Goal: Information Seeking & Learning: Learn about a topic

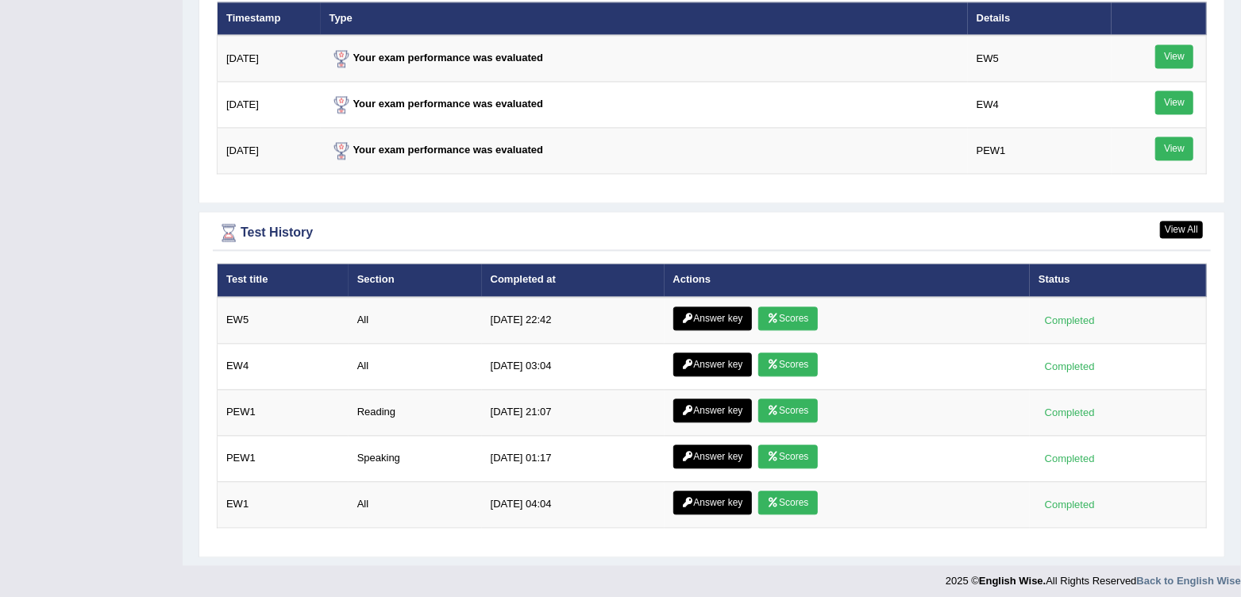
scroll to position [2008, 0]
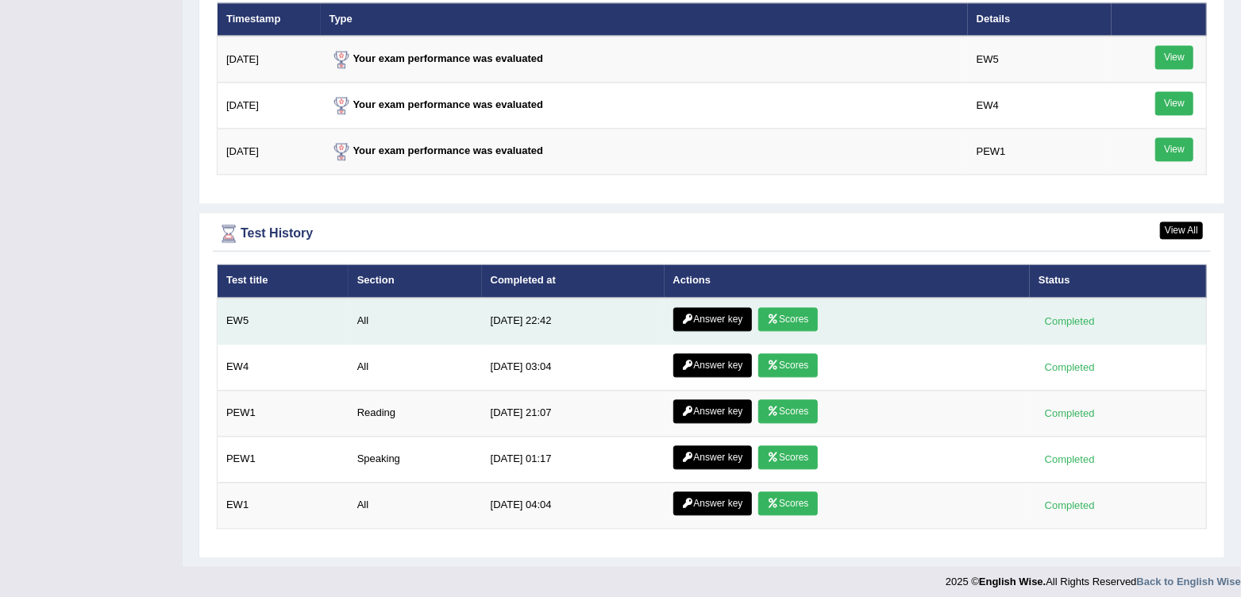
click at [787, 307] on link "Scores" at bounding box center [787, 319] width 59 height 24
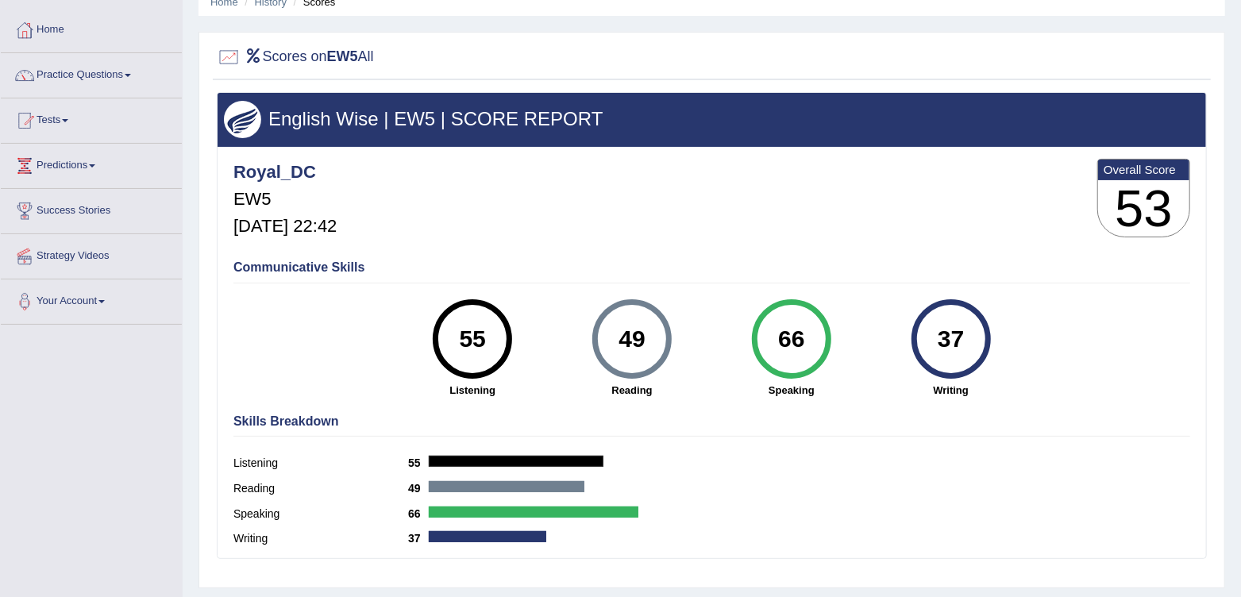
scroll to position [73, 0]
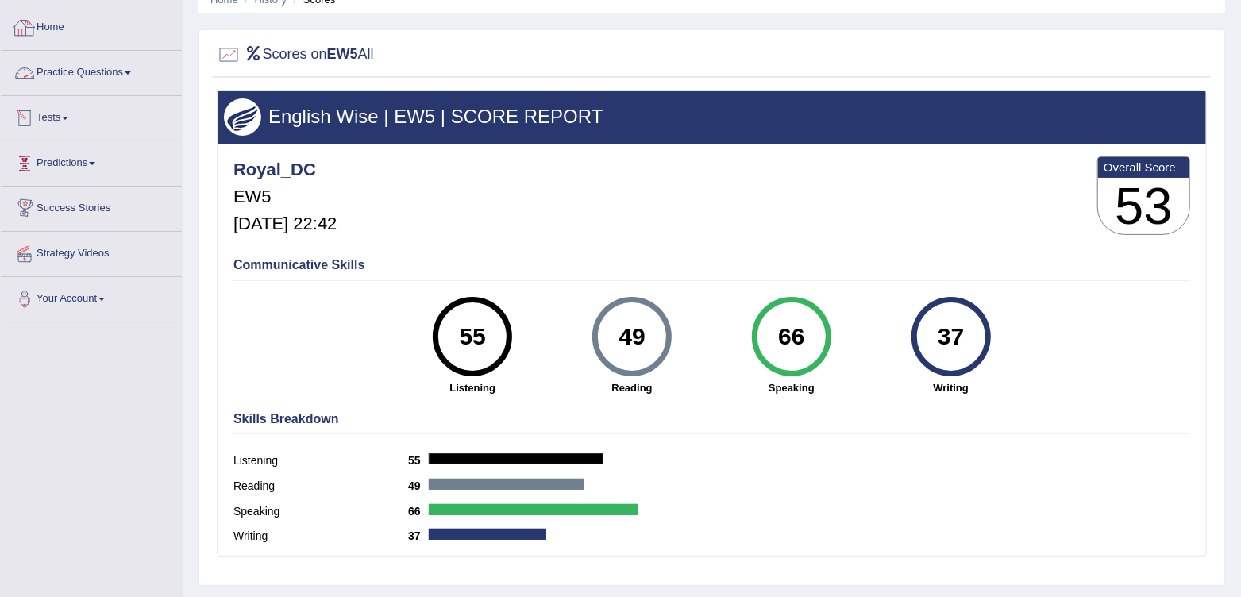
click at [58, 33] on link "Home" at bounding box center [91, 26] width 181 height 40
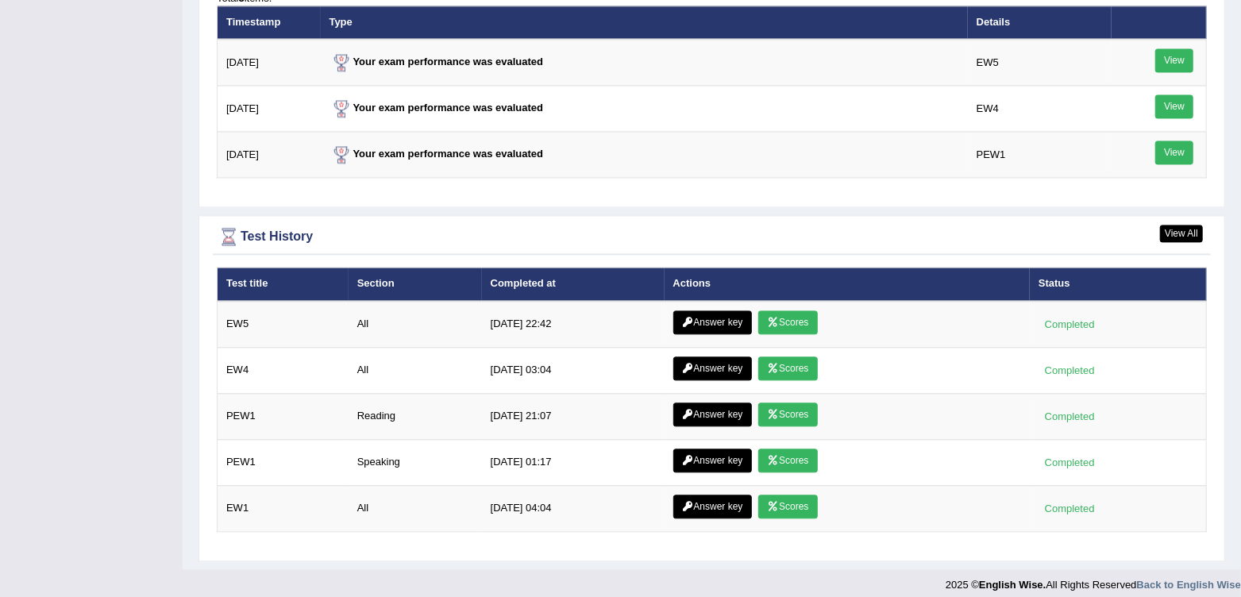
scroll to position [2006, 0]
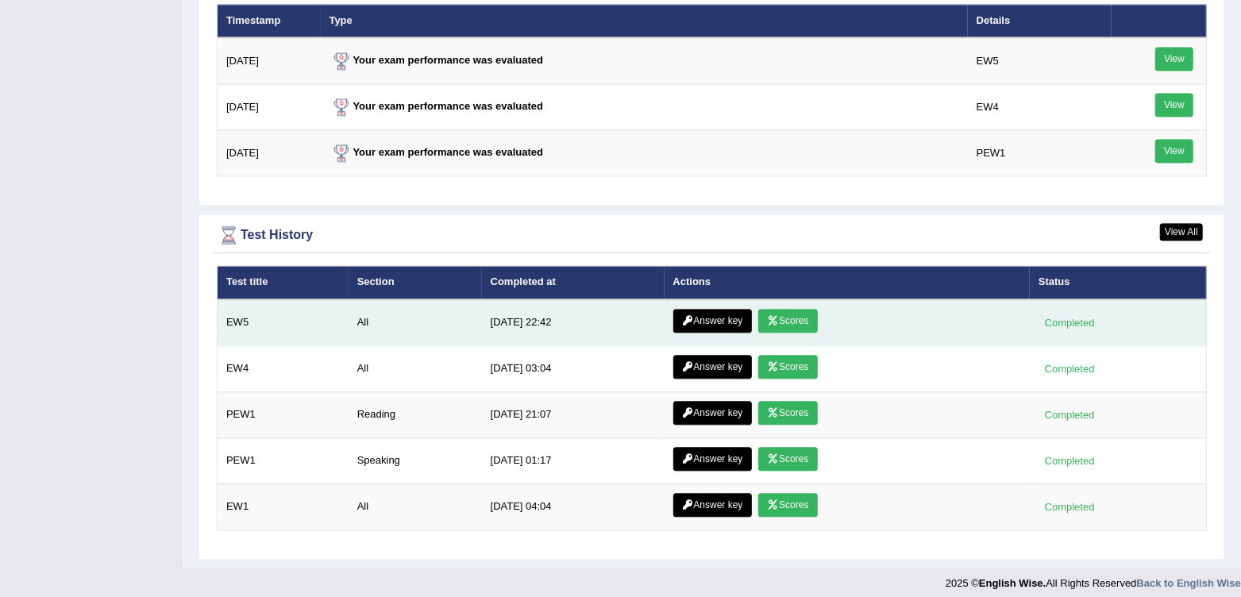
click at [694, 319] on icon at bounding box center [688, 321] width 12 height 10
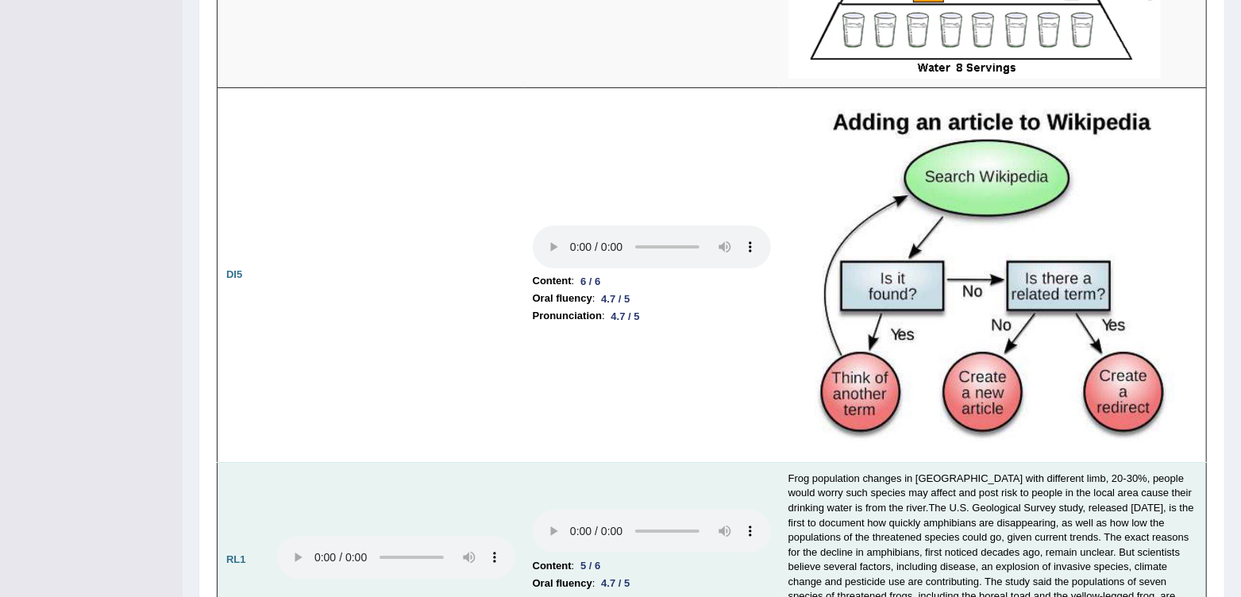
scroll to position [3353, 0]
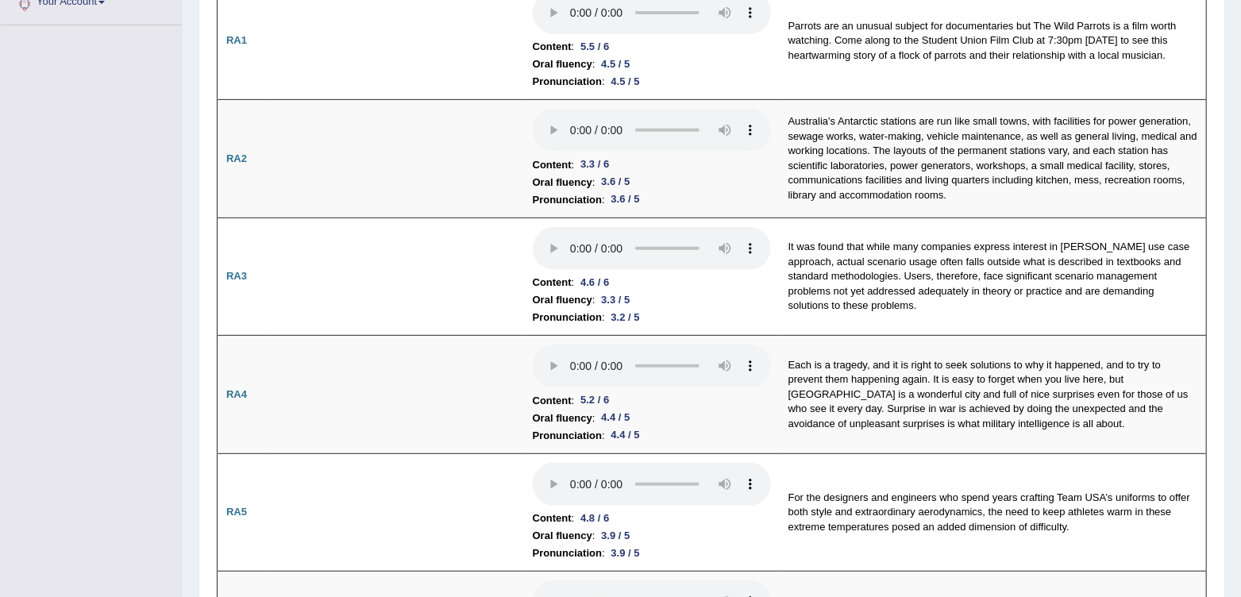
scroll to position [0, 0]
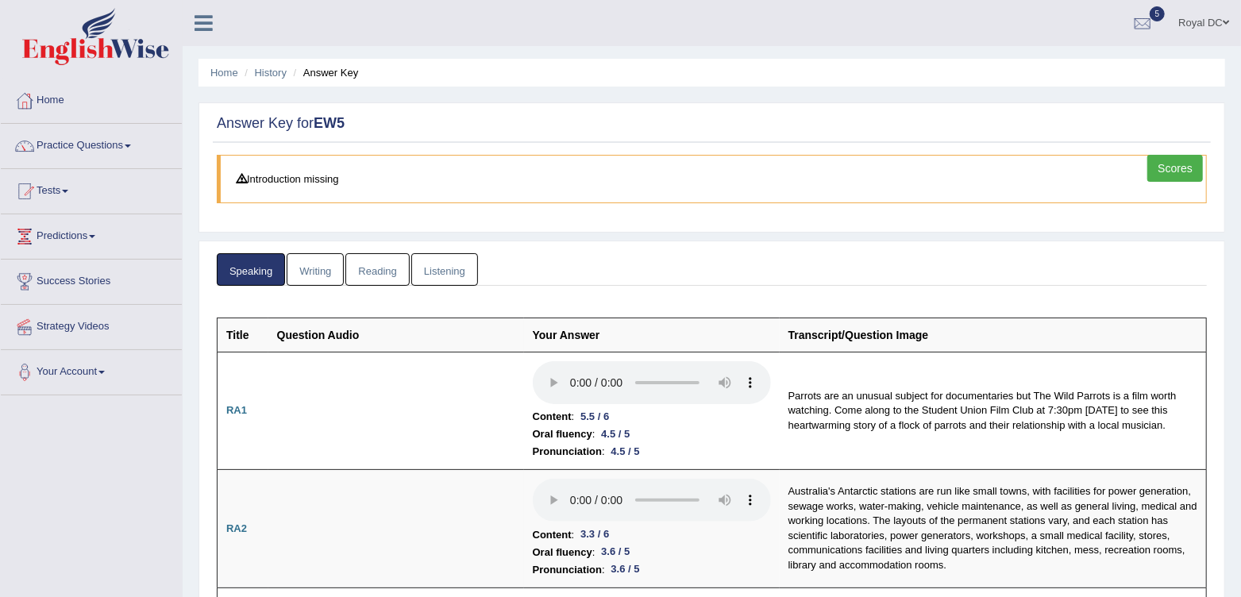
click at [310, 263] on link "Writing" at bounding box center [315, 269] width 57 height 33
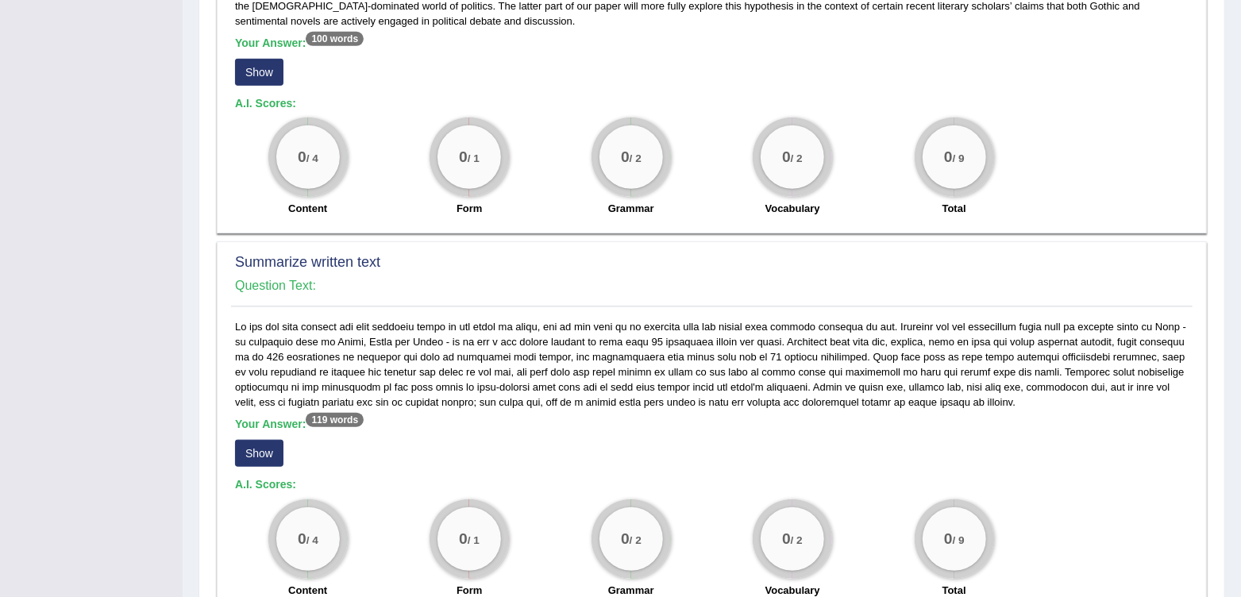
scroll to position [608, 0]
click at [248, 441] on button "Show" at bounding box center [259, 454] width 48 height 27
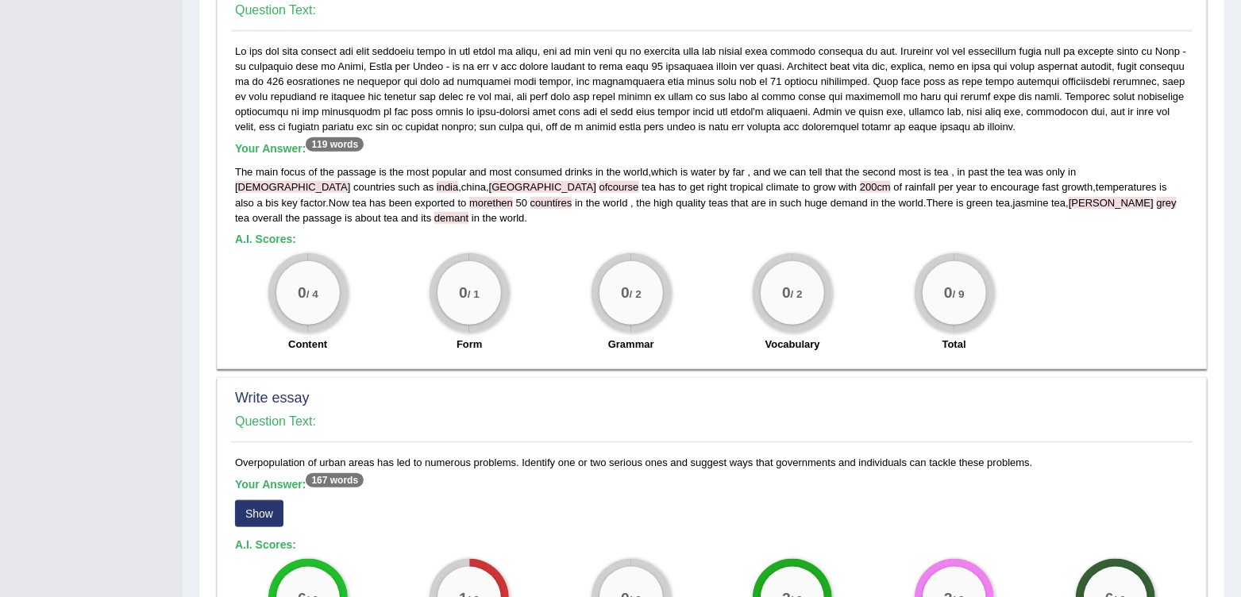
scroll to position [1107, 0]
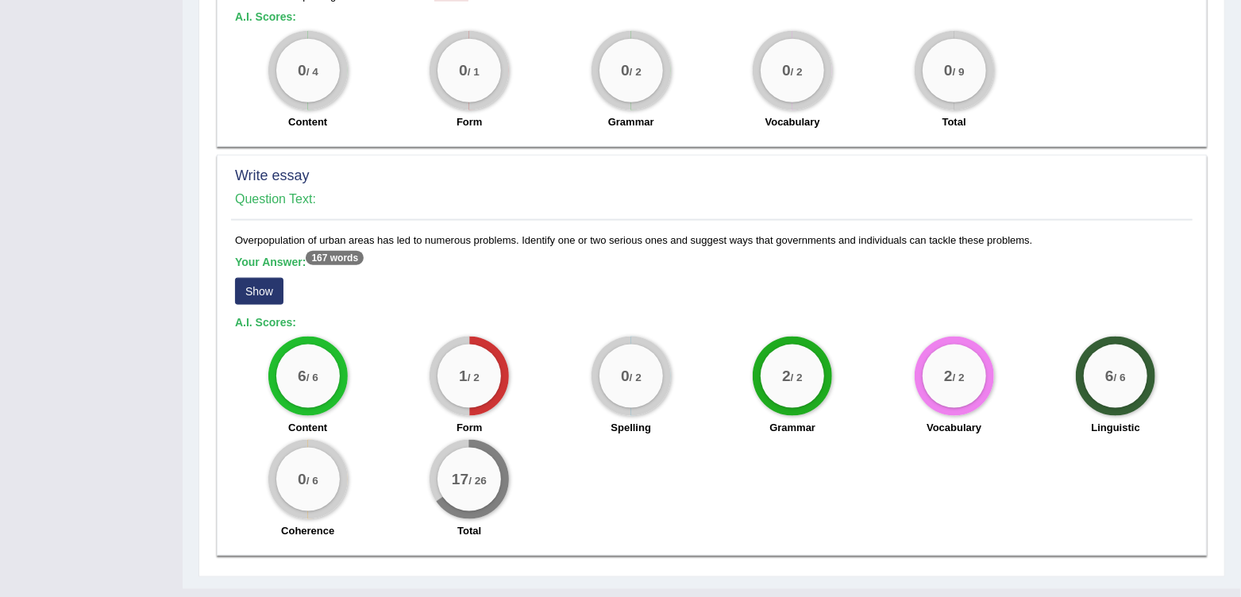
click at [250, 278] on button "Show" at bounding box center [259, 291] width 48 height 27
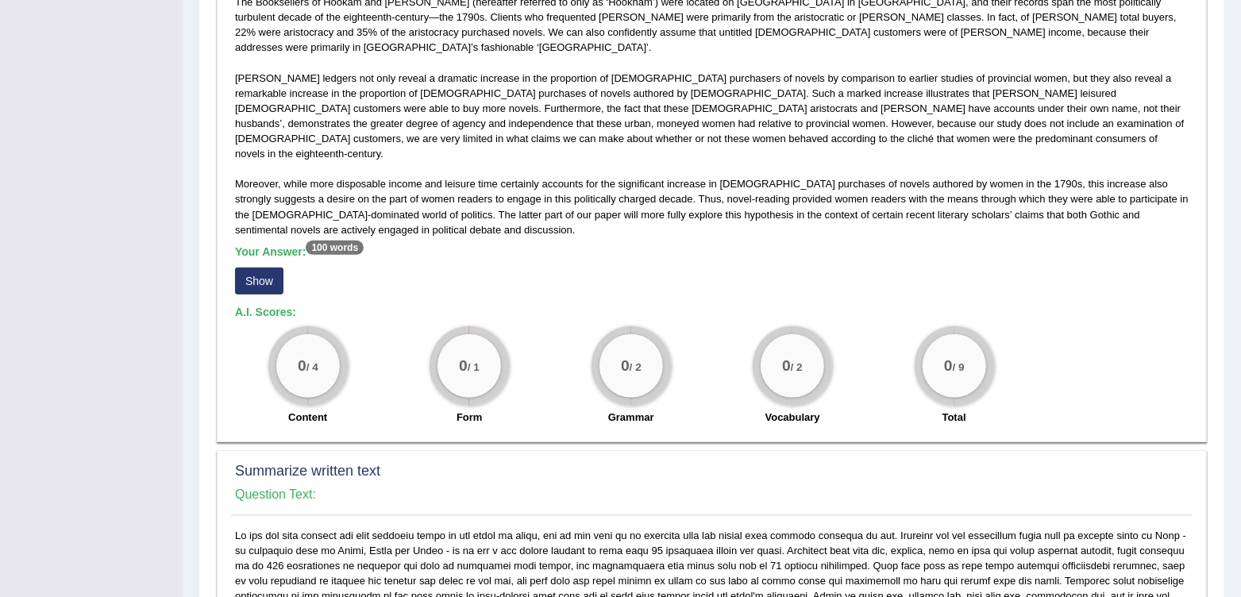
scroll to position [398, 0]
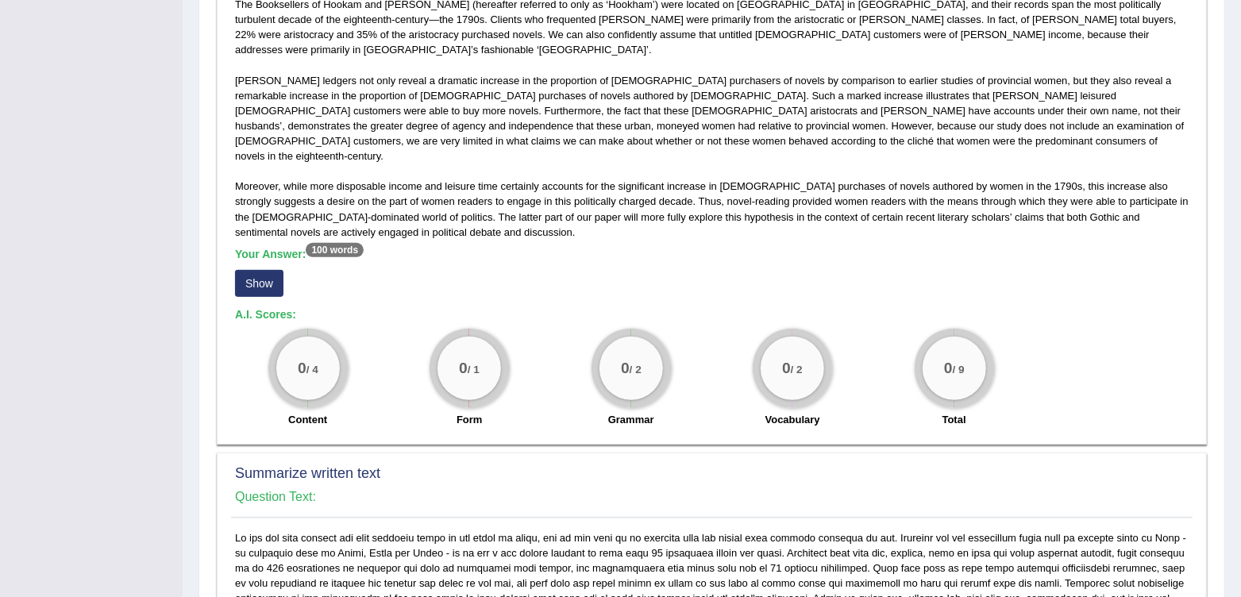
click at [272, 270] on button "Show" at bounding box center [259, 283] width 48 height 27
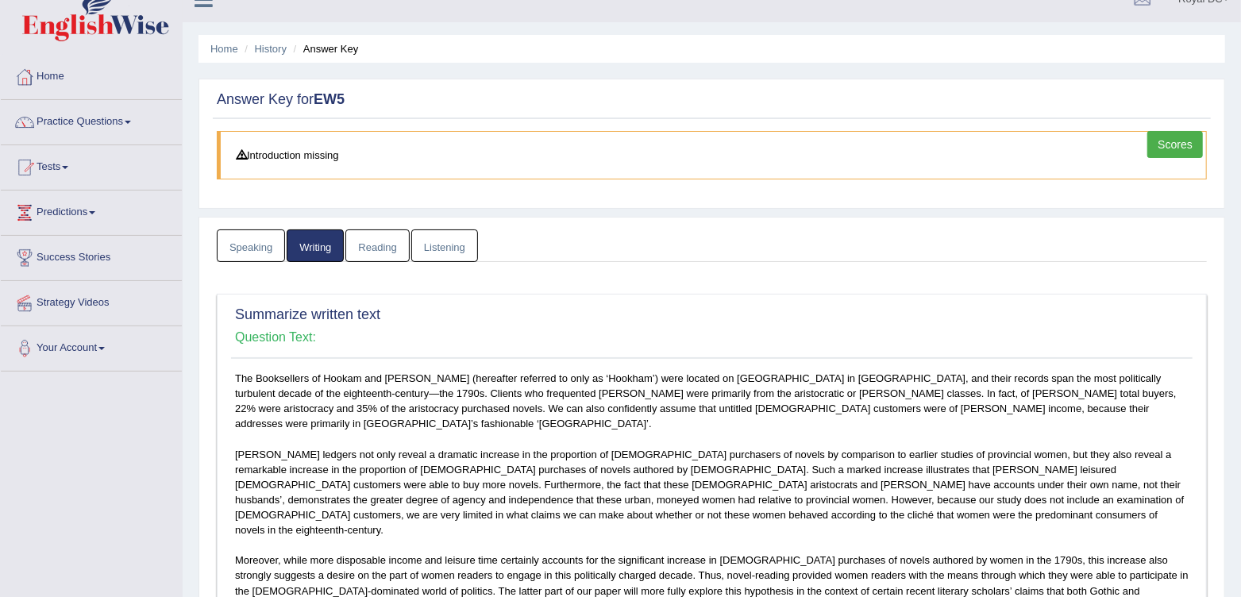
scroll to position [0, 0]
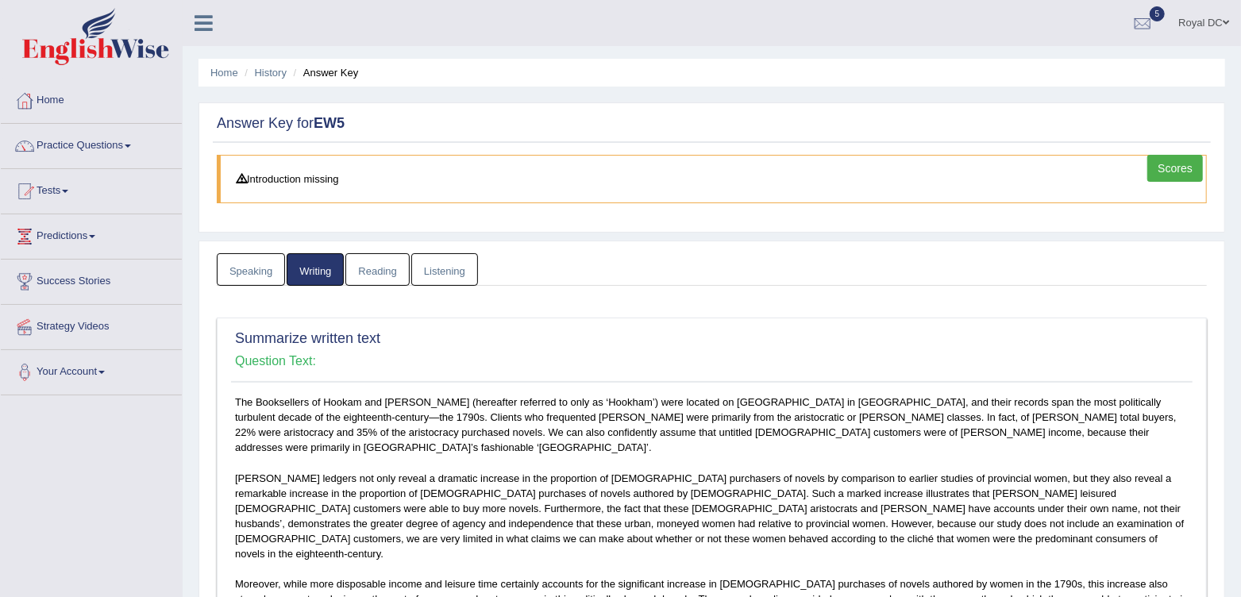
click at [365, 275] on link "Reading" at bounding box center [377, 269] width 64 height 33
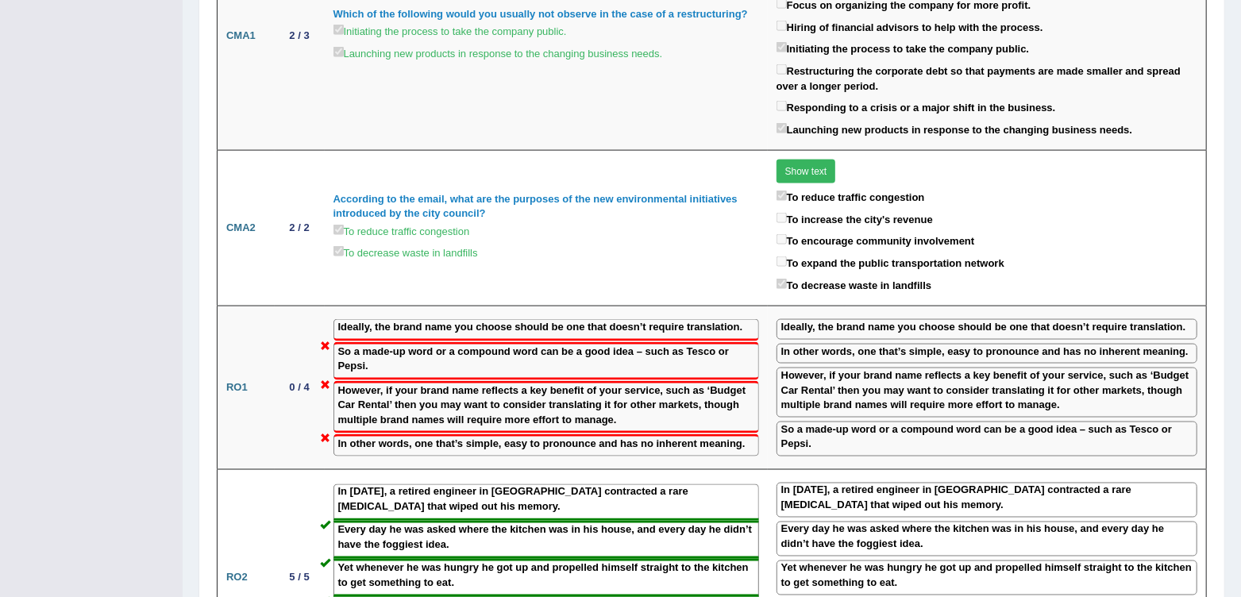
scroll to position [1393, 0]
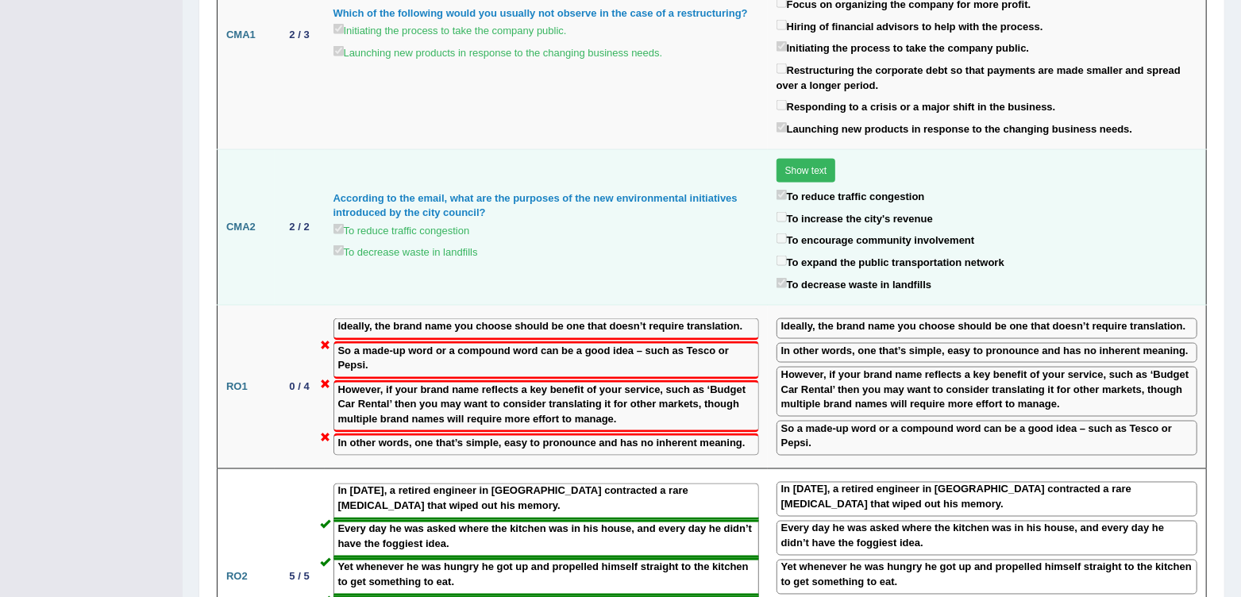
click at [811, 159] on button "Show text" at bounding box center [806, 171] width 60 height 24
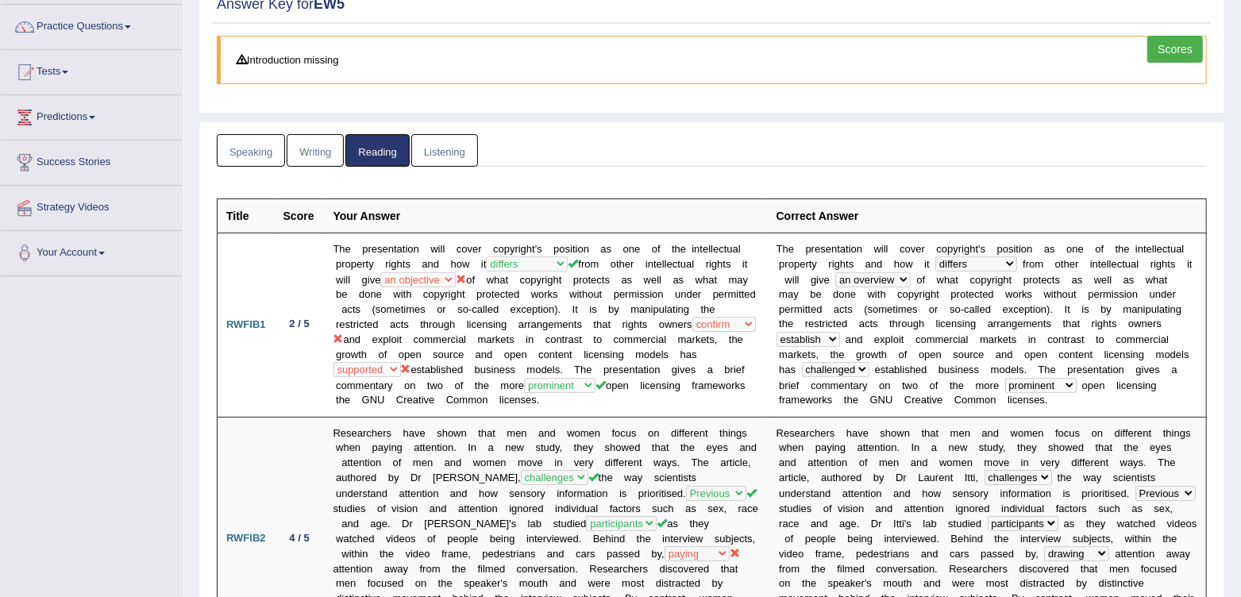
scroll to position [0, 0]
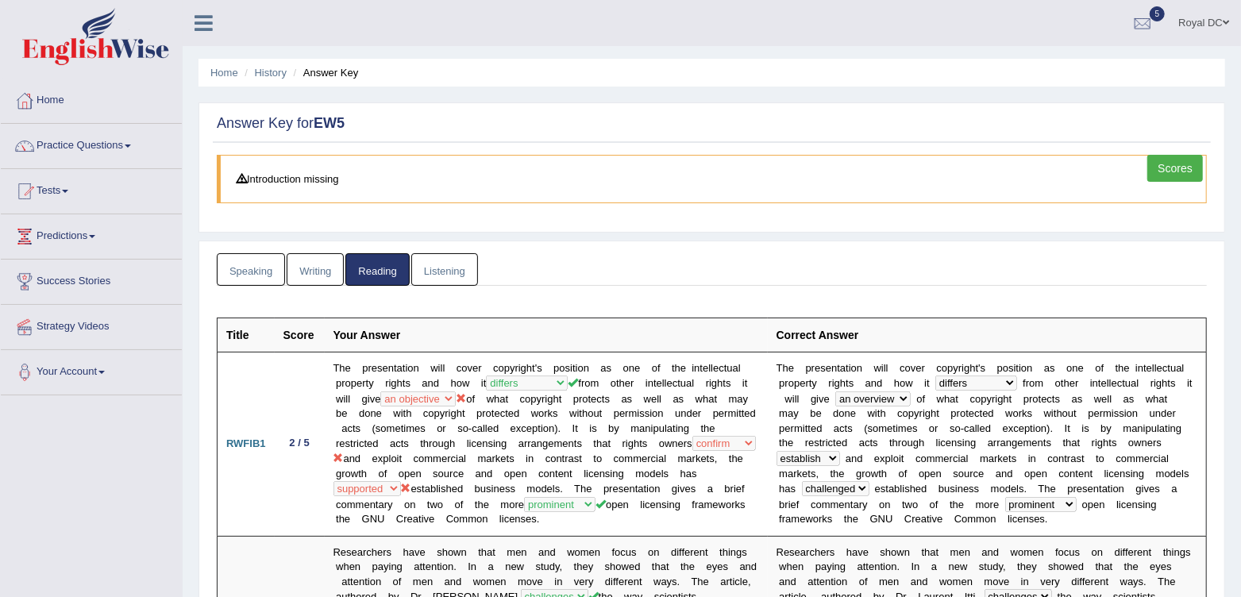
drag, startPoint x: 260, startPoint y: 279, endPoint x: 535, endPoint y: 342, distance: 282.7
click at [260, 279] on link "Speaking" at bounding box center [251, 269] width 68 height 33
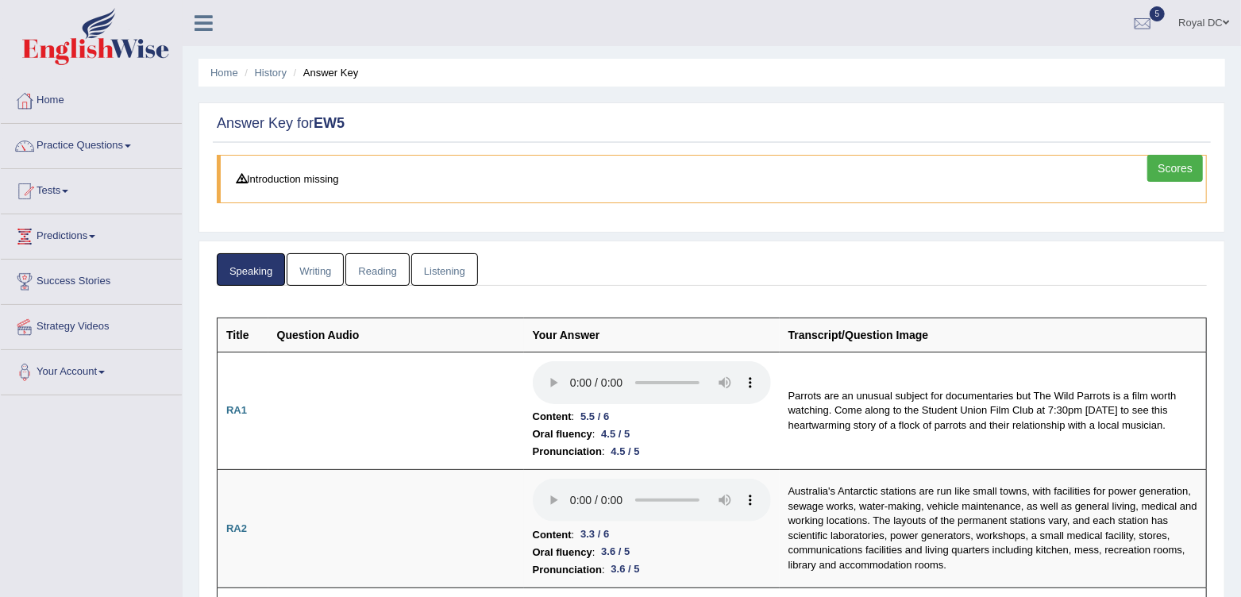
click at [327, 260] on link "Writing" at bounding box center [315, 269] width 57 height 33
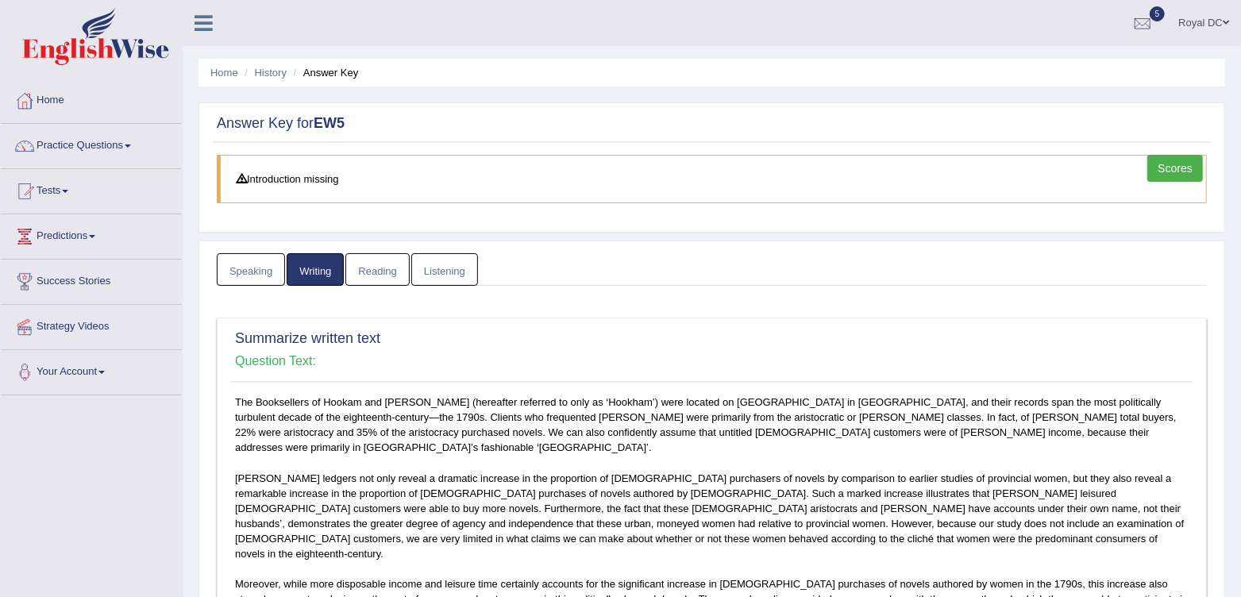
click at [445, 262] on link "Listening" at bounding box center [444, 269] width 67 height 33
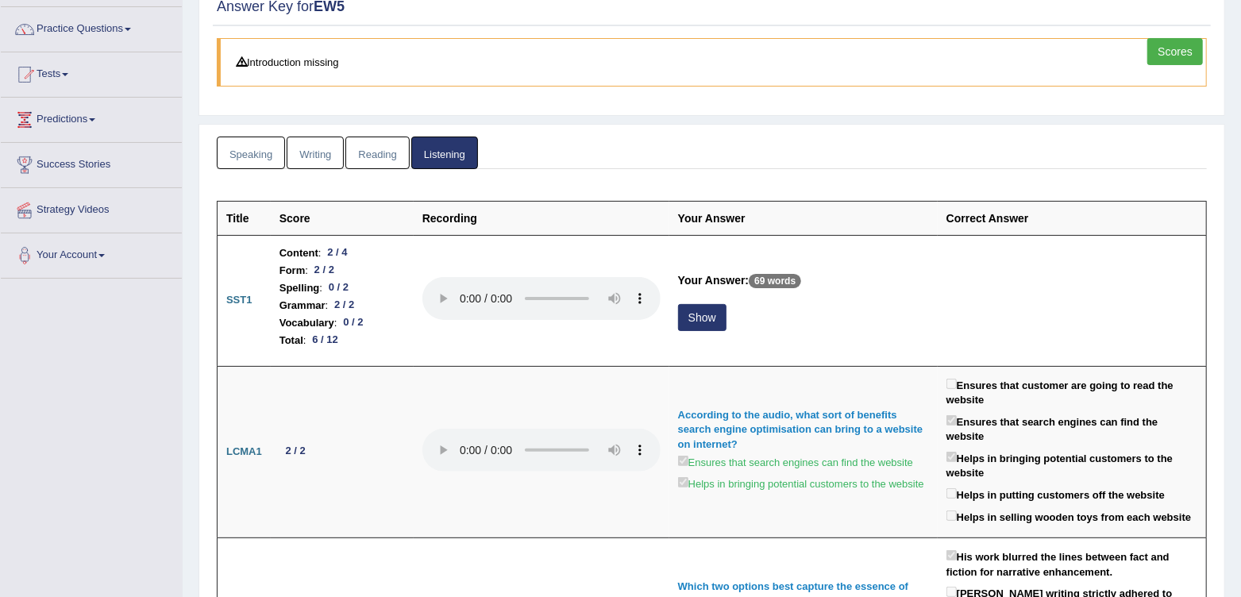
scroll to position [116, 0]
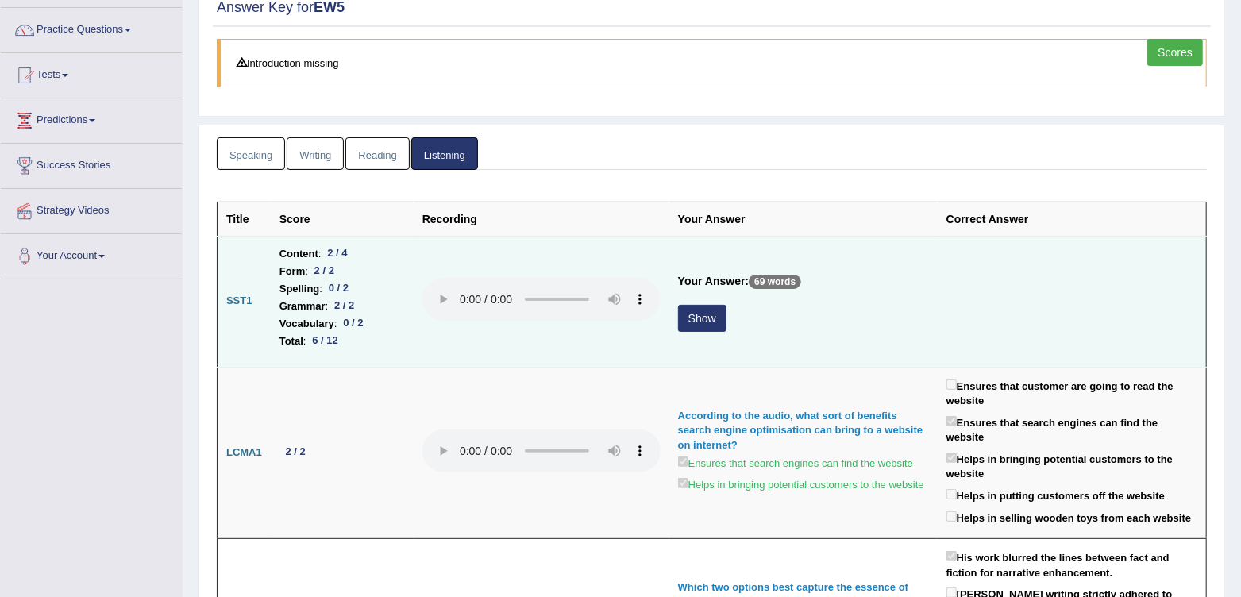
click at [703, 319] on button "Show" at bounding box center [702, 318] width 48 height 27
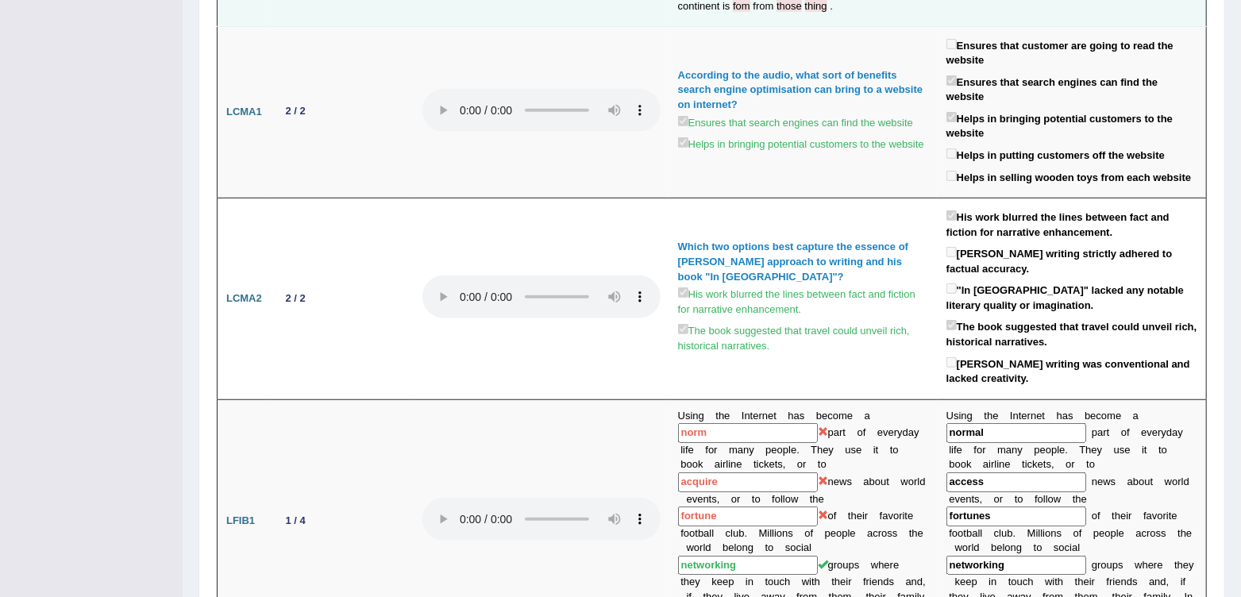
scroll to position [0, 0]
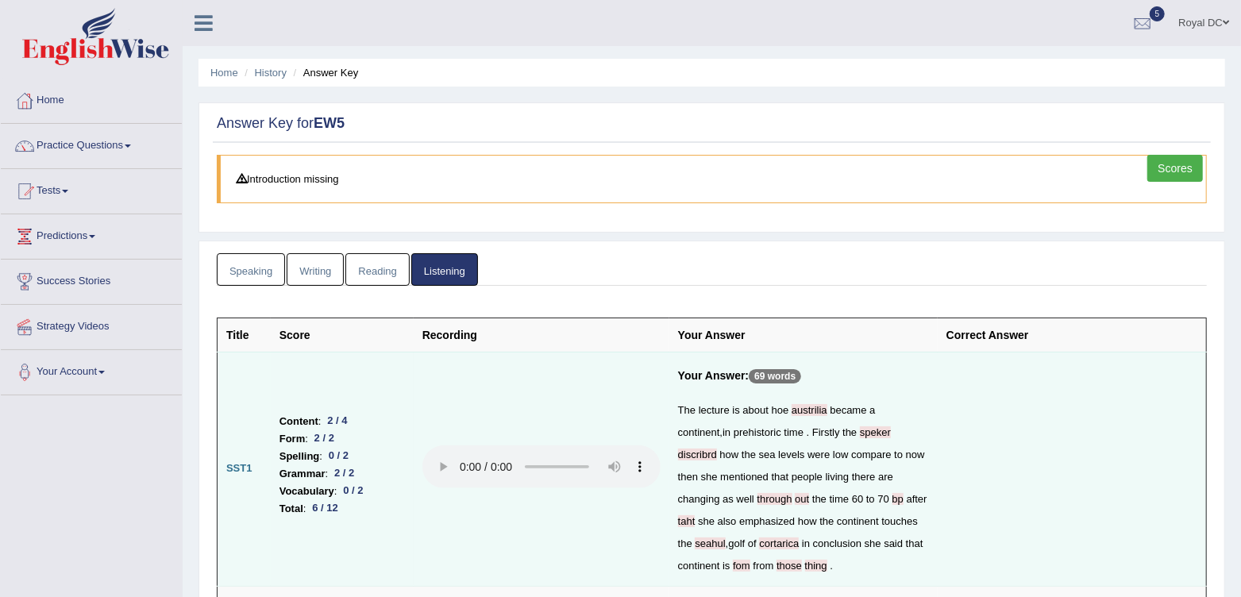
click at [371, 257] on link "Reading" at bounding box center [377, 269] width 64 height 33
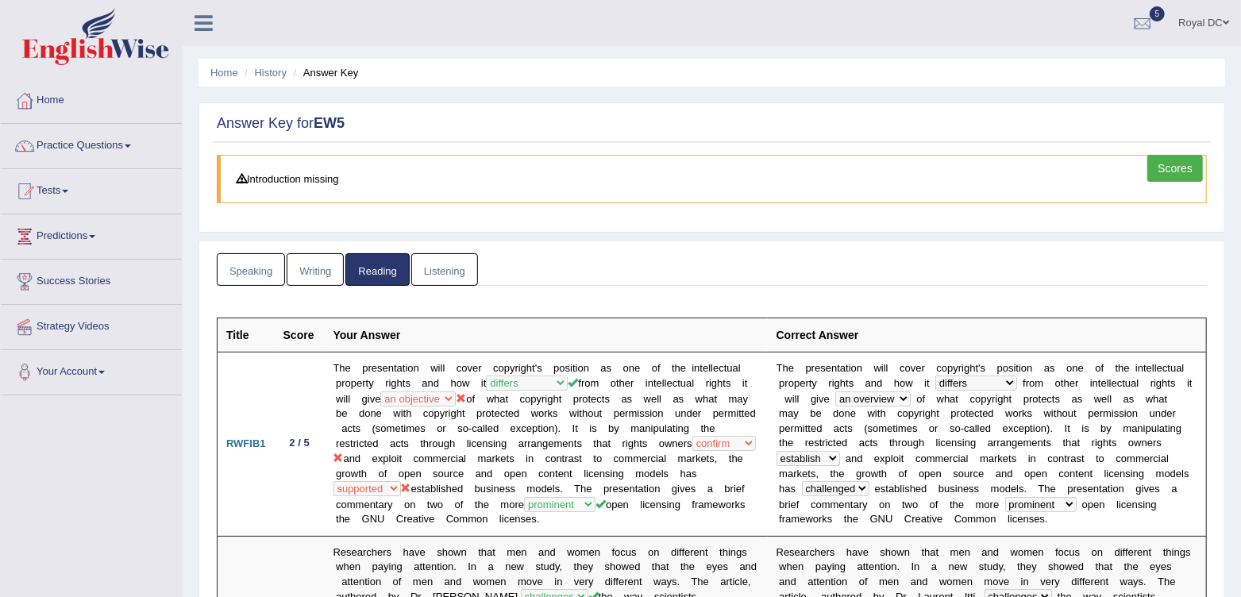
click at [309, 265] on link "Writing" at bounding box center [315, 269] width 57 height 33
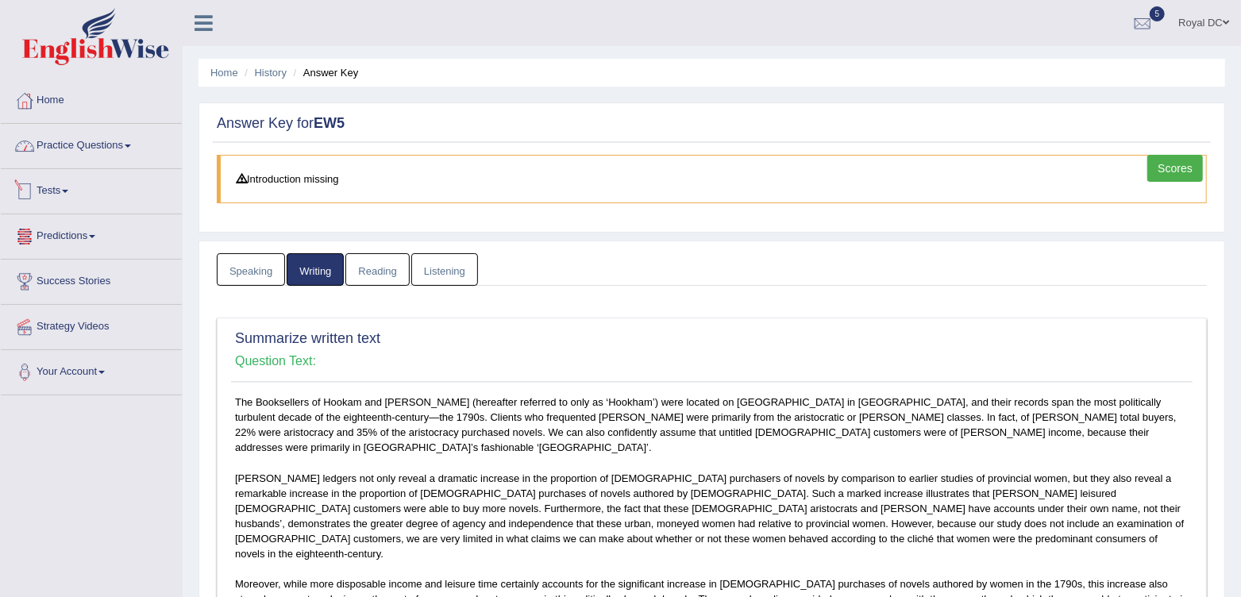
click at [52, 144] on link "Practice Questions" at bounding box center [91, 144] width 181 height 40
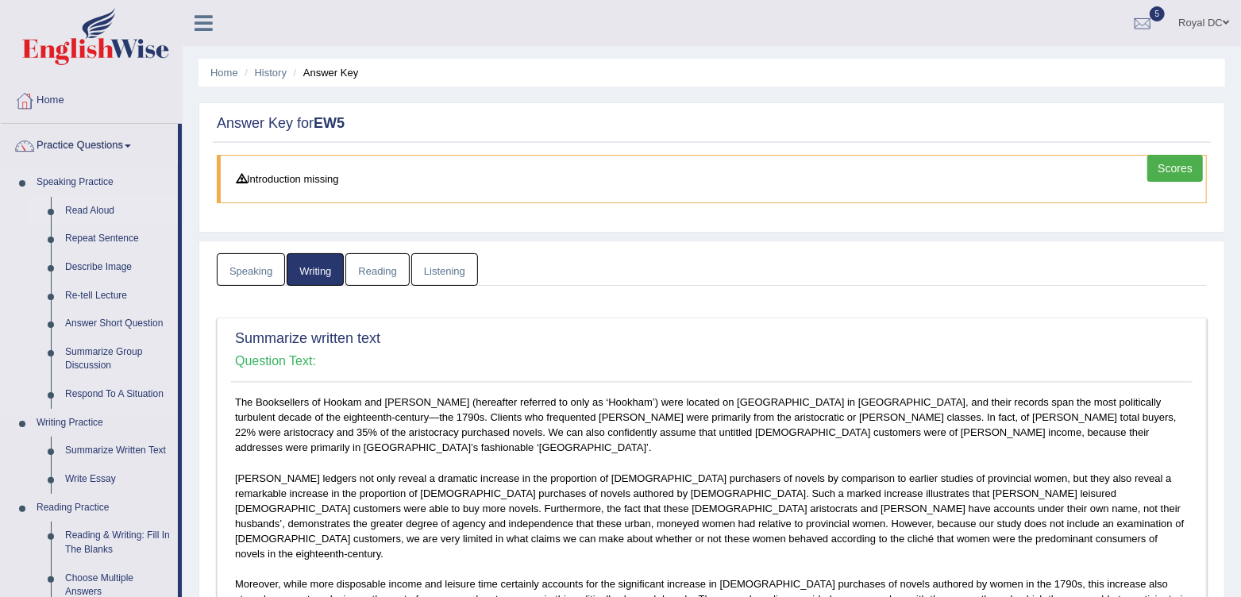
click at [83, 217] on link "Read Aloud" at bounding box center [118, 211] width 120 height 29
click at [92, 210] on link "Read Aloud" at bounding box center [118, 211] width 120 height 29
click at [71, 210] on link "Read Aloud" at bounding box center [118, 211] width 120 height 29
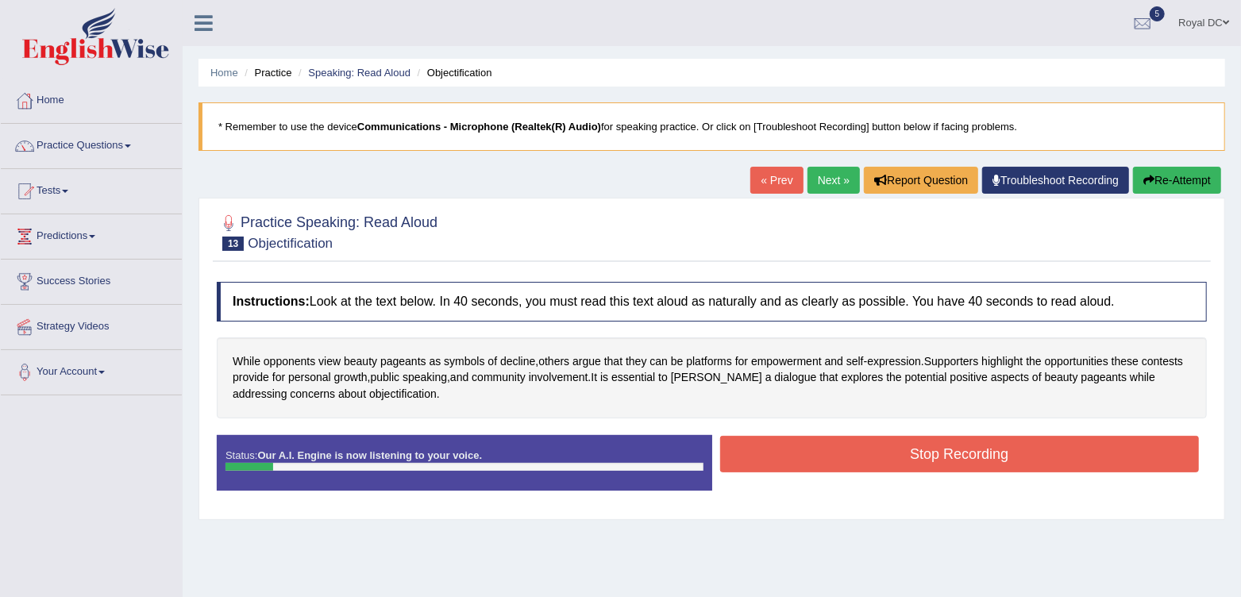
click at [857, 463] on button "Stop Recording" at bounding box center [960, 454] width 480 height 37
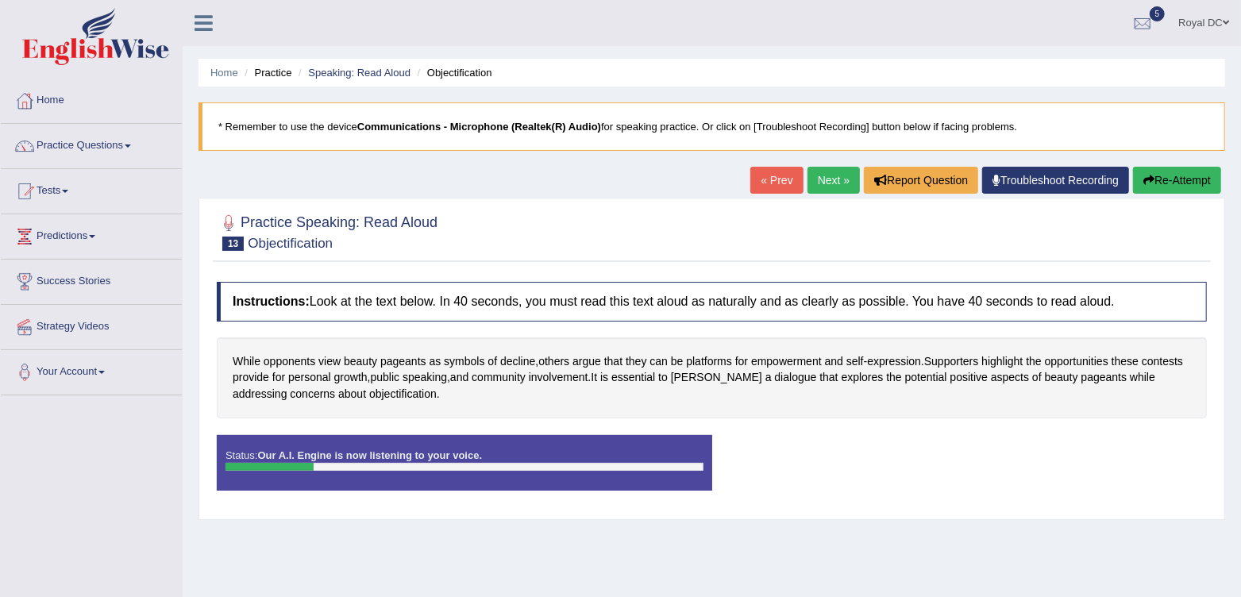
click at [1169, 171] on button "Re-Attempt" at bounding box center [1177, 180] width 88 height 27
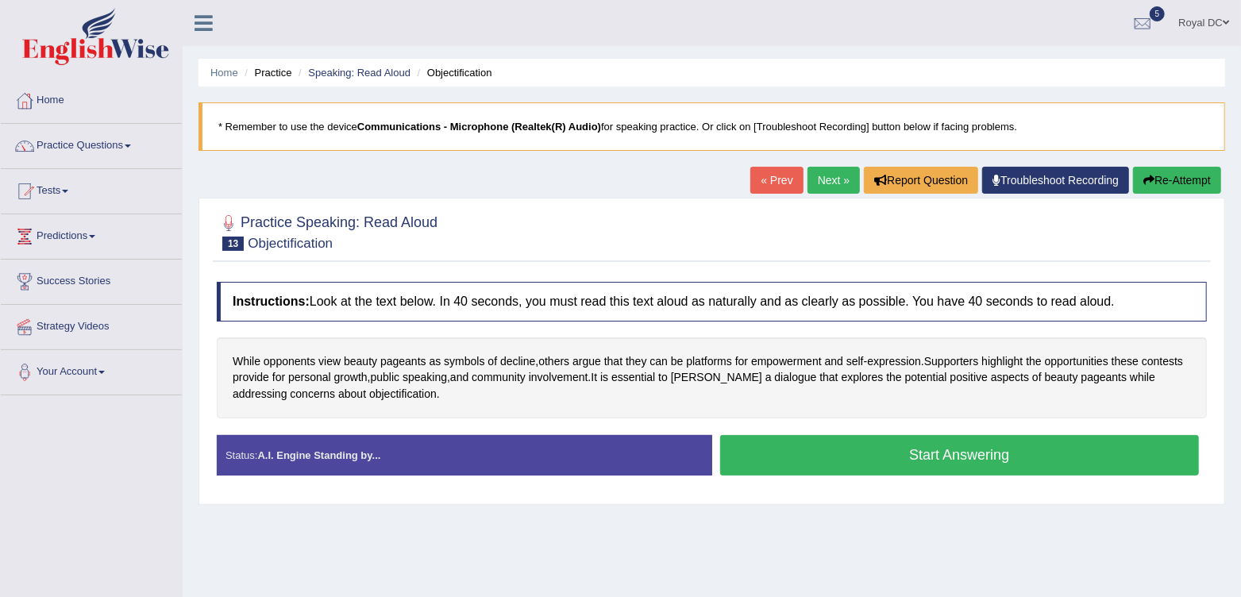
drag, startPoint x: 0, startPoint y: 0, endPoint x: 1163, endPoint y: 178, distance: 1176.6
click at [1163, 178] on button "Re-Attempt" at bounding box center [1177, 180] width 88 height 27
click at [838, 456] on button "Start Answering" at bounding box center [960, 455] width 480 height 40
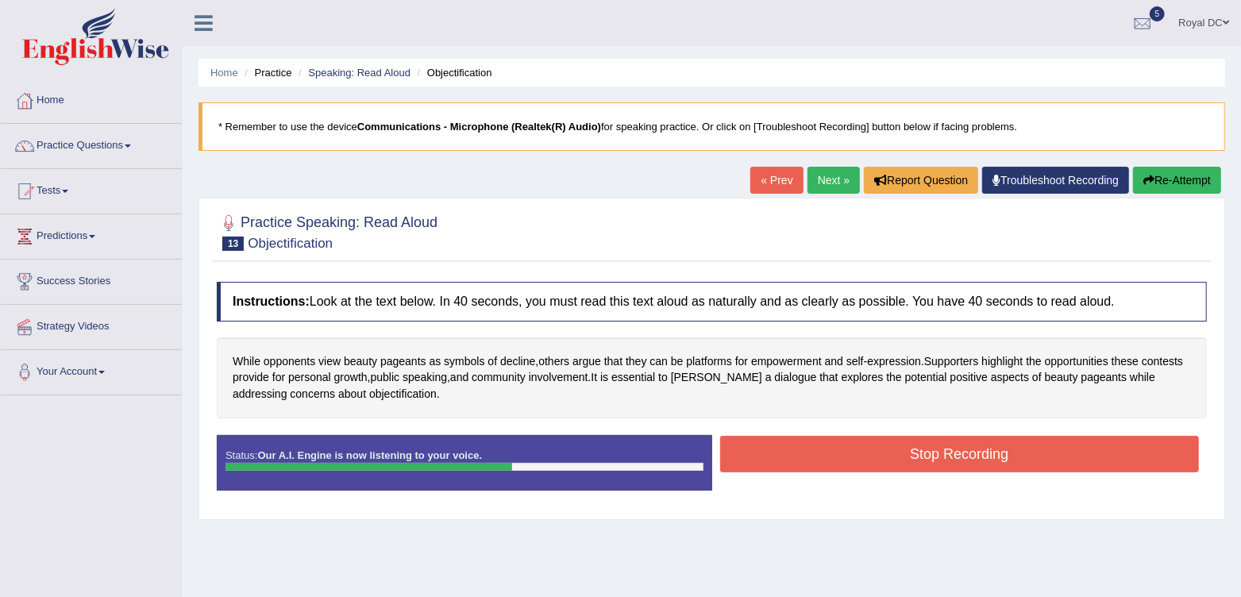
click at [838, 456] on button "Stop Recording" at bounding box center [960, 454] width 480 height 37
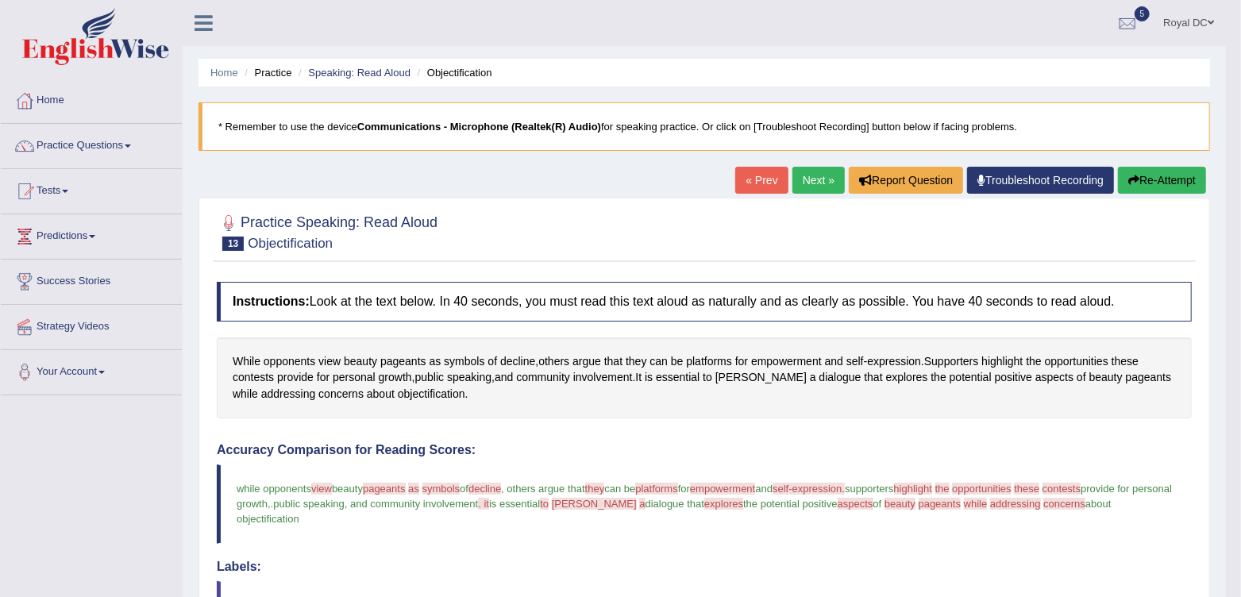
click at [1150, 175] on button "Re-Attempt" at bounding box center [1162, 180] width 88 height 27
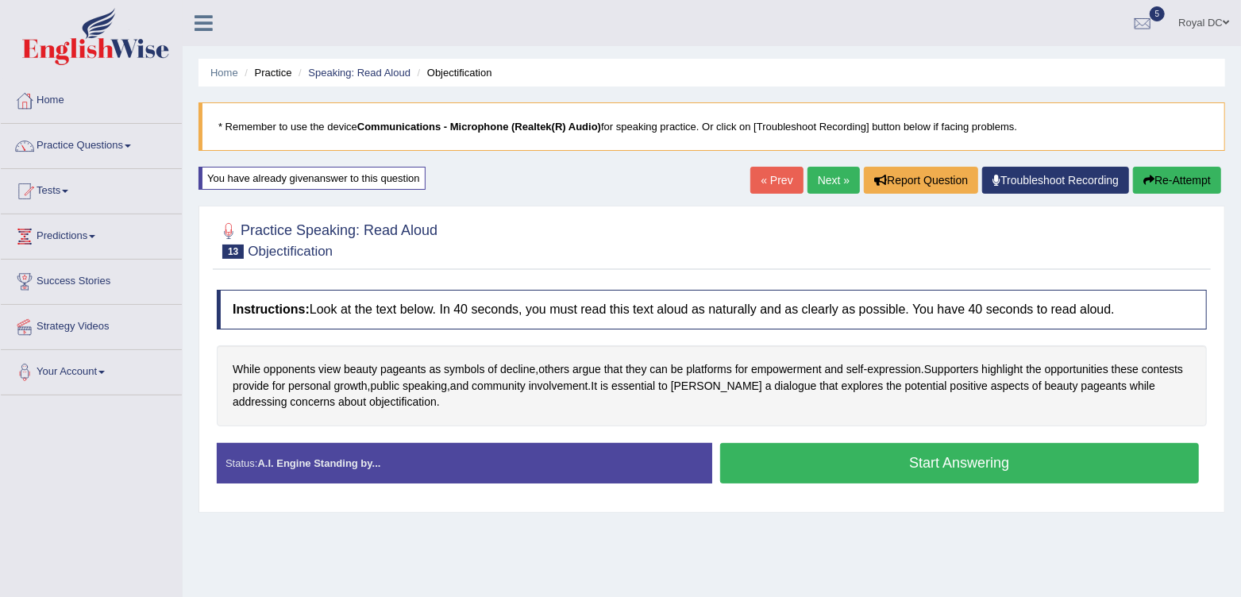
click at [877, 463] on button "Start Answering" at bounding box center [960, 463] width 480 height 40
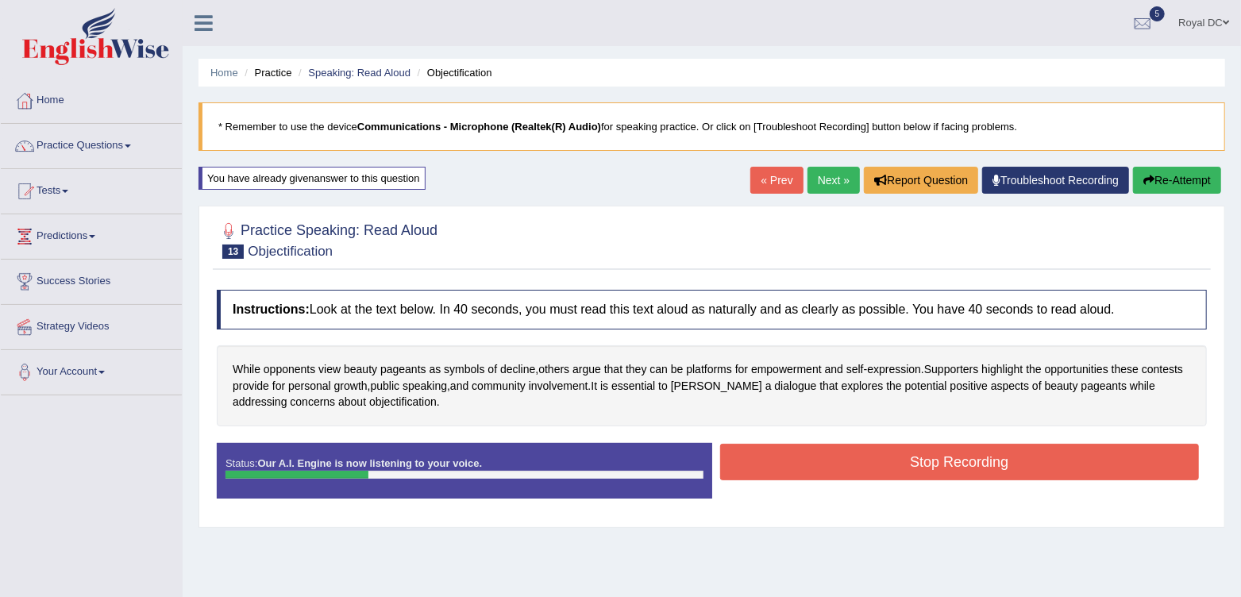
click at [1153, 183] on button "Re-Attempt" at bounding box center [1177, 180] width 88 height 27
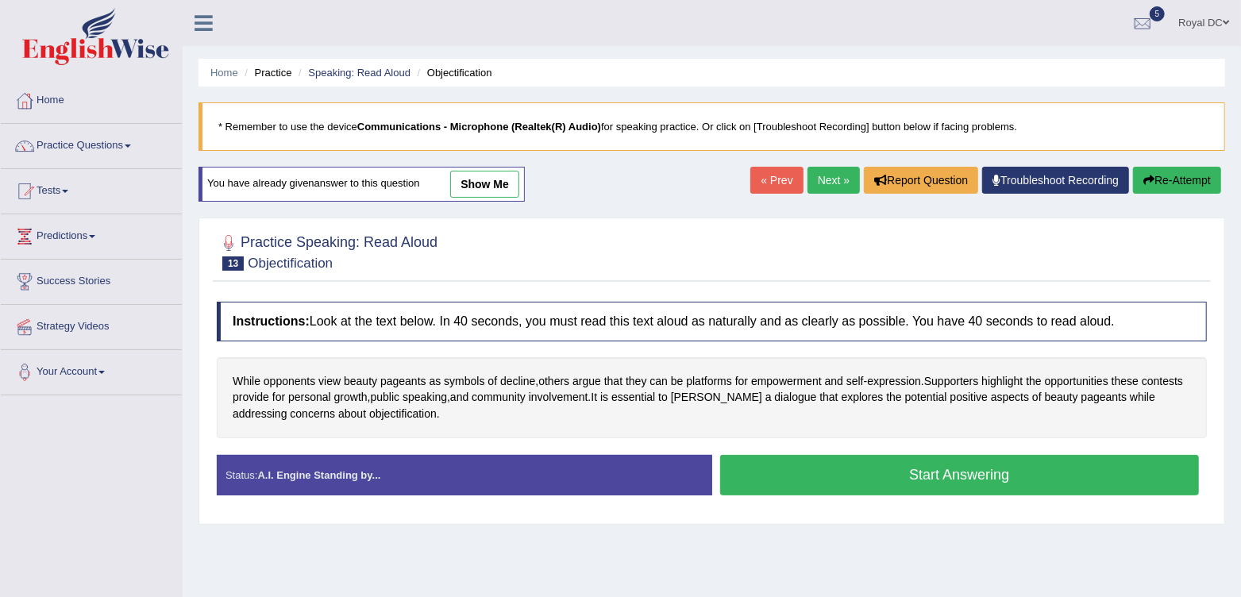
click at [802, 471] on button "Start Answering" at bounding box center [960, 475] width 480 height 40
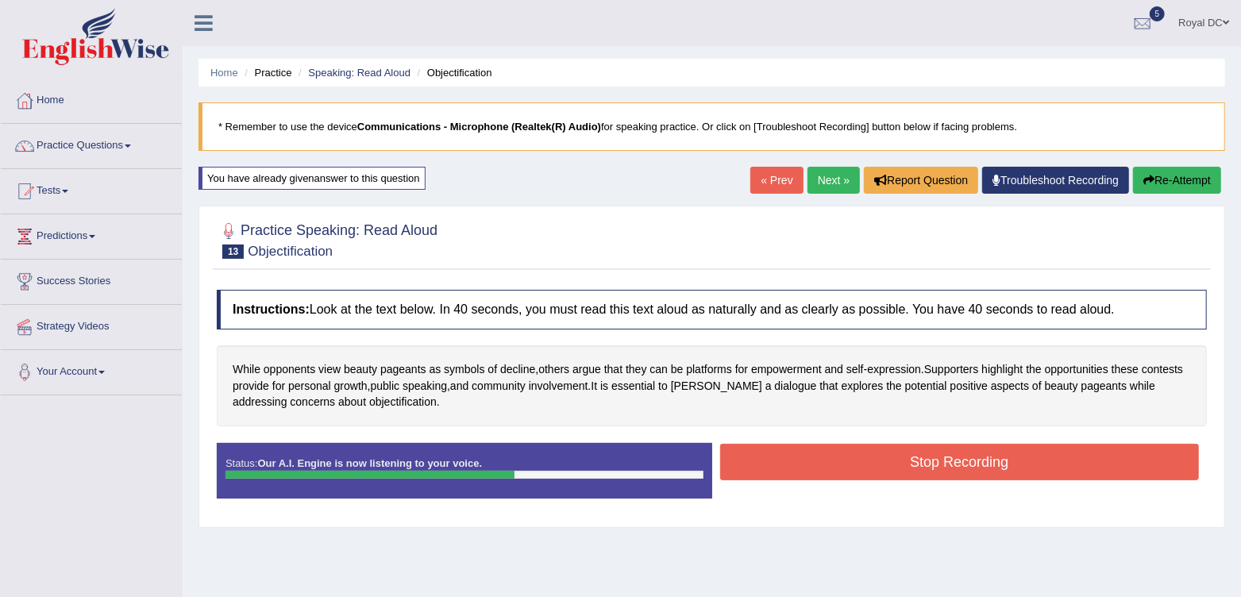
click at [802, 471] on button "Stop Recording" at bounding box center [960, 462] width 480 height 37
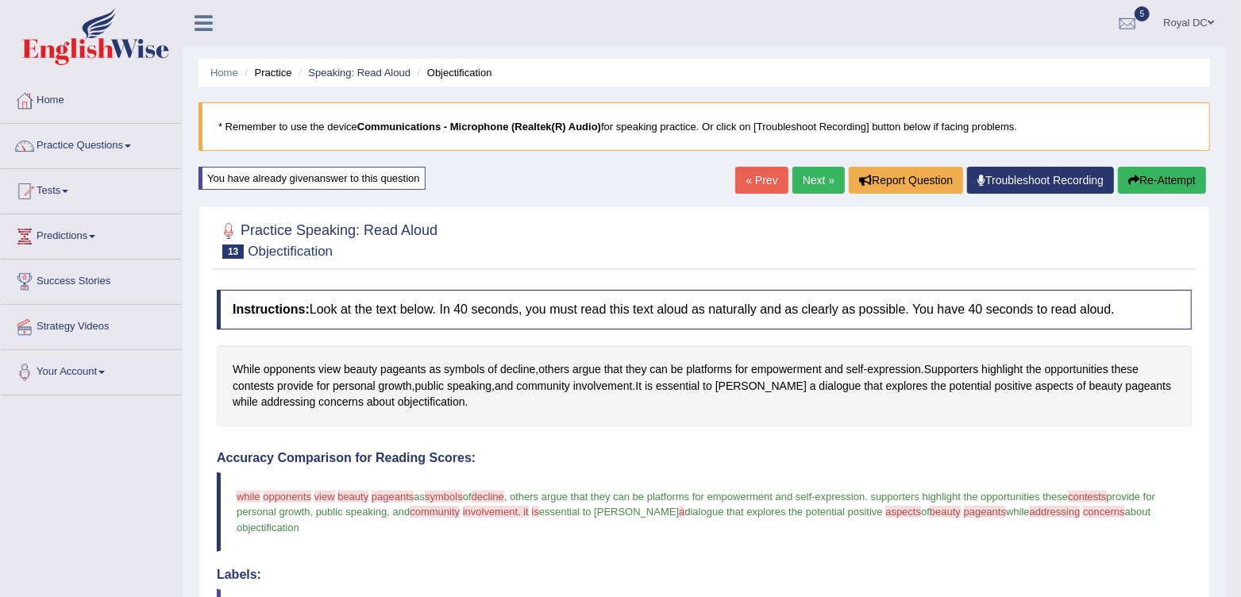
click at [806, 179] on link "Next »" at bounding box center [818, 180] width 52 height 27
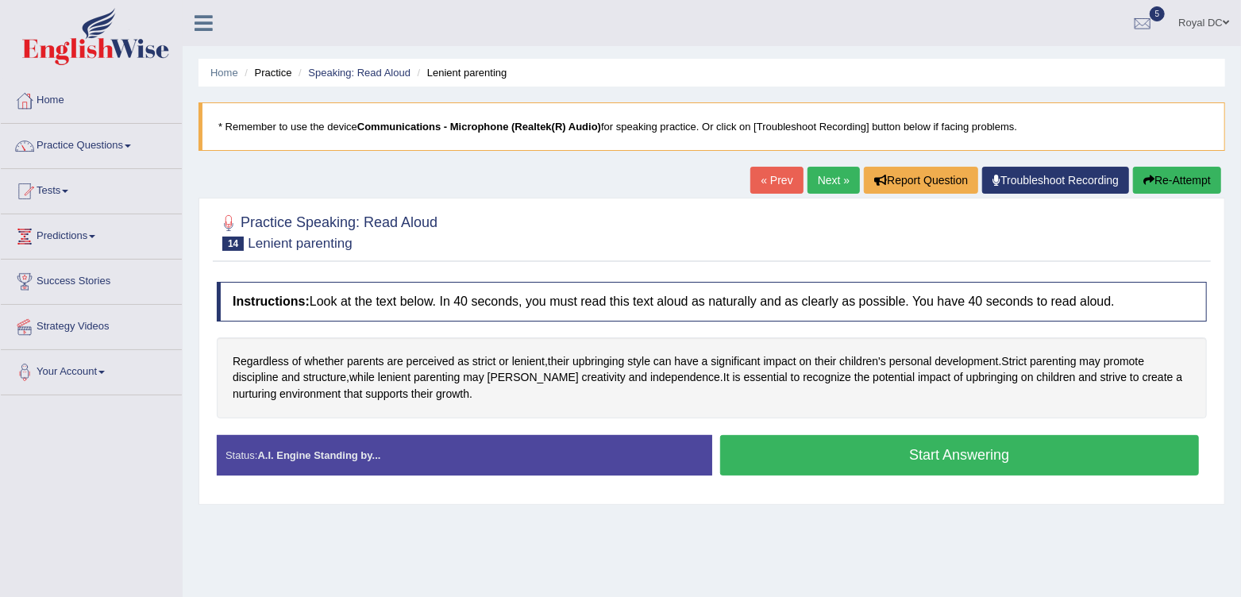
click at [832, 445] on button "Start Answering" at bounding box center [960, 455] width 480 height 40
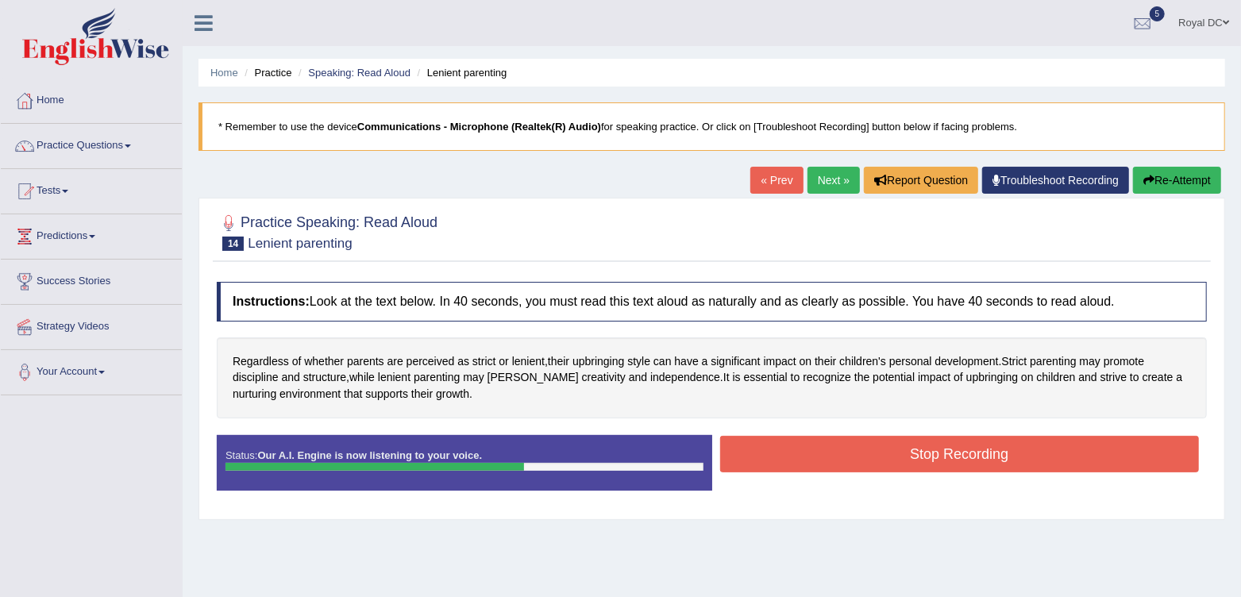
click at [832, 445] on button "Stop Recording" at bounding box center [960, 454] width 480 height 37
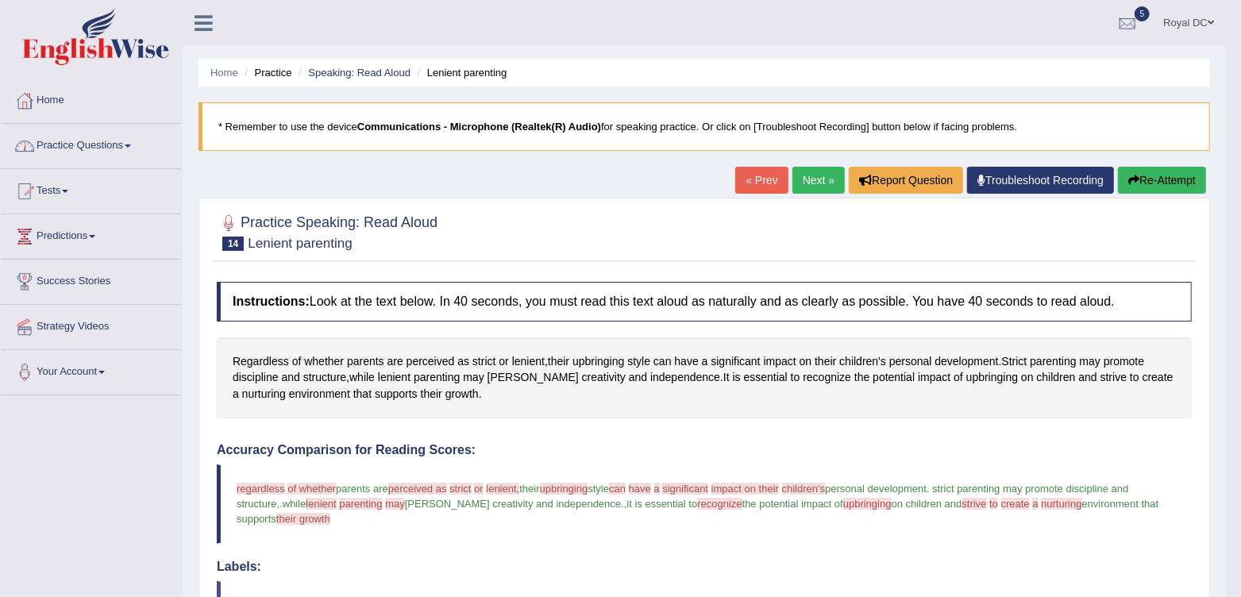
click at [71, 149] on link "Practice Questions" at bounding box center [91, 144] width 181 height 40
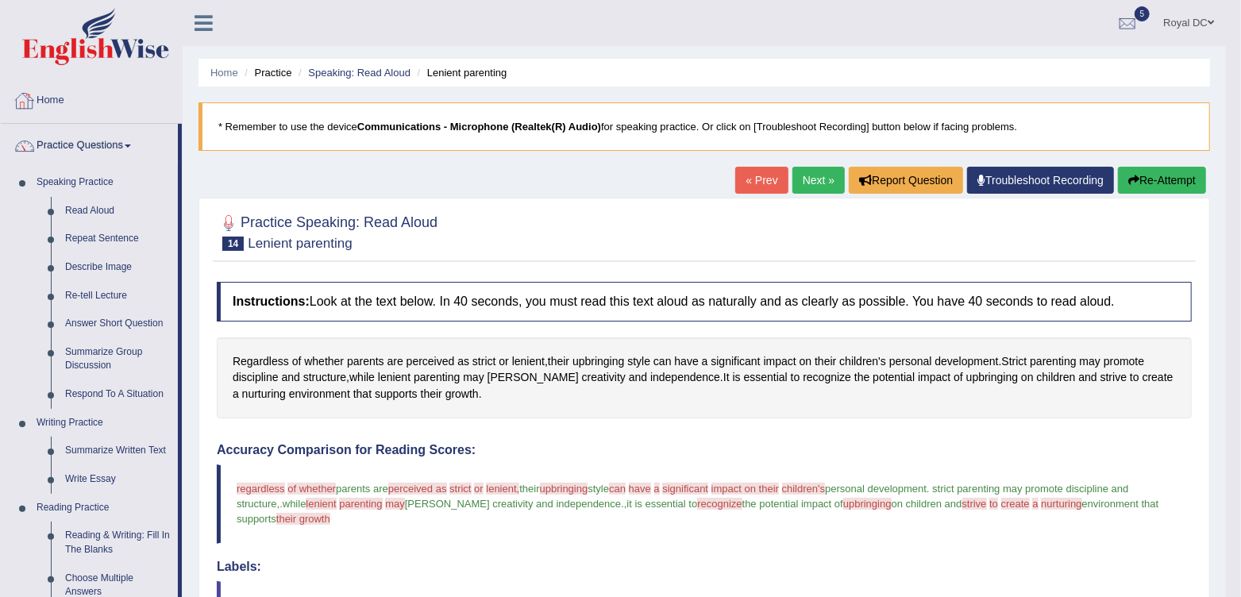
click at [45, 100] on link "Home" at bounding box center [91, 99] width 181 height 40
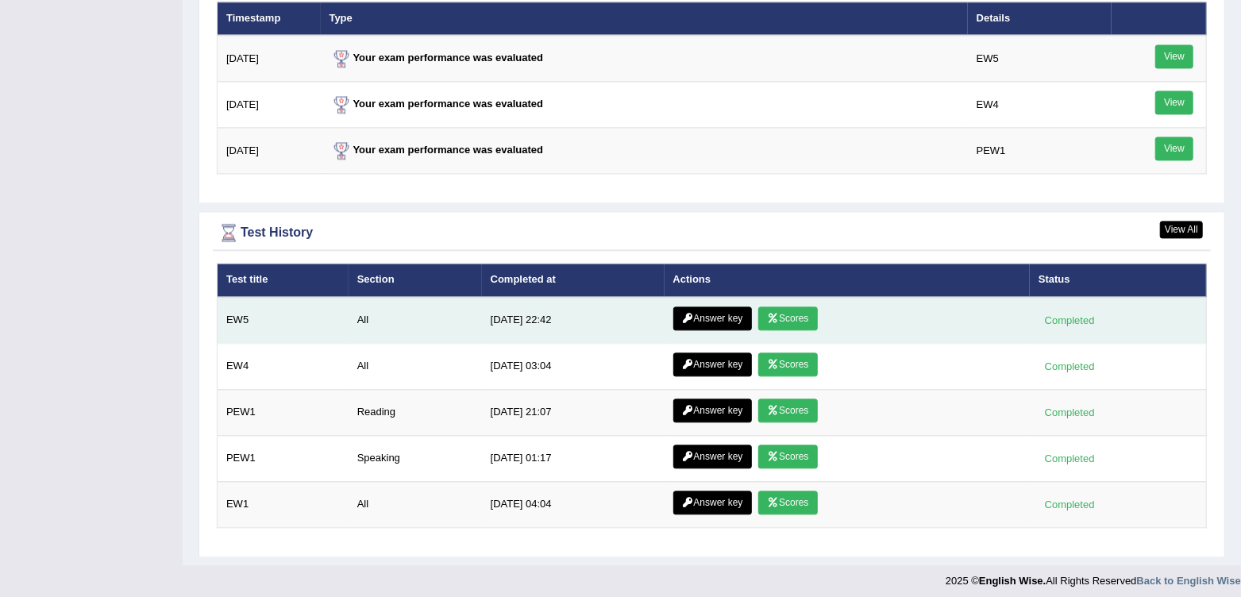
click at [716, 317] on link "Answer key" at bounding box center [712, 318] width 79 height 24
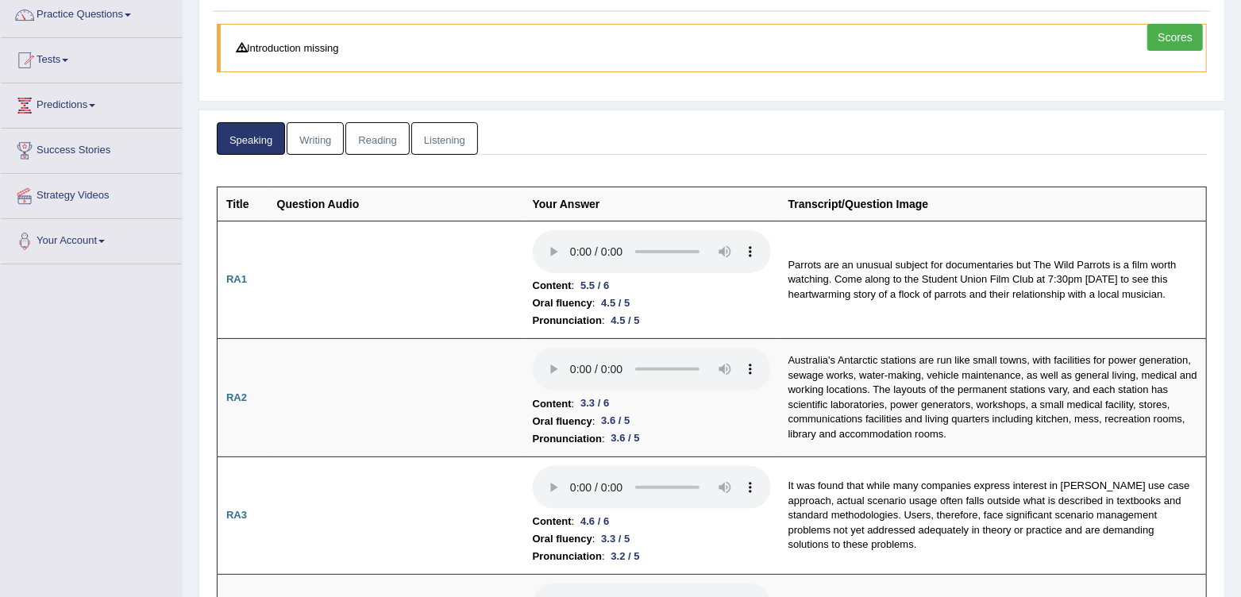
click at [318, 144] on link "Writing" at bounding box center [315, 138] width 57 height 33
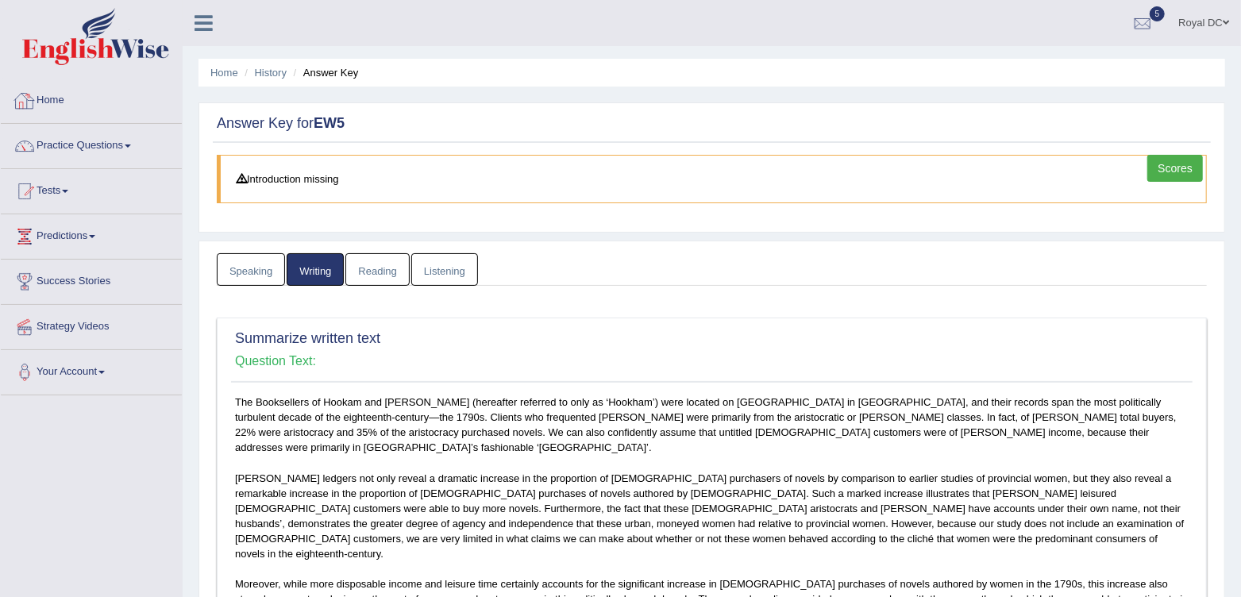
click at [39, 91] on link "Home" at bounding box center [91, 99] width 181 height 40
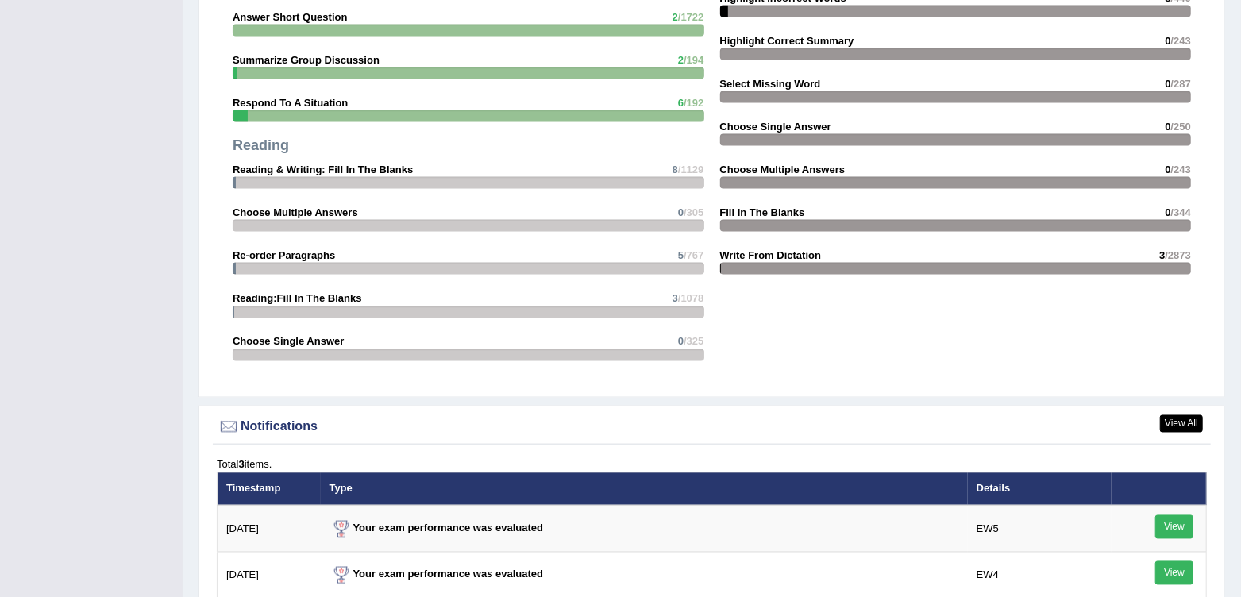
scroll to position [2009, 0]
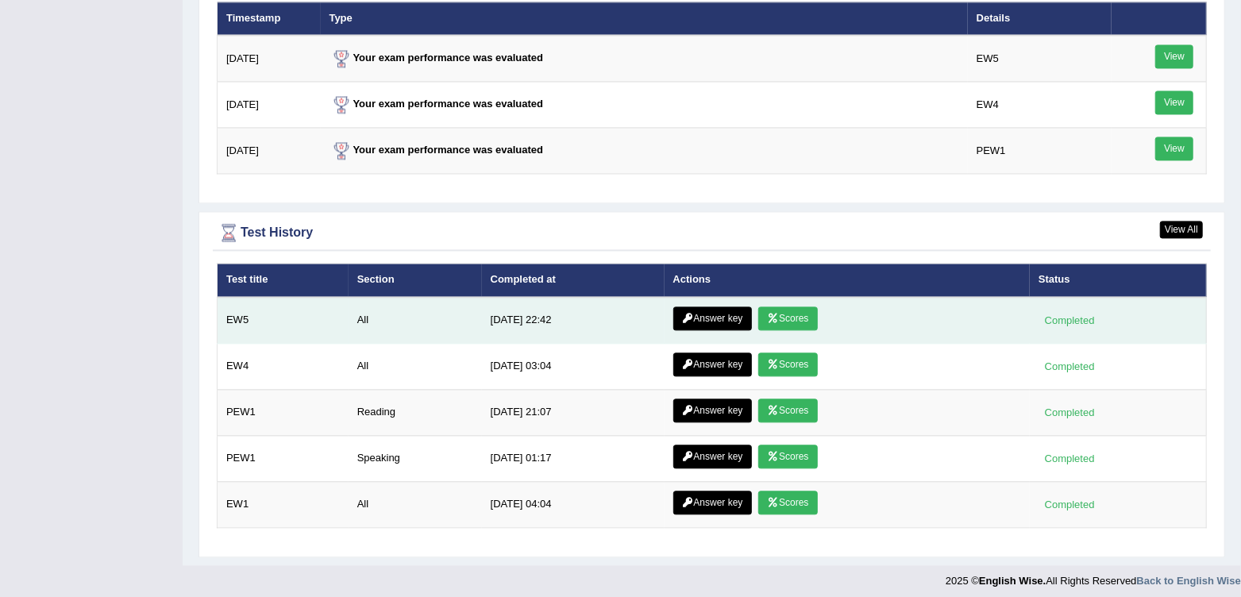
click at [720, 313] on link "Answer key" at bounding box center [712, 318] width 79 height 24
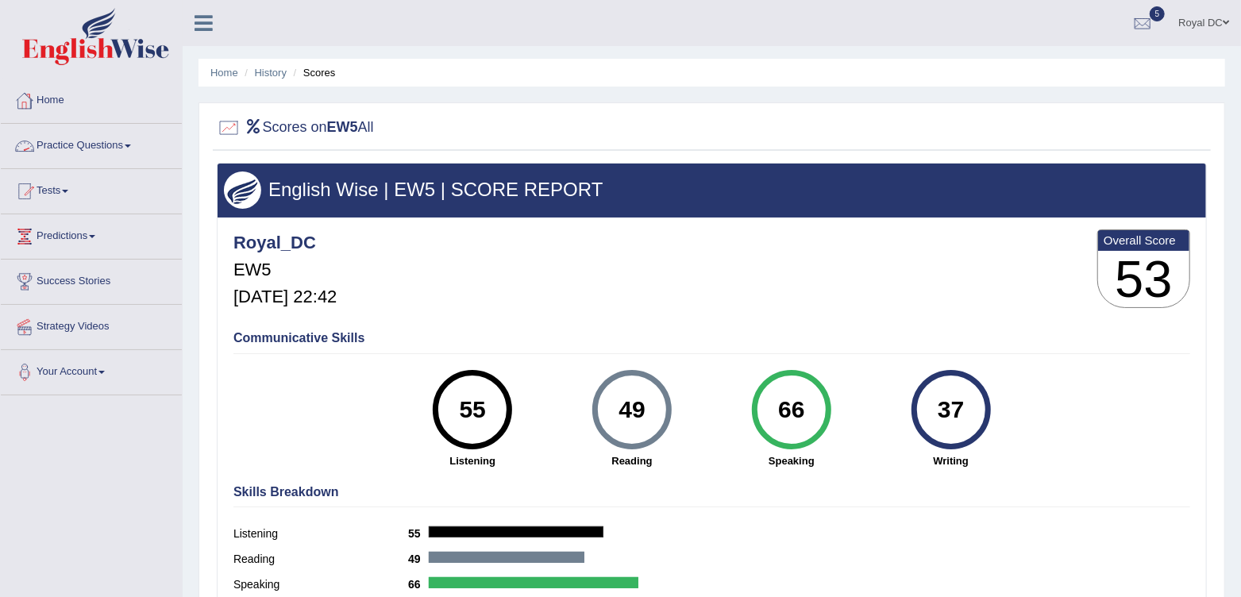
click at [74, 143] on link "Practice Questions" at bounding box center [91, 144] width 181 height 40
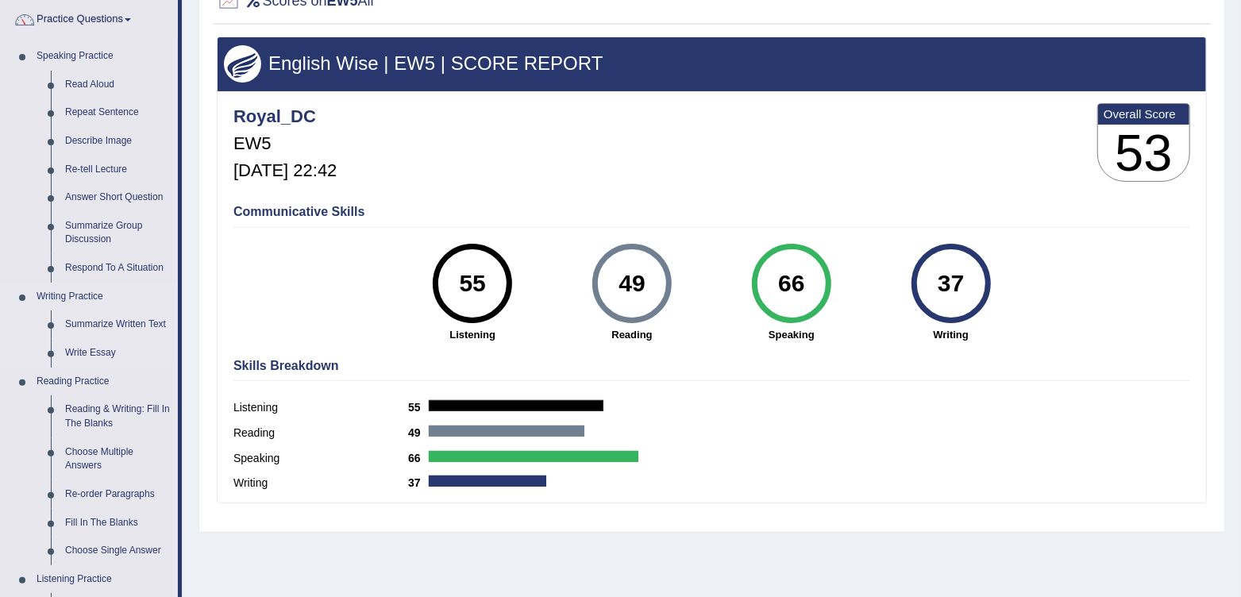
scroll to position [127, 0]
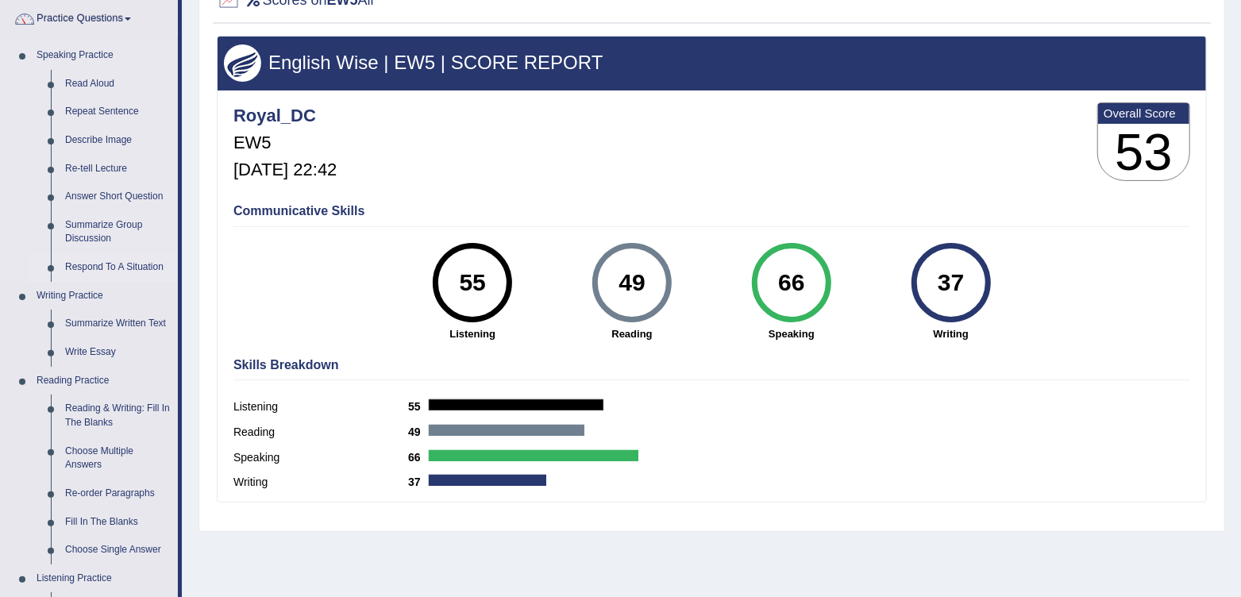
click at [127, 265] on link "Respond To A Situation" at bounding box center [118, 267] width 120 height 29
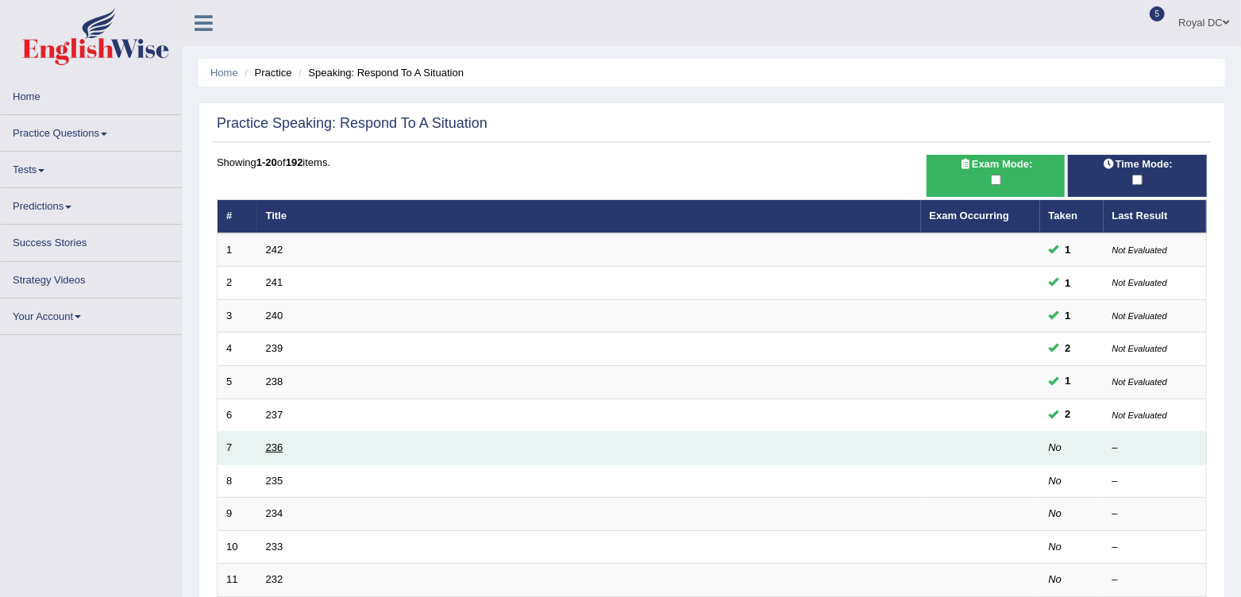
click at [269, 447] on link "236" at bounding box center [274, 447] width 17 height 12
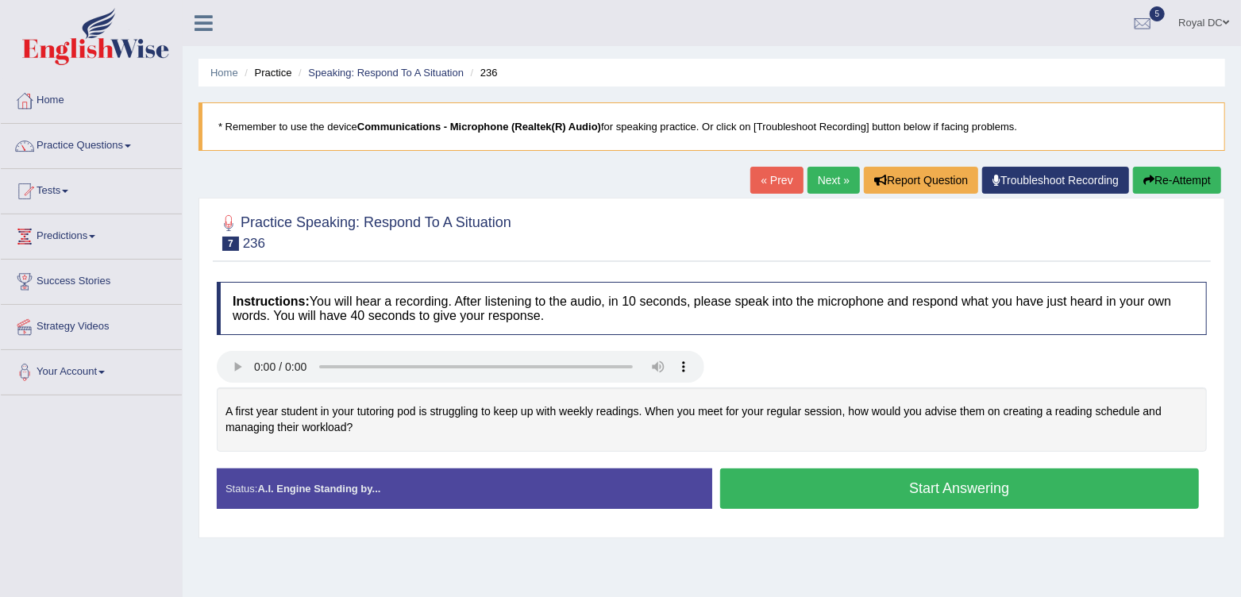
click at [950, 485] on button "Start Answering" at bounding box center [960, 488] width 480 height 40
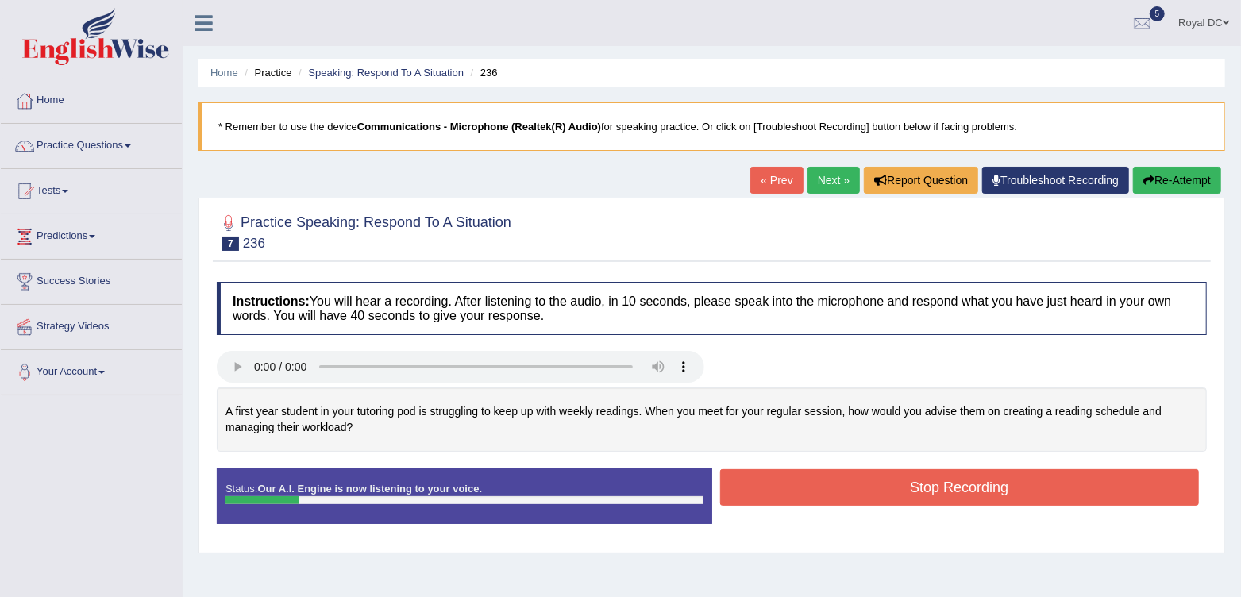
click at [1151, 181] on button "Re-Attempt" at bounding box center [1177, 180] width 88 height 27
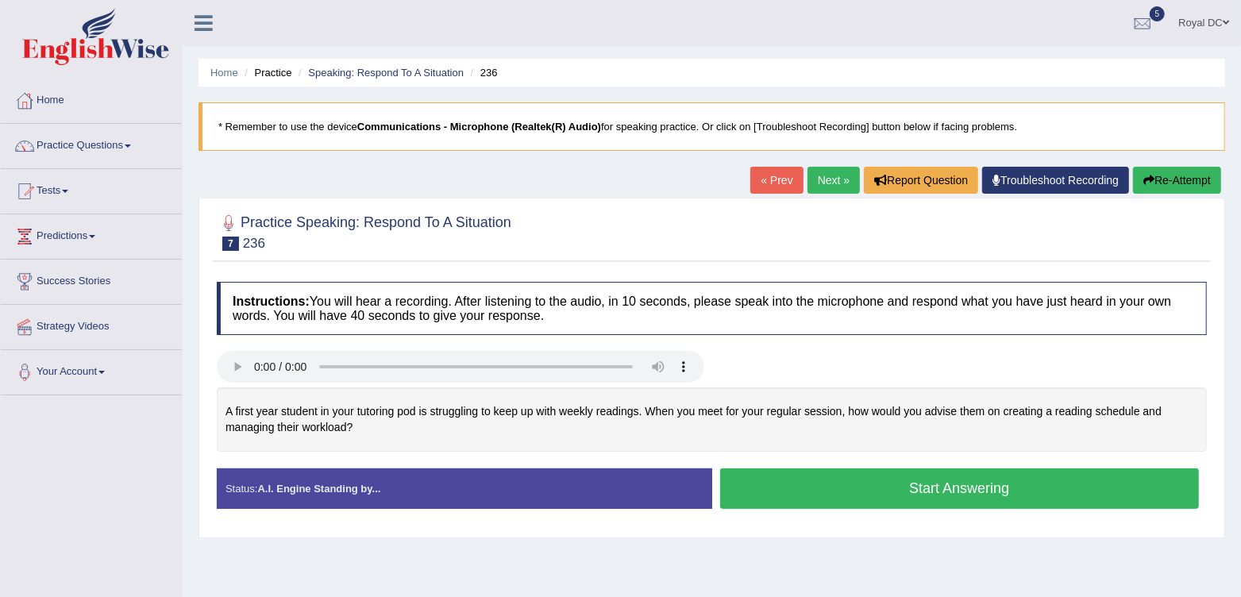
click at [905, 481] on button "Start Answering" at bounding box center [960, 488] width 480 height 40
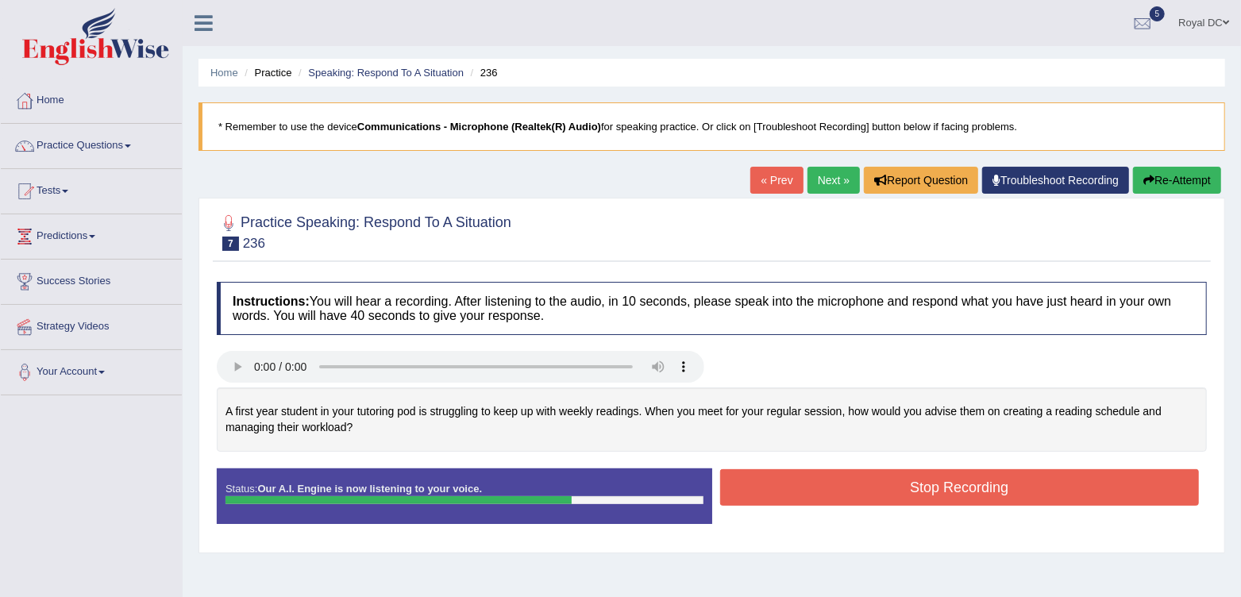
click at [905, 481] on button "Stop Recording" at bounding box center [960, 487] width 480 height 37
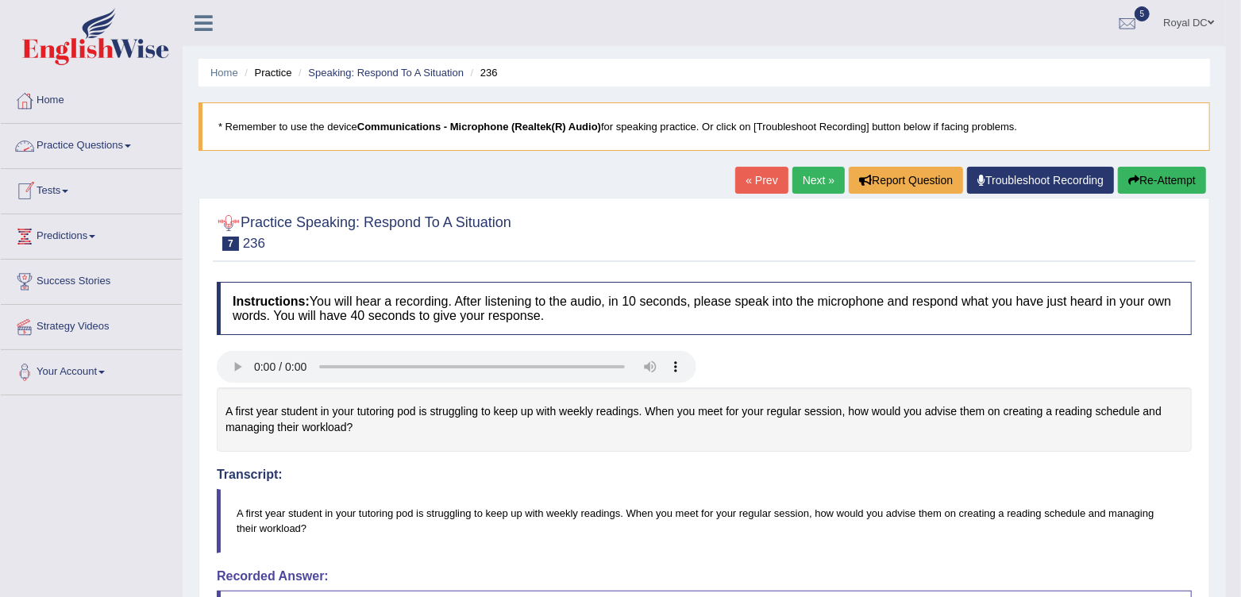
click at [99, 147] on link "Practice Questions" at bounding box center [91, 144] width 181 height 40
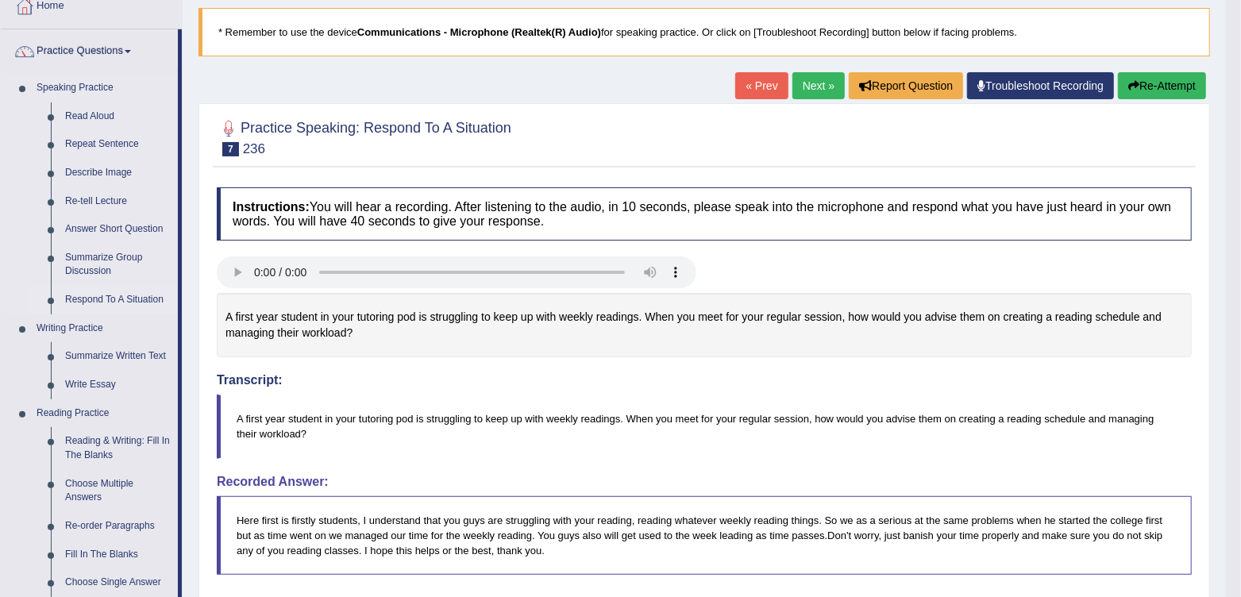
scroll to position [105, 0]
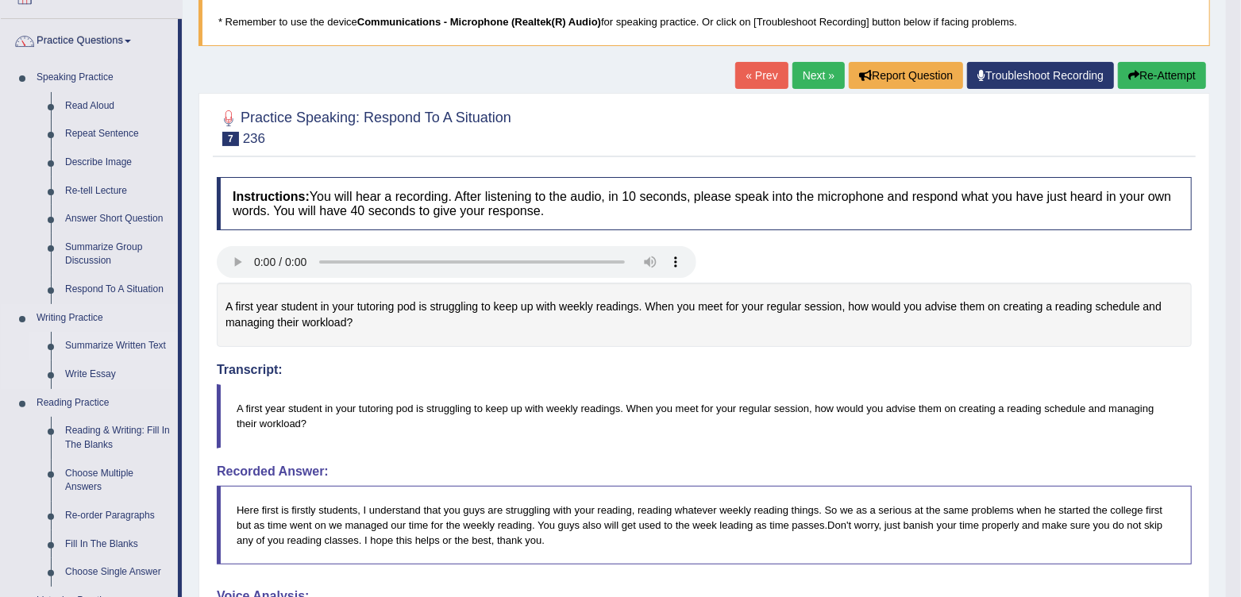
click at [127, 347] on link "Summarize Written Text" at bounding box center [118, 346] width 120 height 29
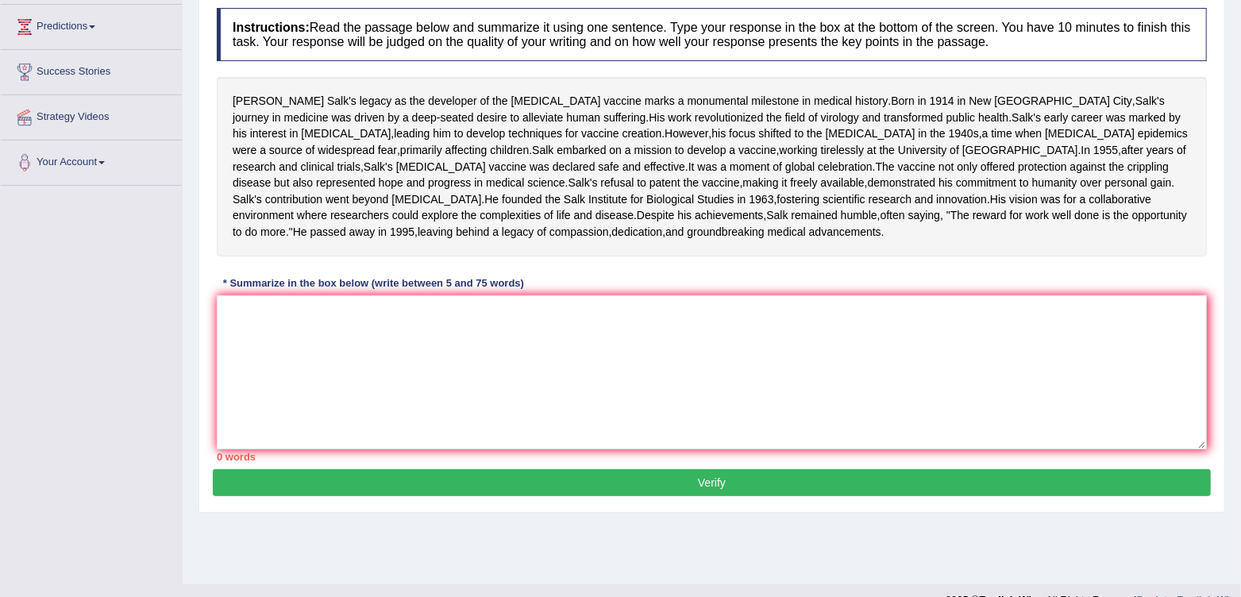
scroll to position [198, 0]
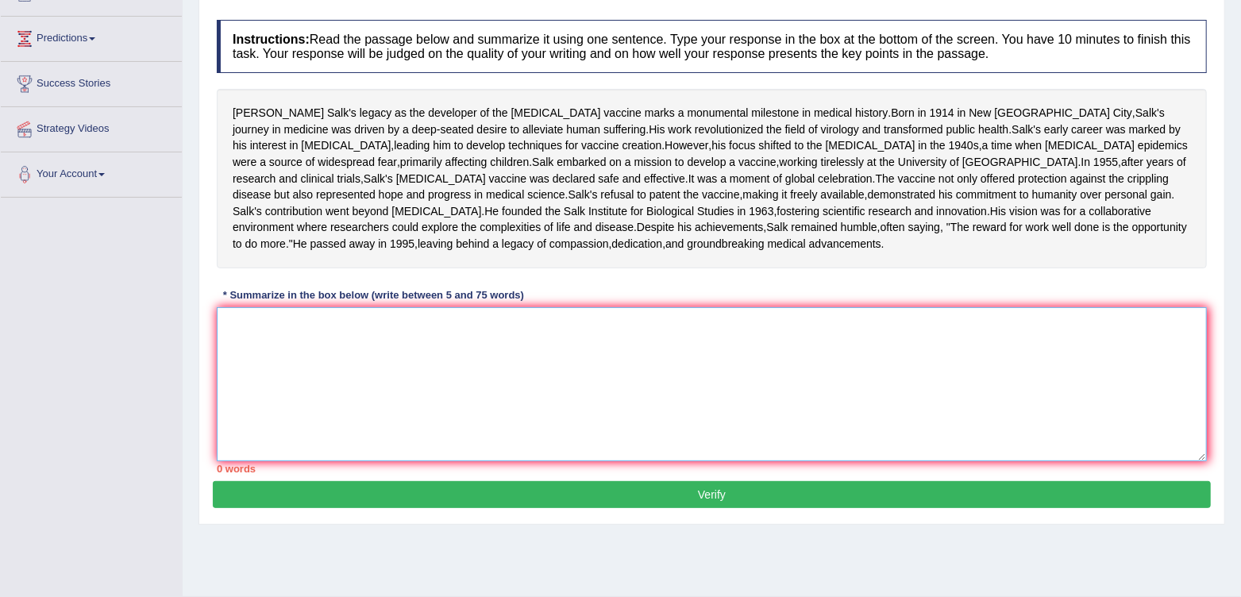
click at [286, 446] on textarea at bounding box center [712, 384] width 990 height 154
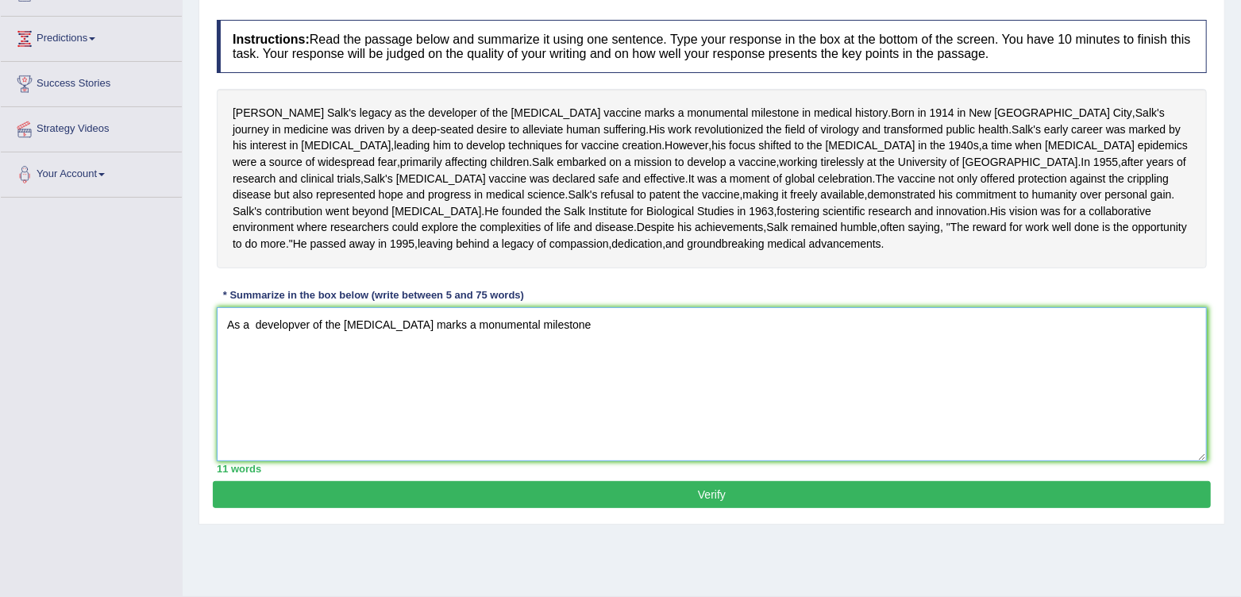
click at [410, 422] on textarea "As a developver of the [MEDICAL_DATA] marks a monumental milestone" at bounding box center [712, 384] width 990 height 154
click at [663, 414] on textarea "As a developver of the [MEDICAL_DATA] mr.[PERSON_NAME] marks a monumental miles…" at bounding box center [712, 384] width 990 height 154
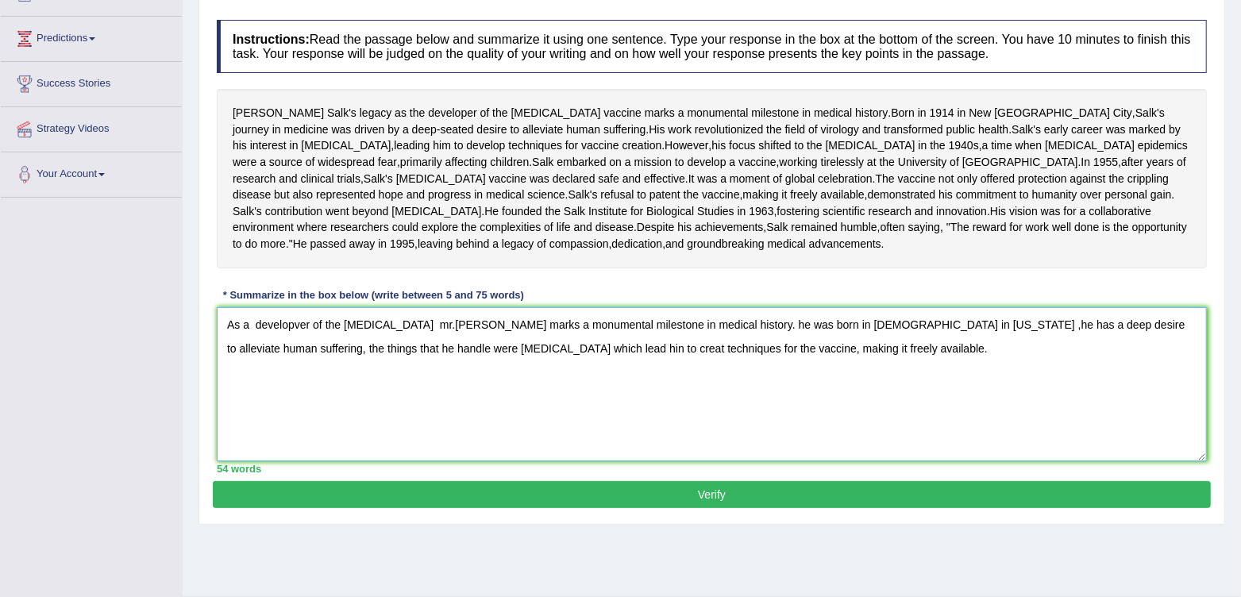
scroll to position [274, 0]
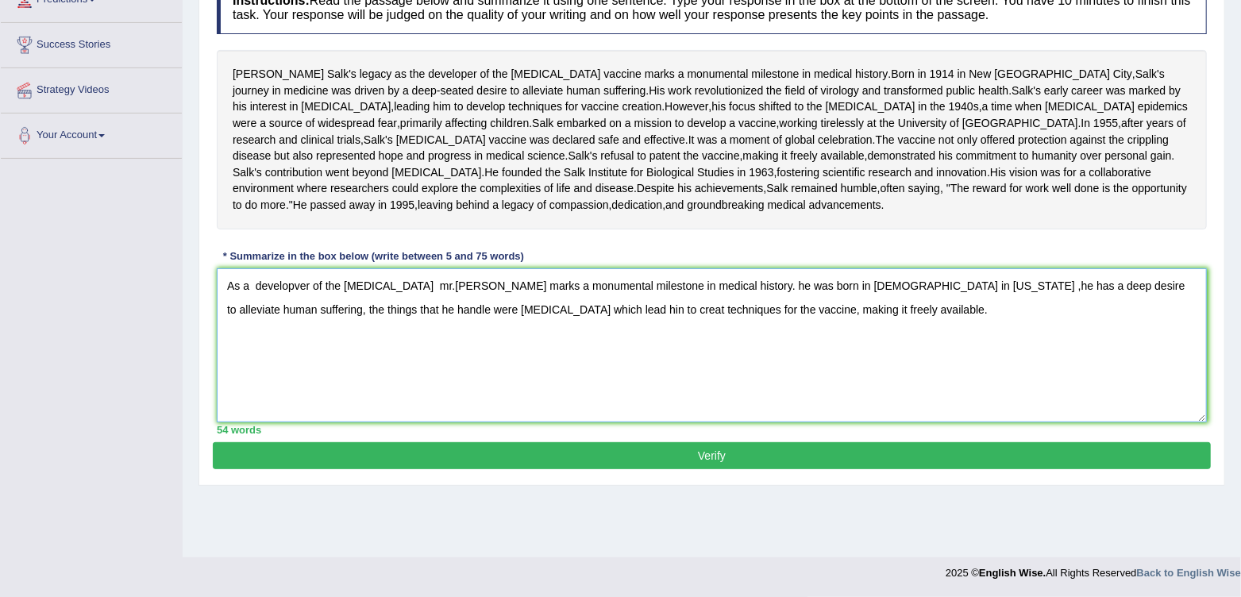
type textarea "As a developver of the [MEDICAL_DATA] mr.[PERSON_NAME] marks a monumental miles…"
click at [754, 469] on button "Verify" at bounding box center [712, 455] width 998 height 27
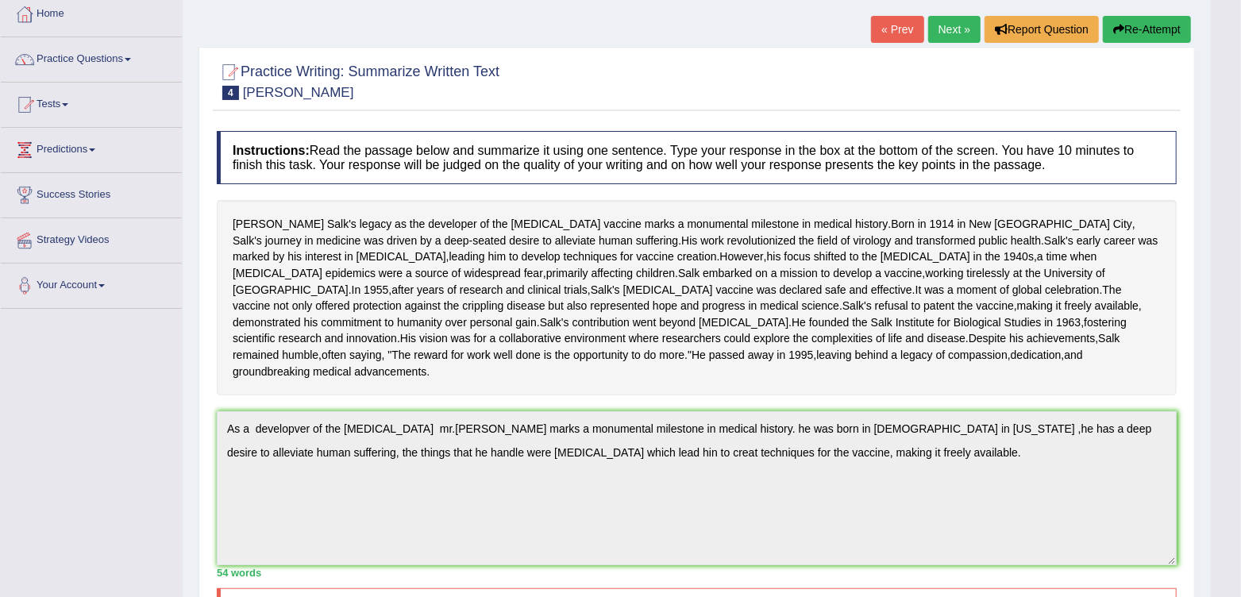
scroll to position [0, 0]
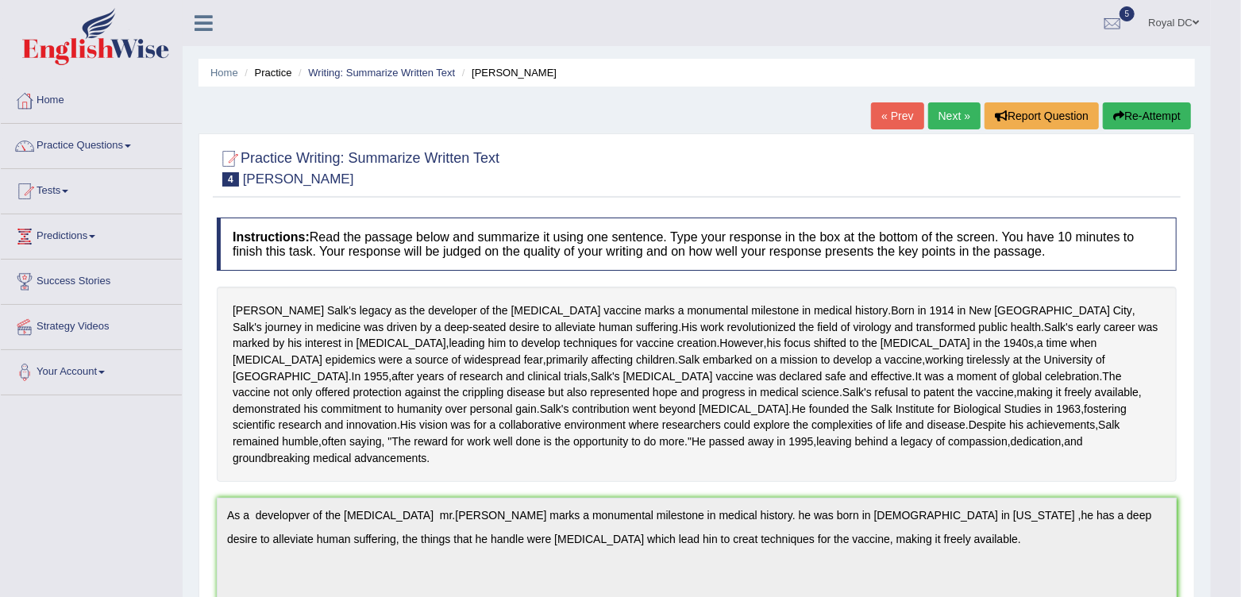
click at [1167, 115] on button "Re-Attempt" at bounding box center [1147, 115] width 88 height 27
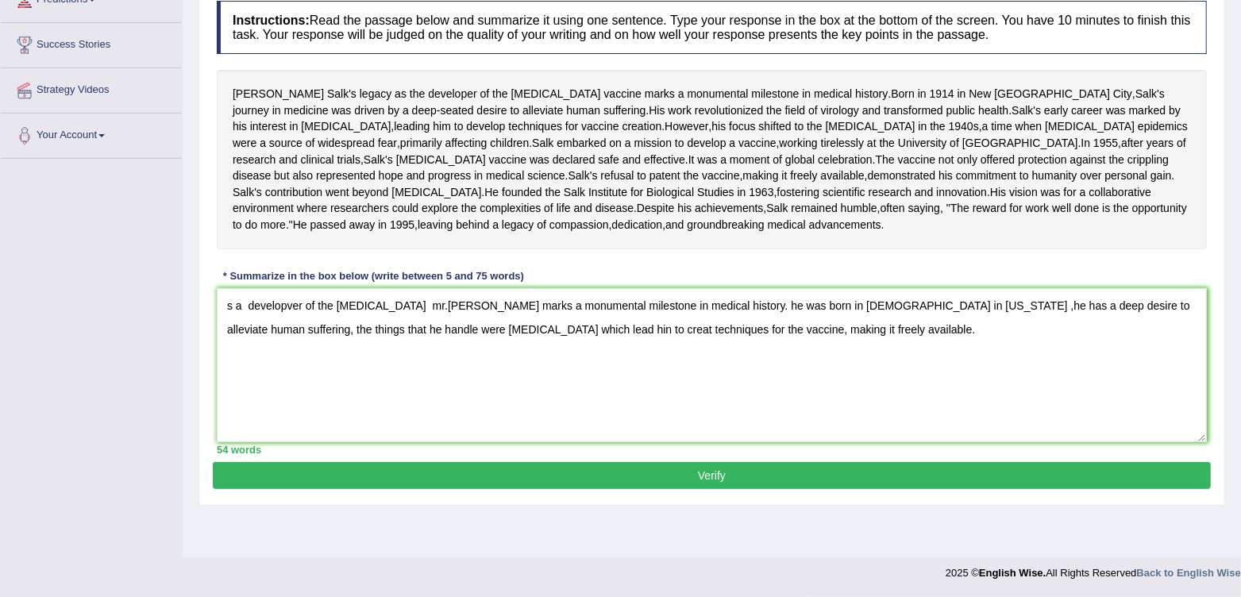
click at [226, 339] on textarea "s a developver of the [MEDICAL_DATA] mr.[PERSON_NAME] marks a monumental milest…" at bounding box center [712, 365] width 990 height 154
click at [734, 349] on textarea "As a developver of the polio vaccine mr.jonas salk marks a monumental milestone…" at bounding box center [712, 365] width 990 height 154
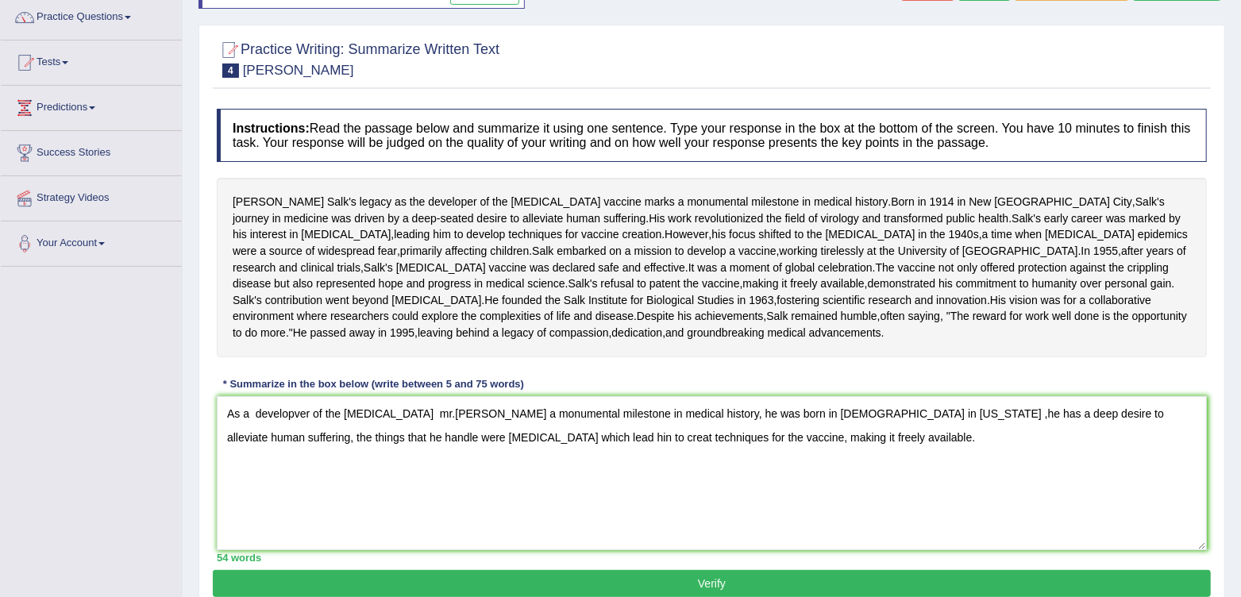
scroll to position [294, 0]
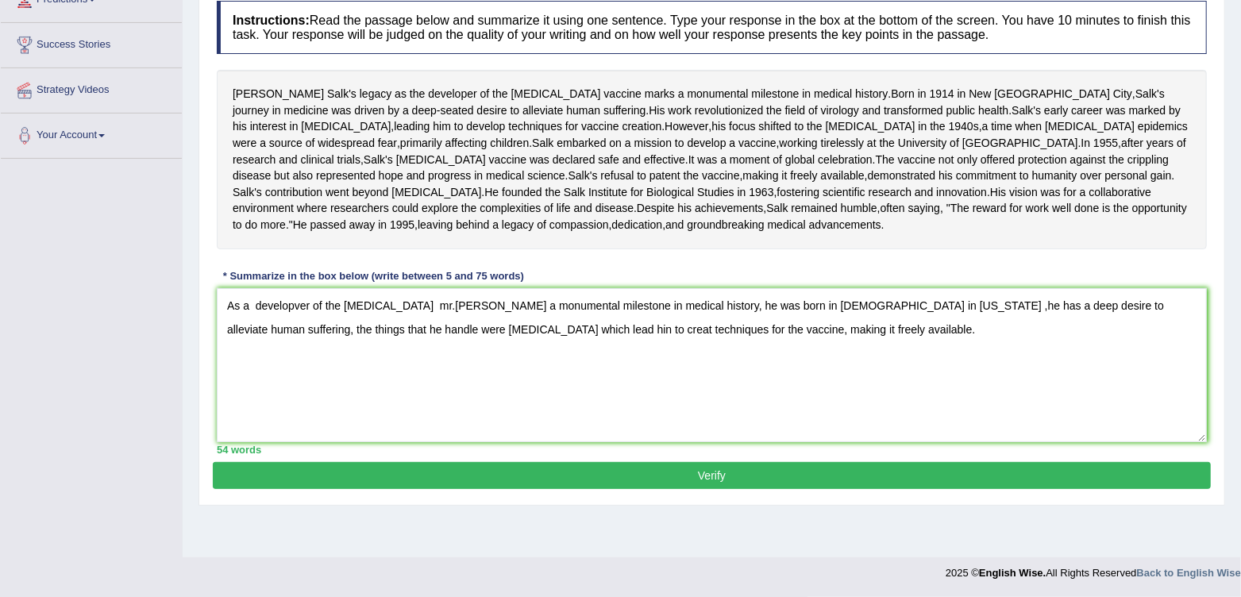
type textarea "As a developver of the polio vaccine mr.jonas salk marks a monumental milestone…"
click at [703, 489] on button "Verify" at bounding box center [712, 475] width 998 height 27
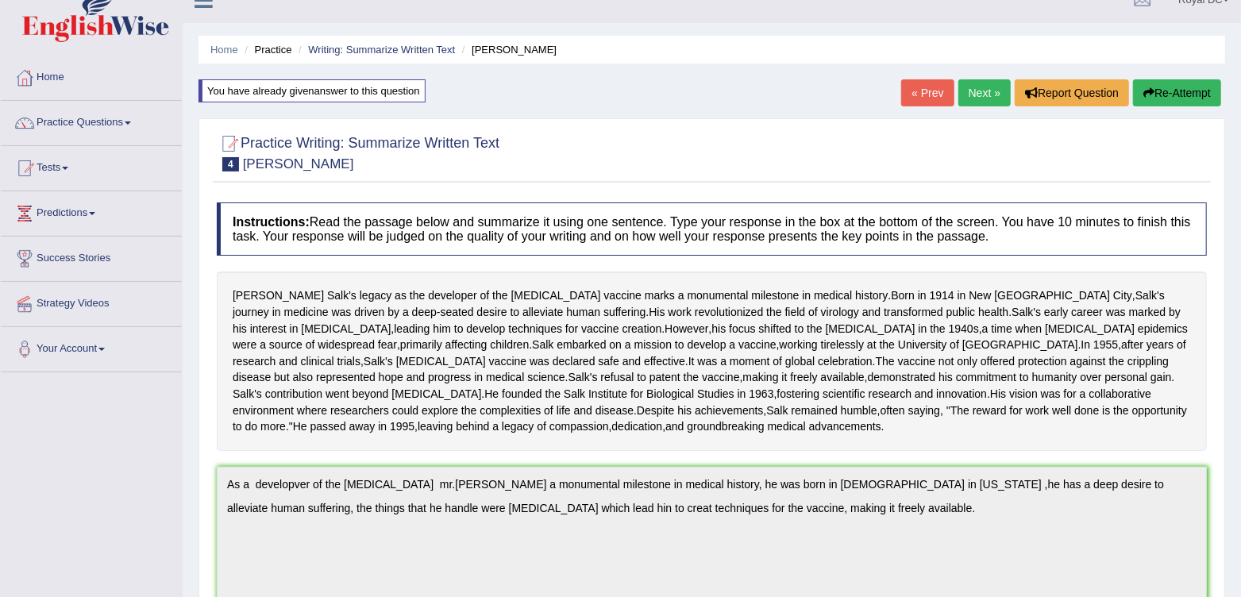
scroll to position [0, 0]
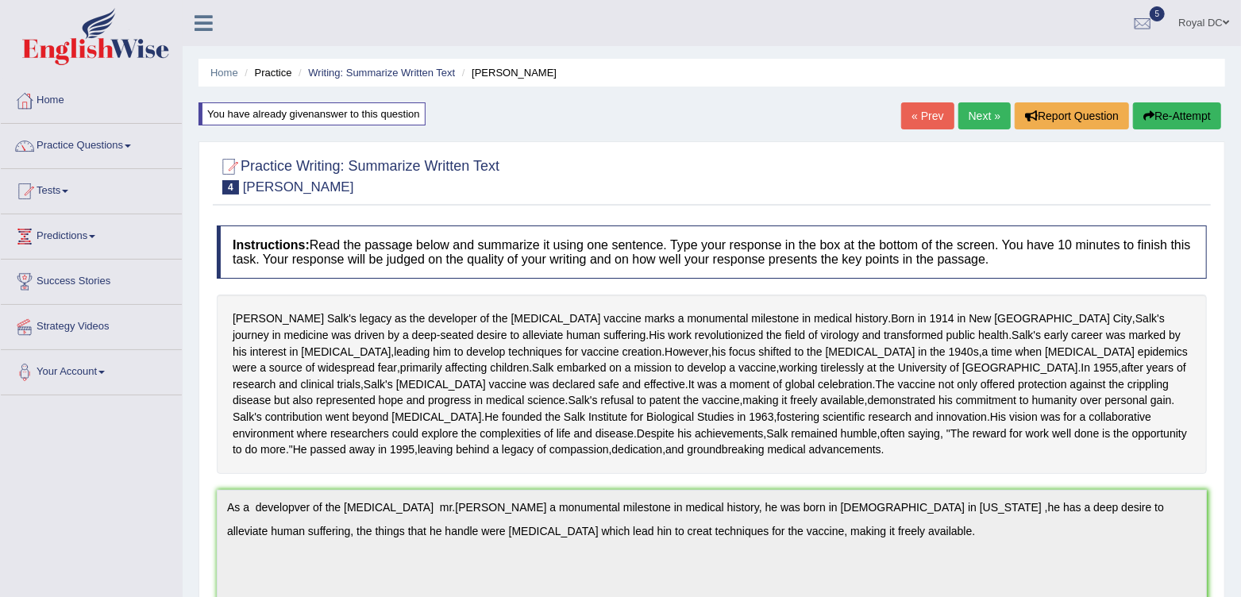
click at [1202, 106] on button "Re-Attempt" at bounding box center [1177, 115] width 88 height 27
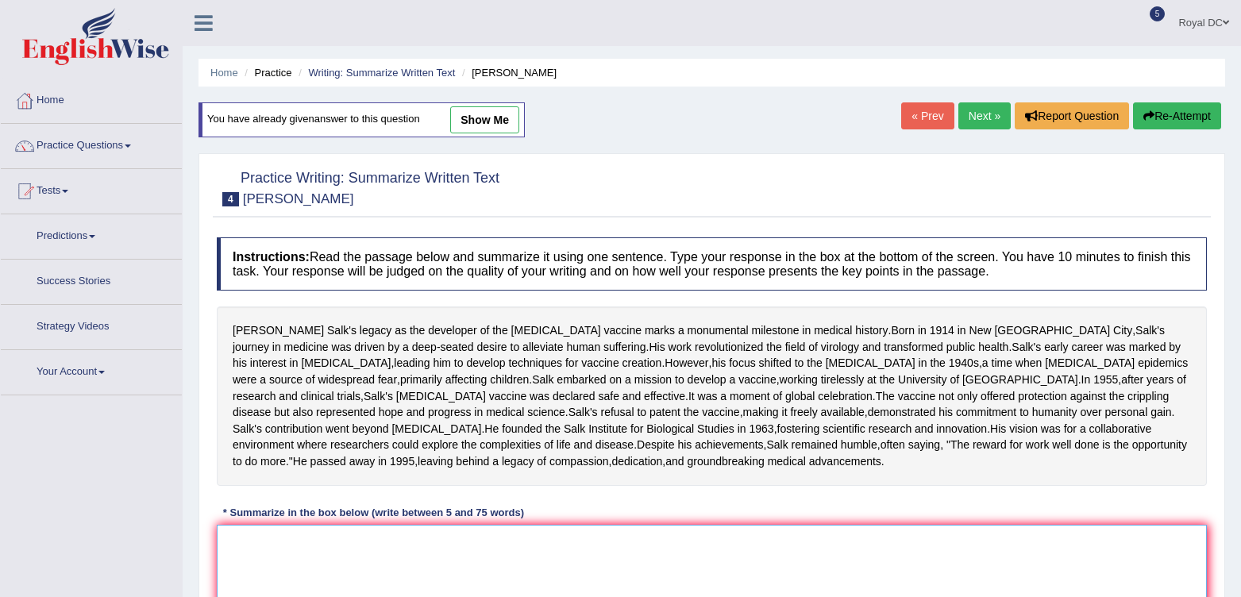
click at [337, 525] on textarea at bounding box center [712, 602] width 990 height 154
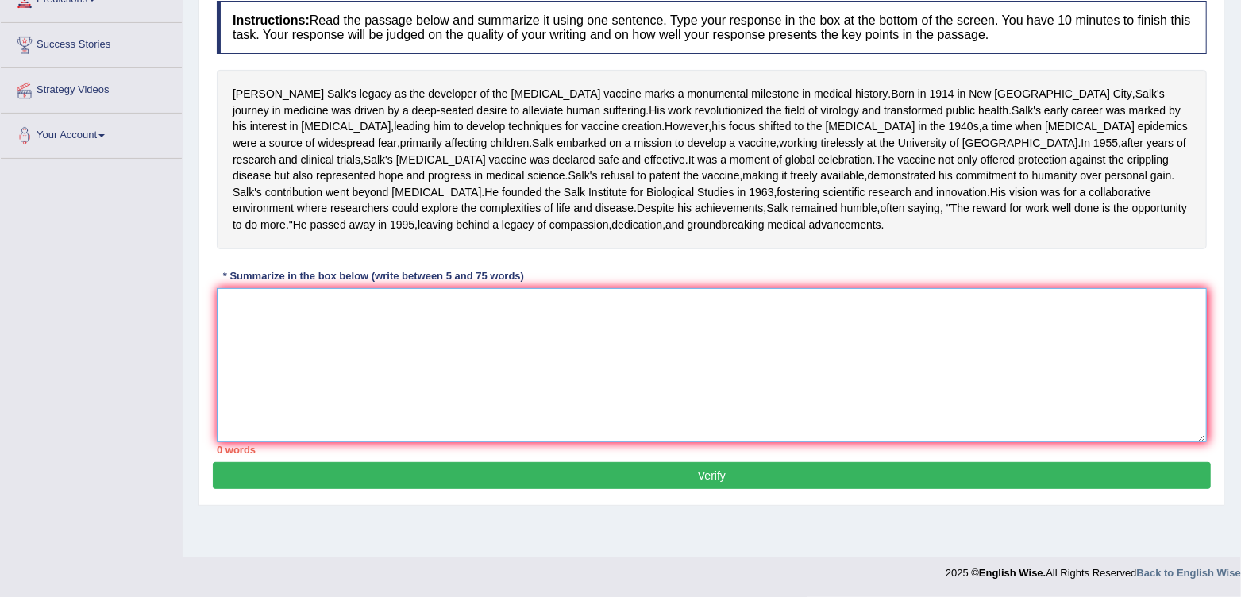
paste textarea "s a developver of the [MEDICAL_DATA] mr.[PERSON_NAME] marks a monumental milest…"
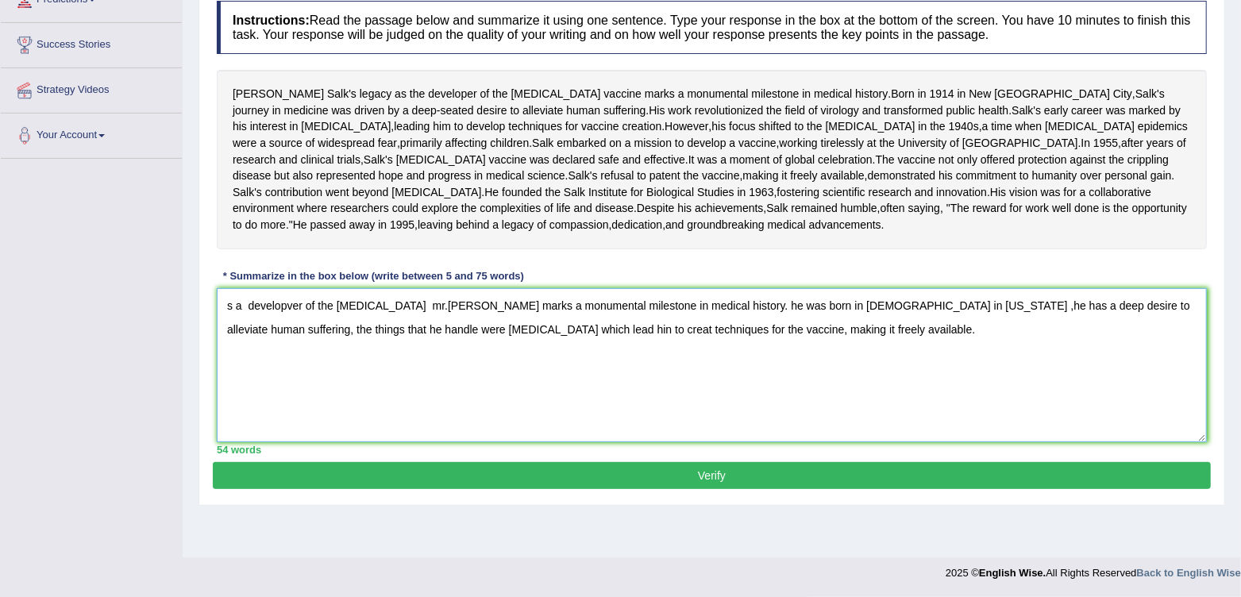
click at [425, 343] on textarea "s a developver of the [MEDICAL_DATA] mr.[PERSON_NAME] marks a monumental milest…" at bounding box center [712, 365] width 990 height 154
click at [421, 347] on textarea "s a developver of the [MEDICAL_DATA] mr.[PERSON_NAME] marks a monumental milest…" at bounding box center [712, 365] width 990 height 154
type textarea "s a developver of the [MEDICAL_DATA] [PERSON_NAME] marks a monumental milestone…"
click at [493, 489] on button "Verify" at bounding box center [712, 475] width 998 height 27
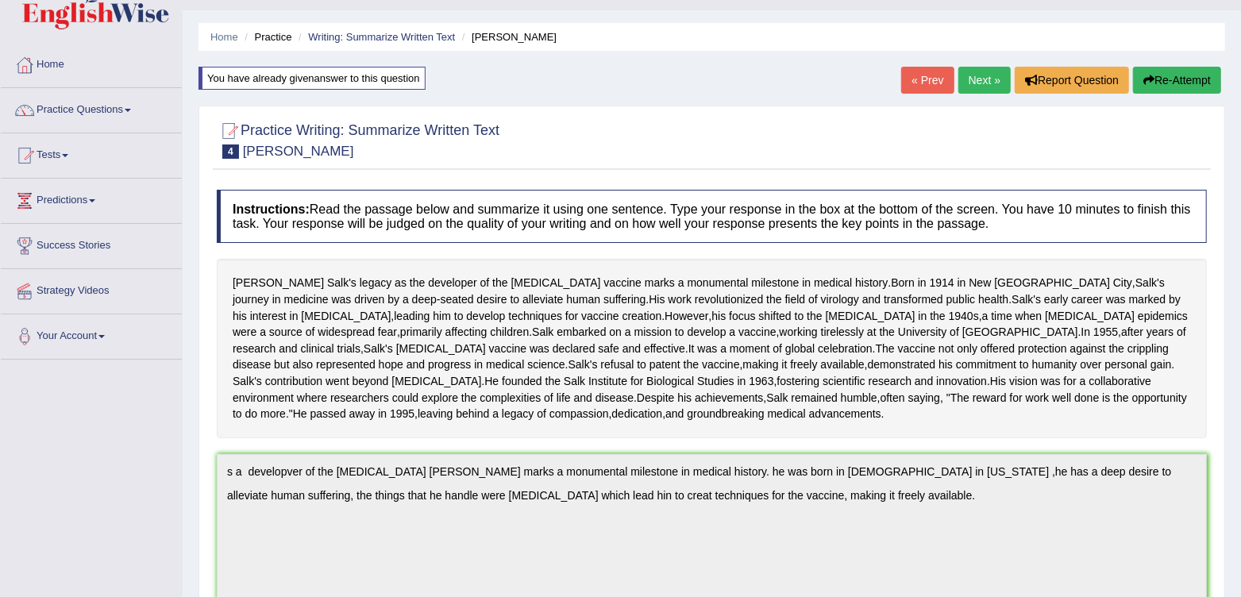
scroll to position [33, 0]
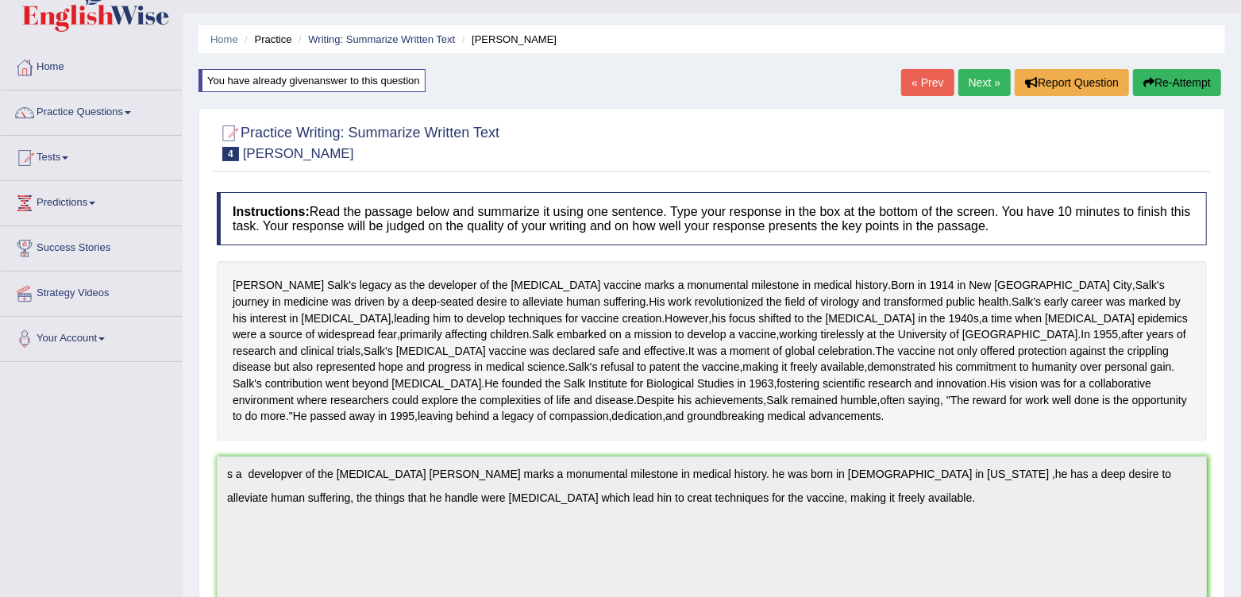
click at [1175, 80] on button "Re-Attempt" at bounding box center [1177, 82] width 88 height 27
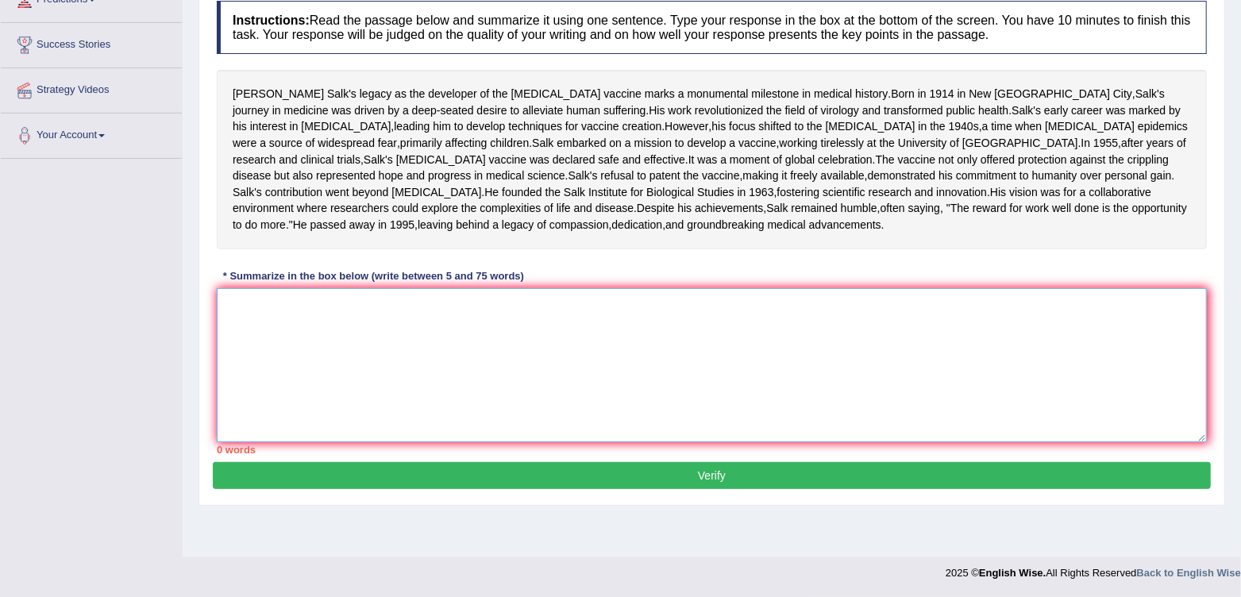
click at [268, 363] on textarea at bounding box center [712, 365] width 990 height 154
paste textarea "s a developver of the polio vaccine mr.jonas salk marks a monumental milestone …"
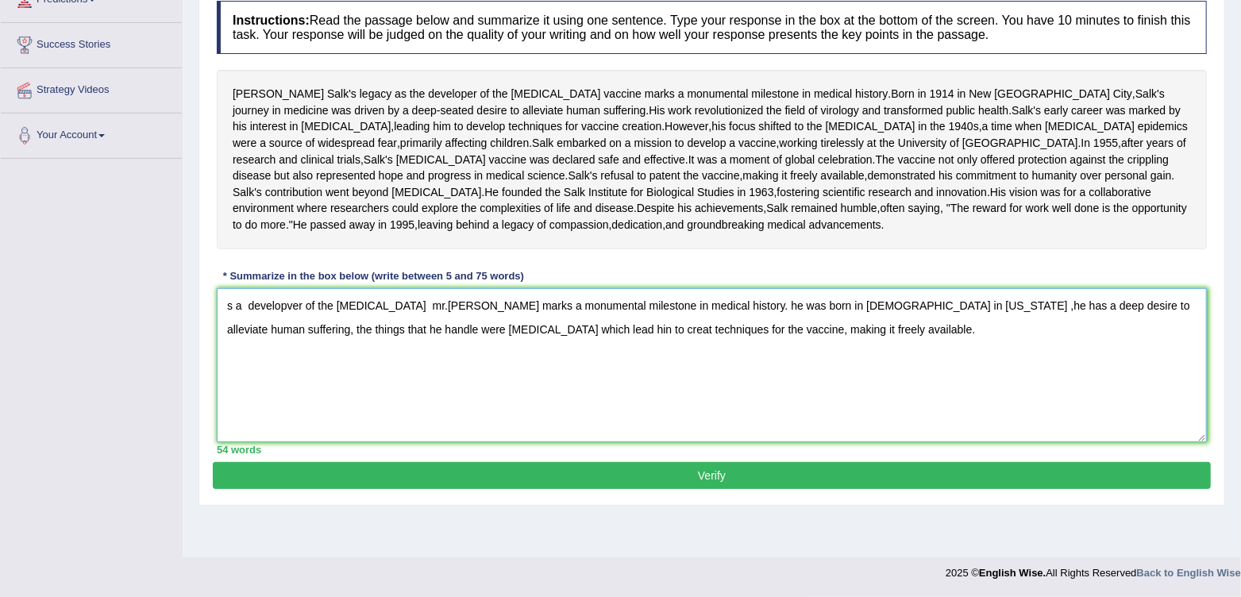
click at [229, 344] on textarea "s a developver of the polio vaccine mr.jonas salk marks a monumental milestone …" at bounding box center [712, 365] width 990 height 154
click at [736, 352] on textarea "As a developver of the polio vaccine mr.jonas salk marks a monumental milestone…" at bounding box center [712, 365] width 990 height 154
click at [430, 345] on textarea "As a developver of the polio vaccine mr.jonas salk marks a monumental milestone…" at bounding box center [712, 365] width 990 height 154
type textarea "As a developver of the polio vaccine jonas salk marks a monumental milestone in…"
click at [607, 489] on button "Verify" at bounding box center [712, 475] width 998 height 27
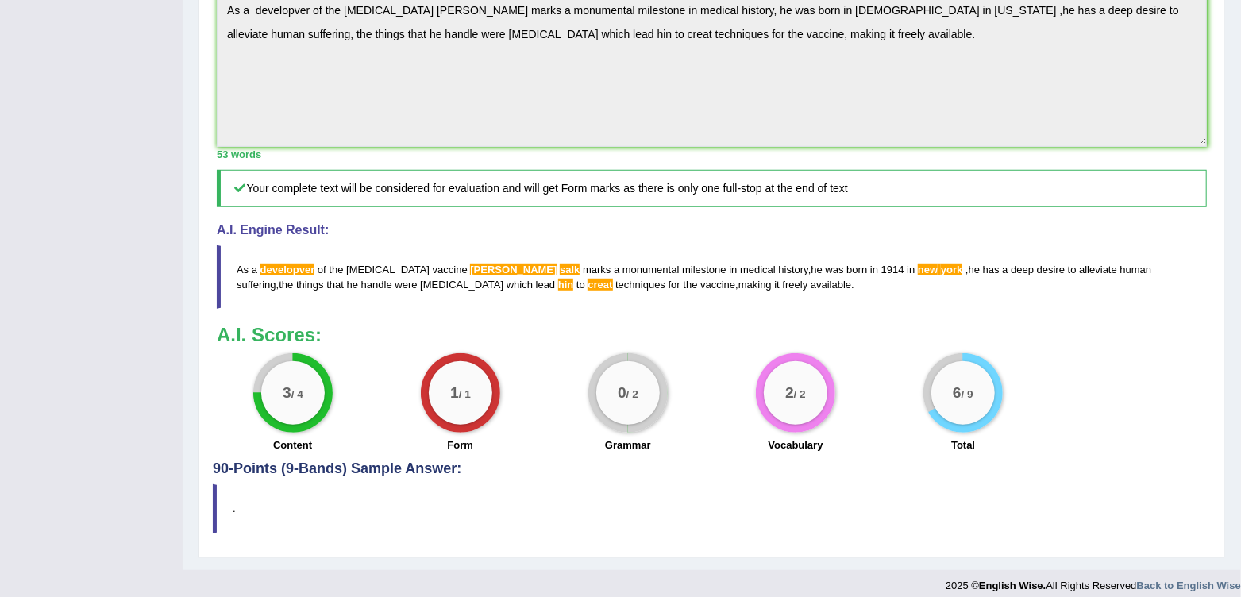
scroll to position [499, 0]
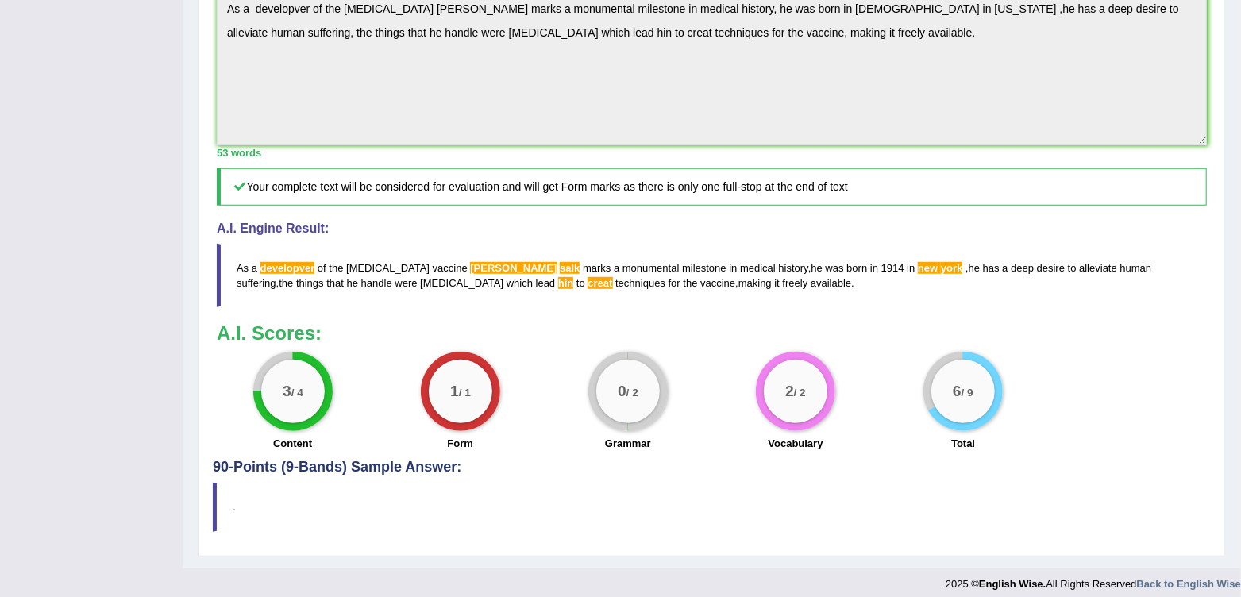
click at [283, 274] on span "developver" at bounding box center [287, 268] width 55 height 12
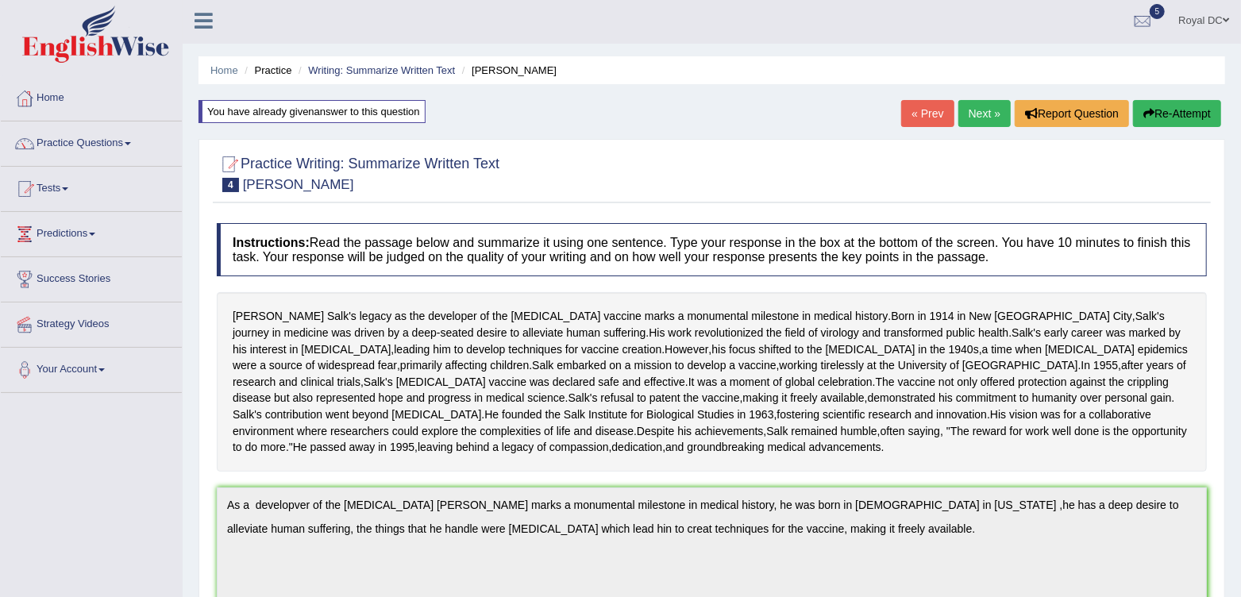
scroll to position [0, 0]
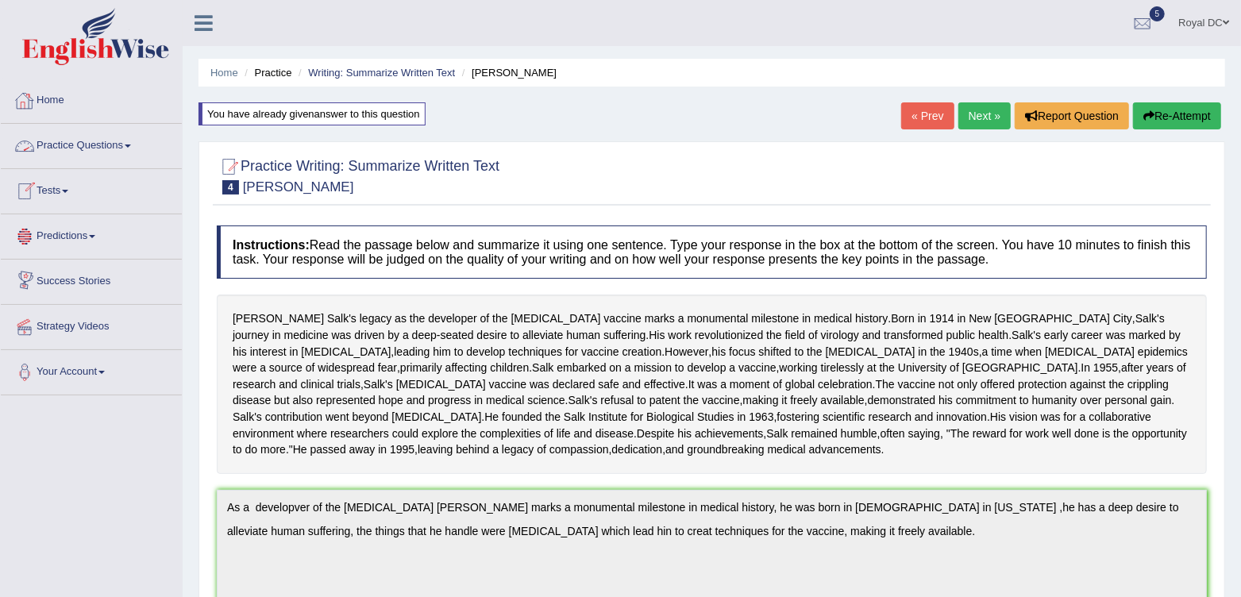
click at [75, 148] on link "Practice Questions" at bounding box center [91, 144] width 181 height 40
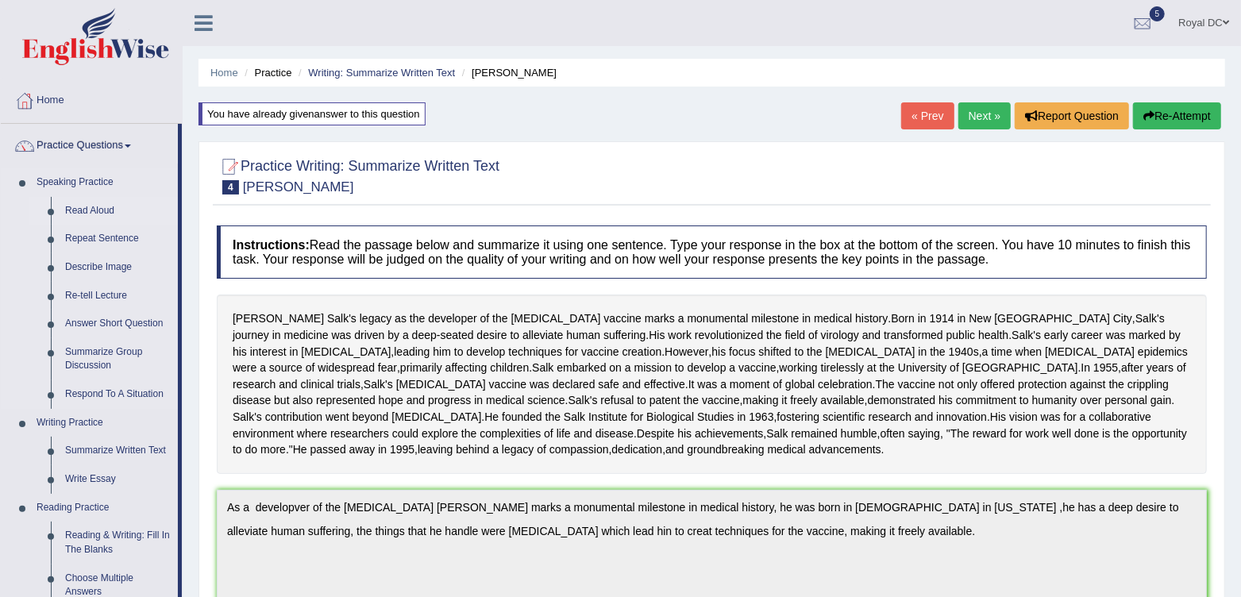
click at [87, 208] on link "Read Aloud" at bounding box center [118, 211] width 120 height 29
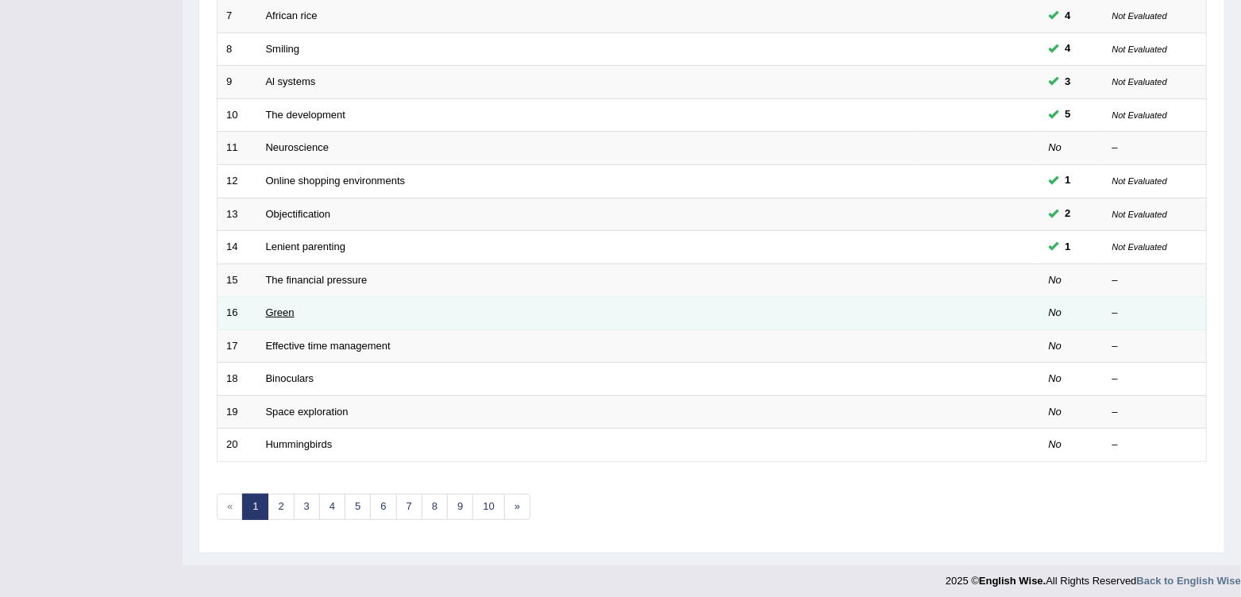
click at [271, 307] on link "Green" at bounding box center [280, 312] width 29 height 12
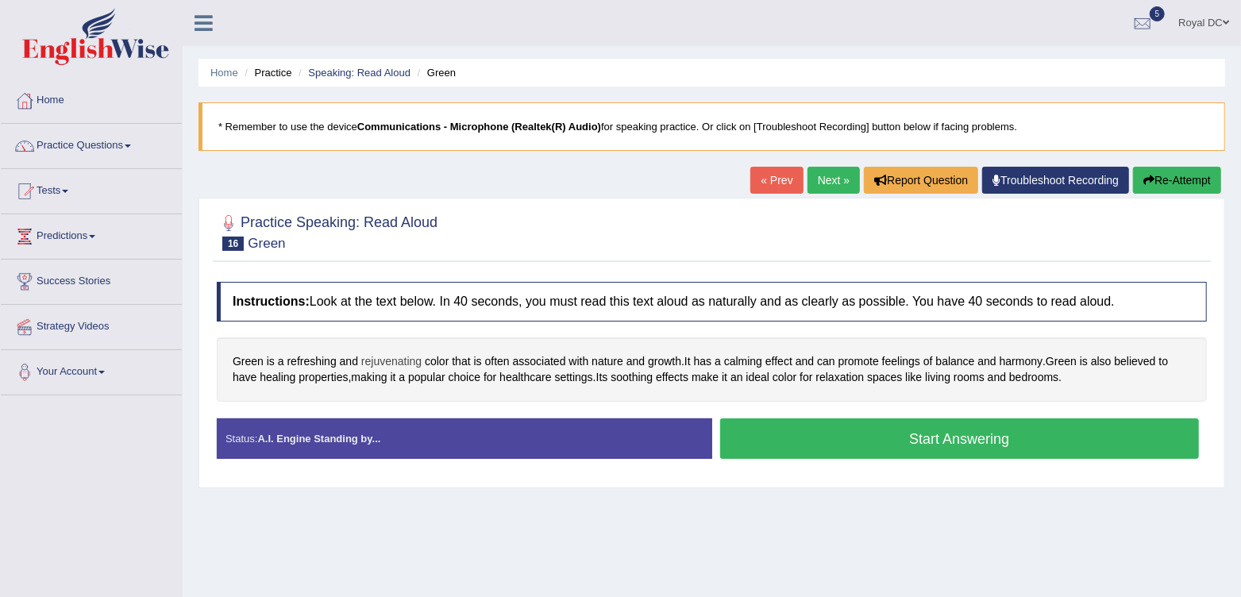
click at [383, 357] on span "rejuvenating" at bounding box center [391, 361] width 60 height 17
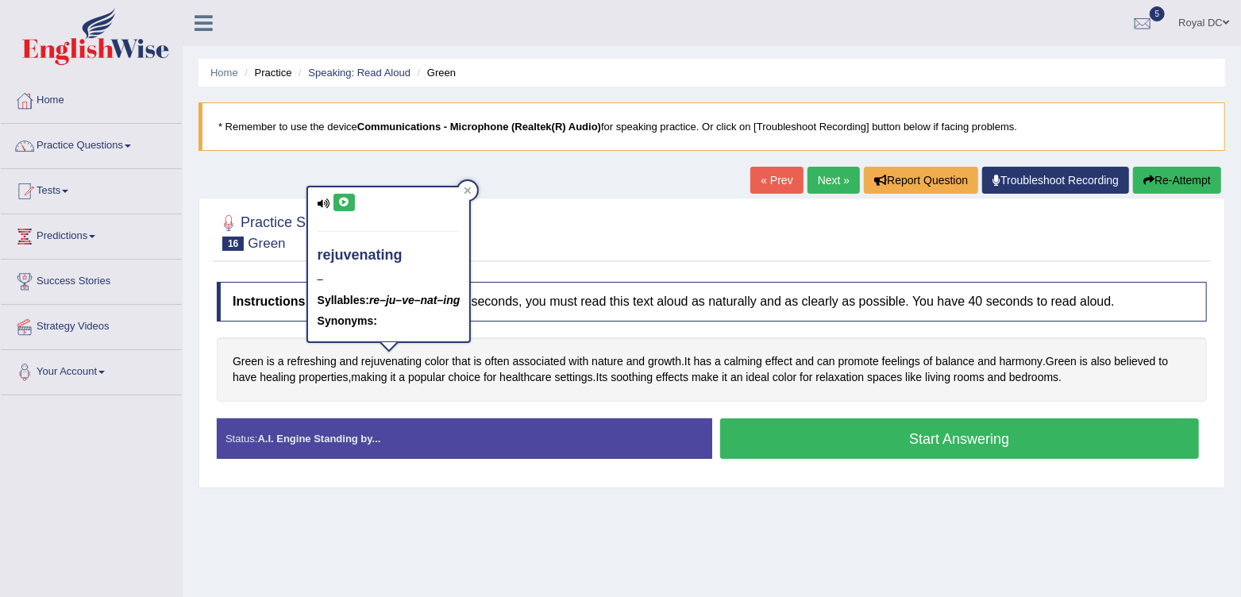
click at [341, 200] on icon at bounding box center [344, 203] width 12 height 10
click at [160, 480] on div "Toggle navigation Home Practice Questions Speaking Practice Read Aloud Repeat S…" at bounding box center [620, 413] width 1241 height 826
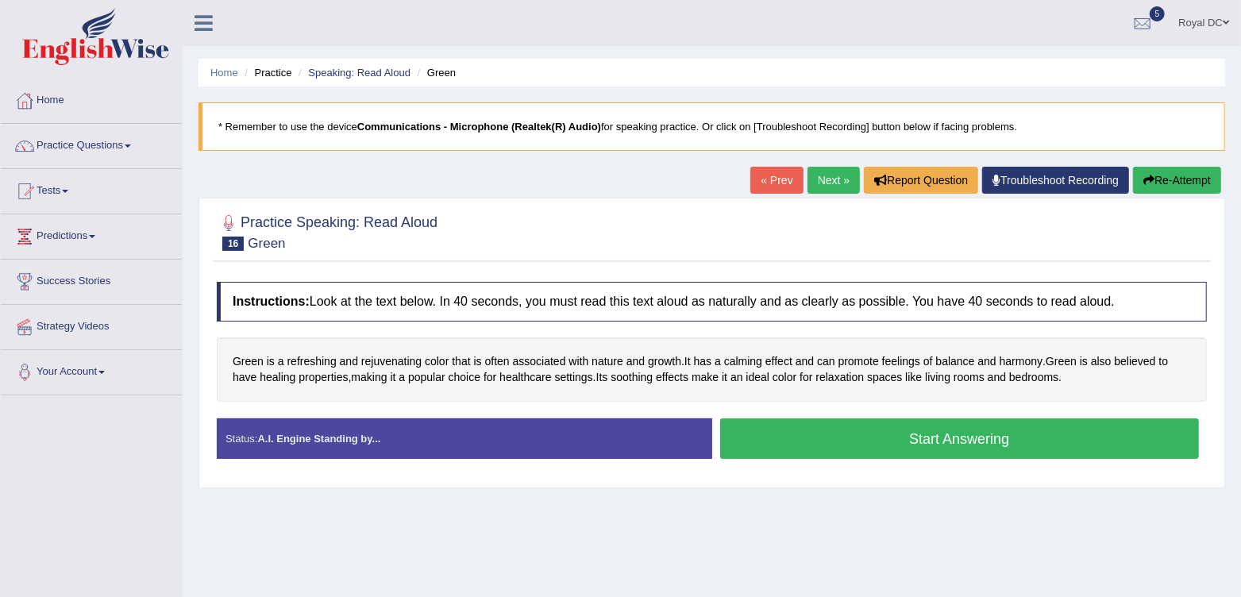
click at [784, 437] on button "Start Answering" at bounding box center [960, 438] width 480 height 40
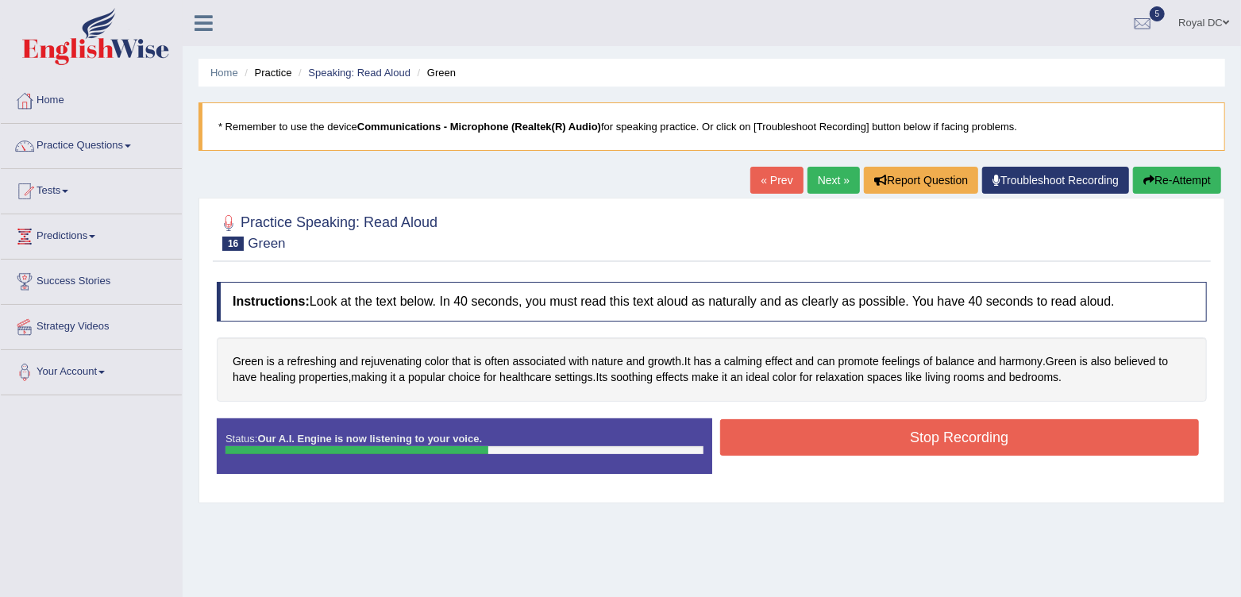
click at [784, 437] on button "Stop Recording" at bounding box center [960, 437] width 480 height 37
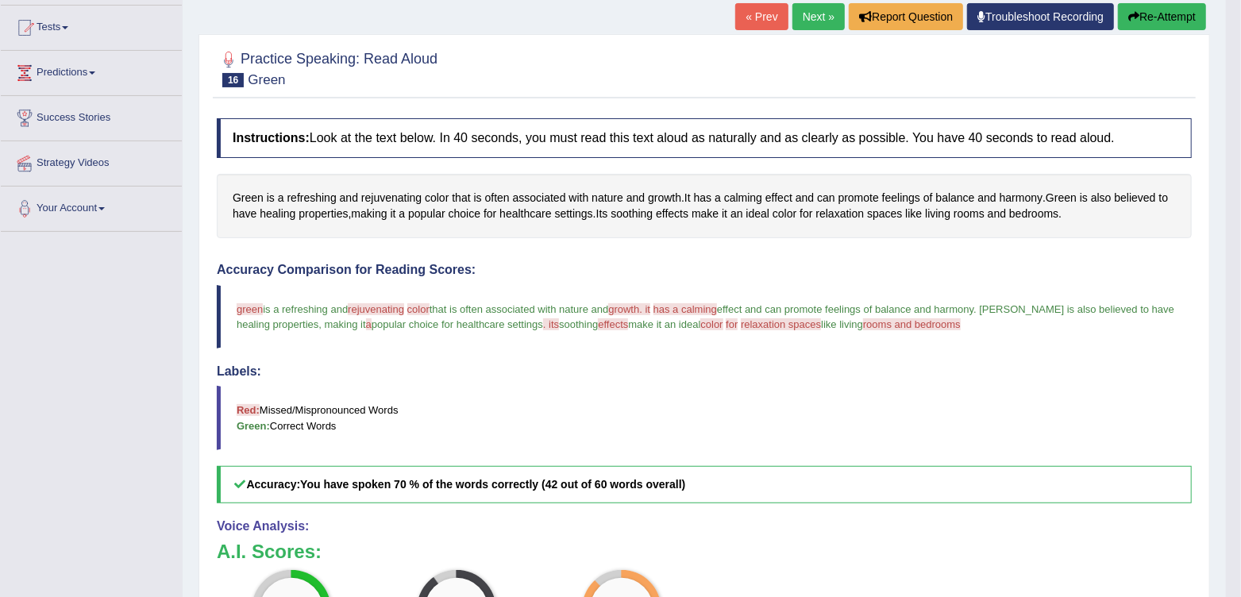
scroll to position [162, 0]
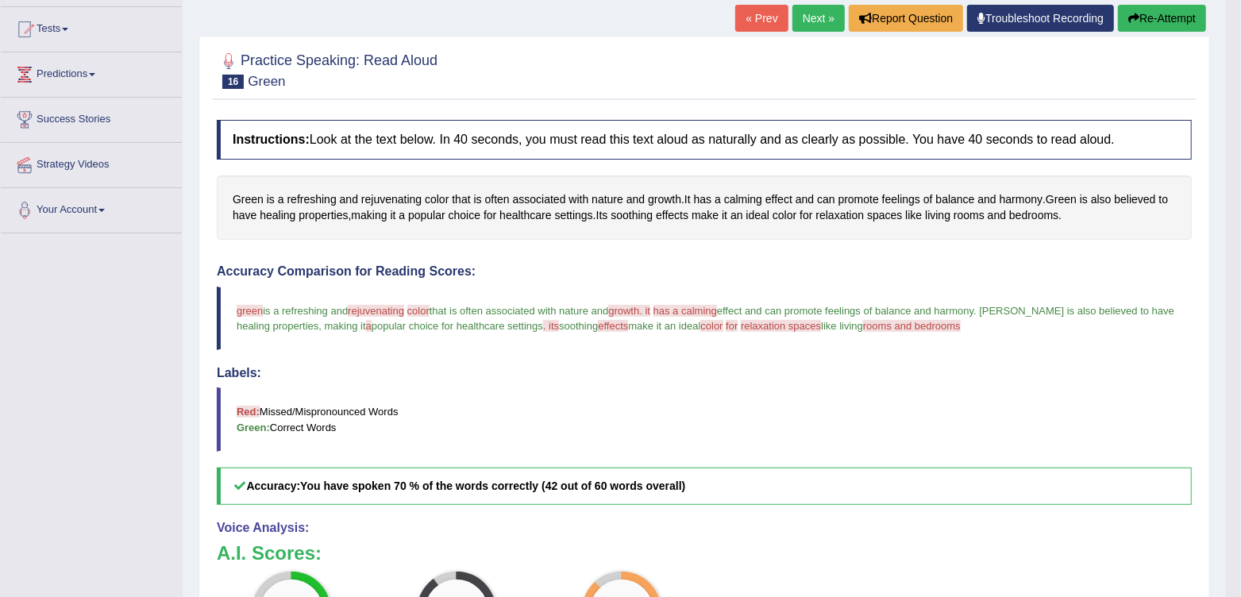
click at [1166, 15] on button "Re-Attempt" at bounding box center [1162, 18] width 88 height 27
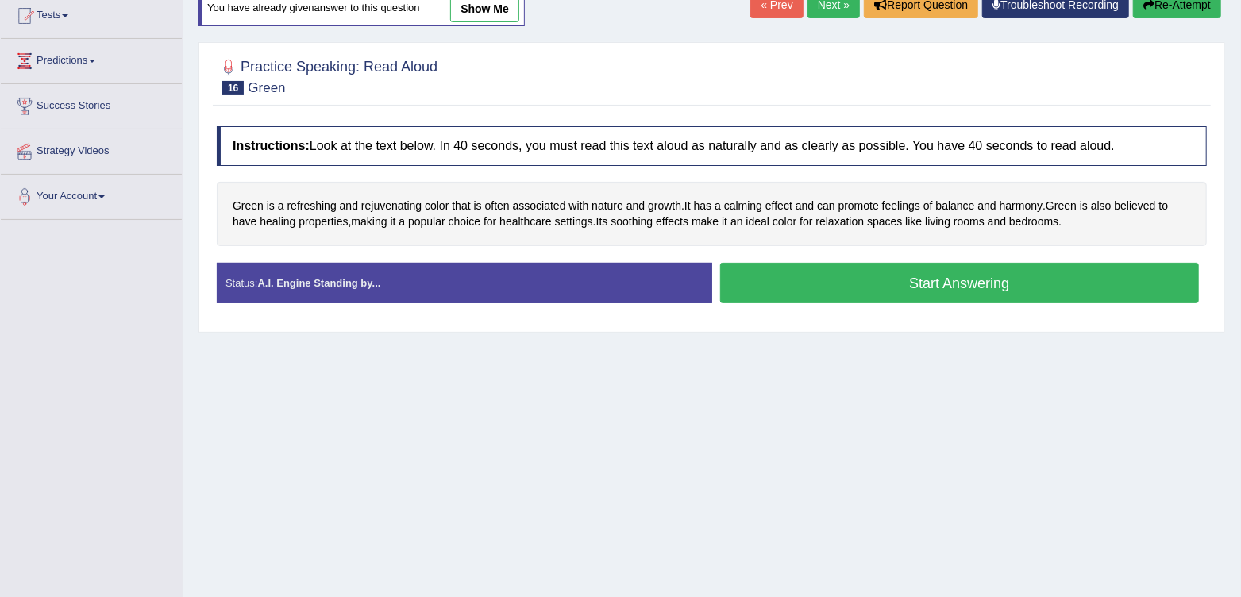
click at [933, 291] on button "Start Answering" at bounding box center [960, 283] width 480 height 40
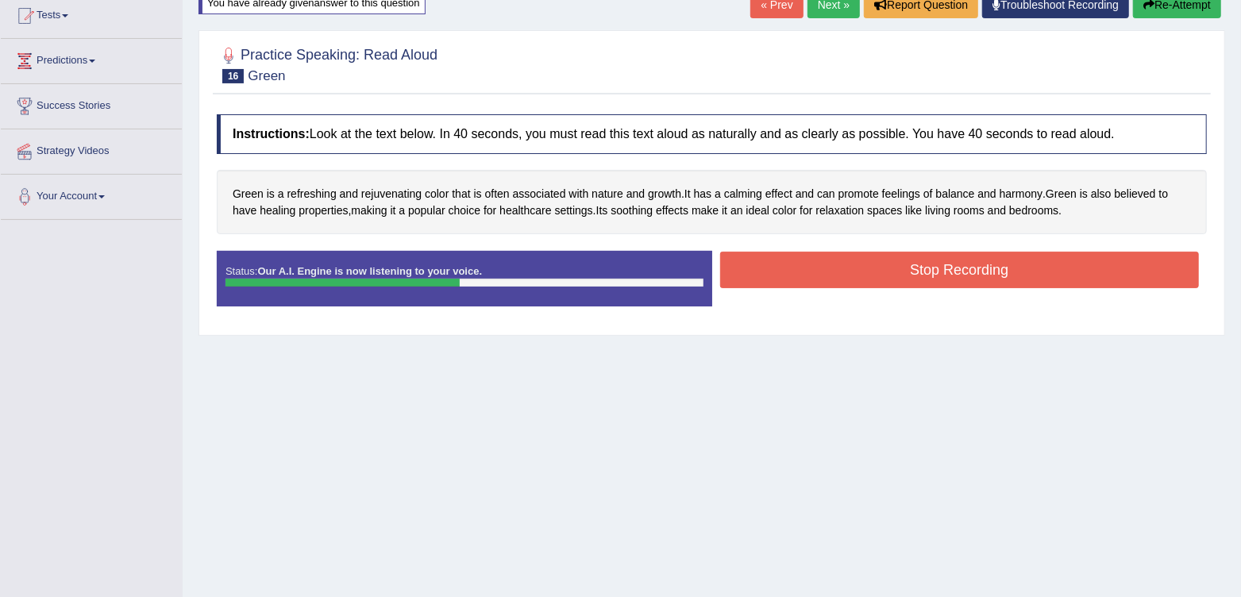
click at [948, 284] on button "Stop Recording" at bounding box center [960, 270] width 480 height 37
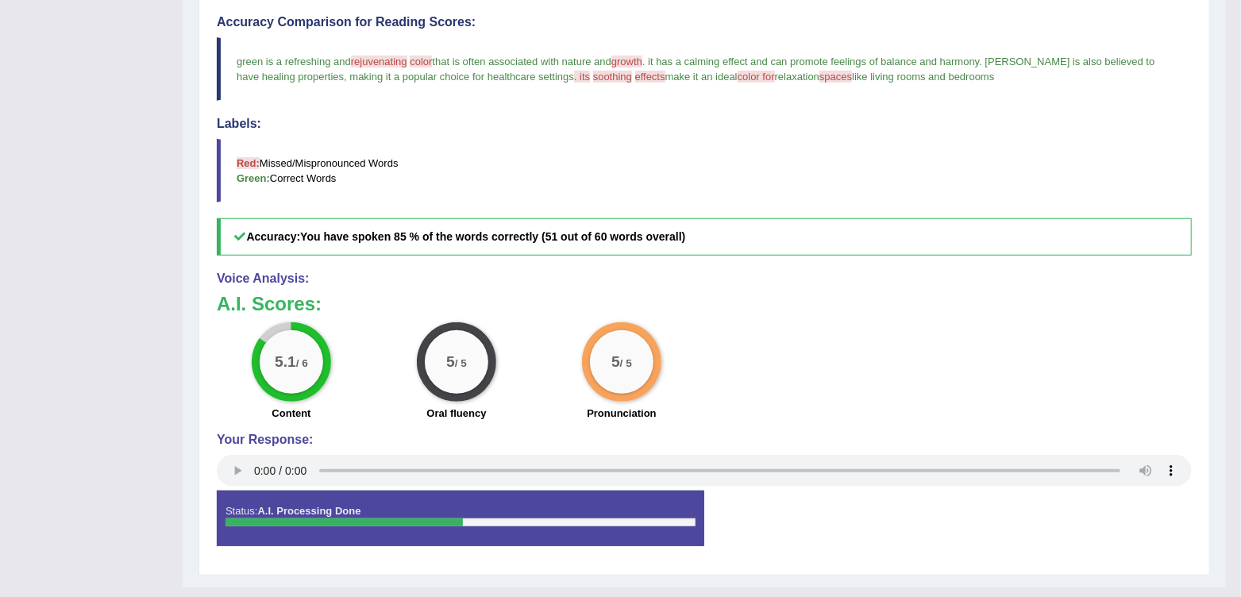
scroll to position [449, 0]
